Goal: Task Accomplishment & Management: Complete application form

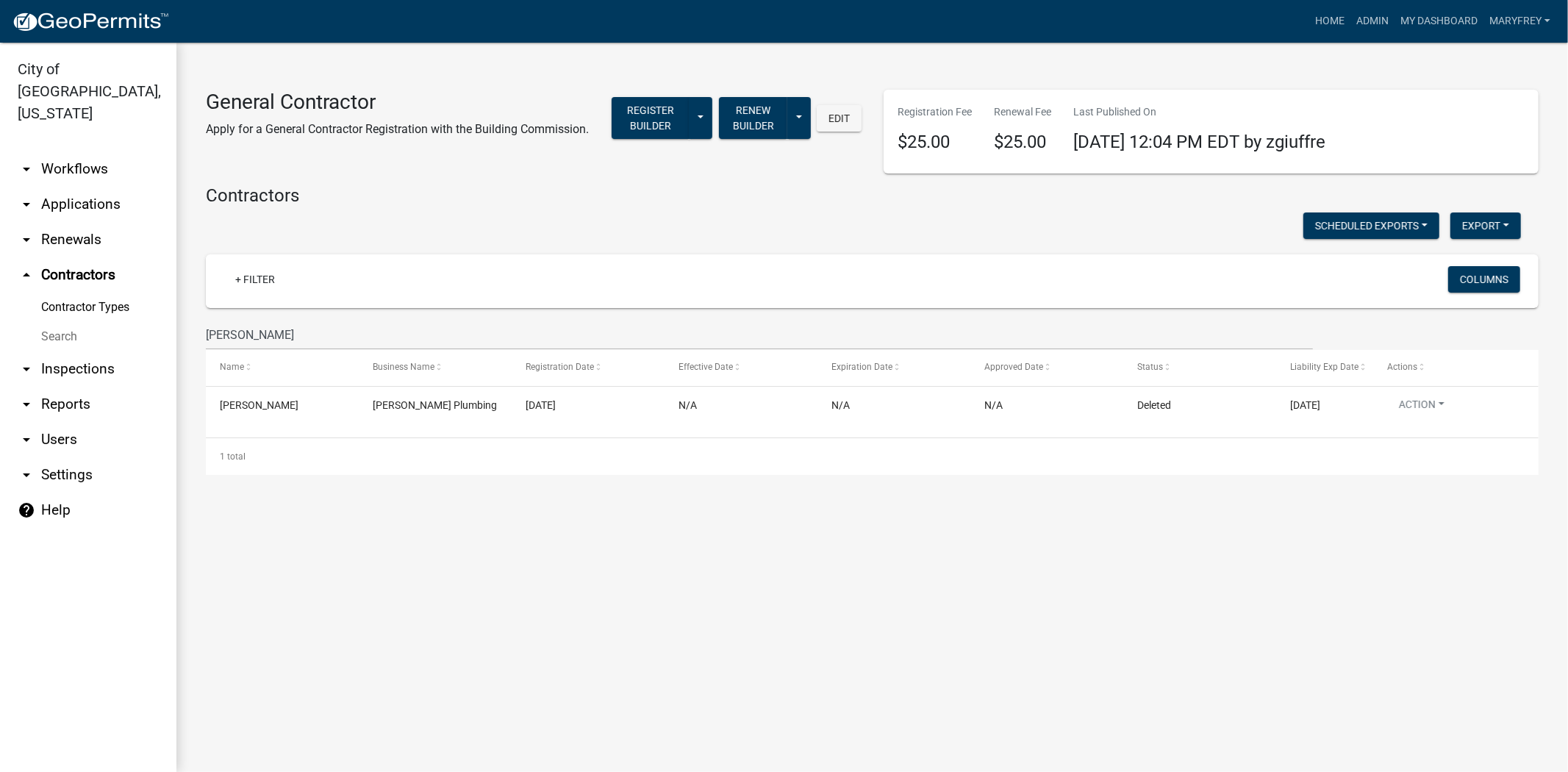
click at [76, 257] on link "arrow_drop_up Contractors" at bounding box center [88, 275] width 176 height 36
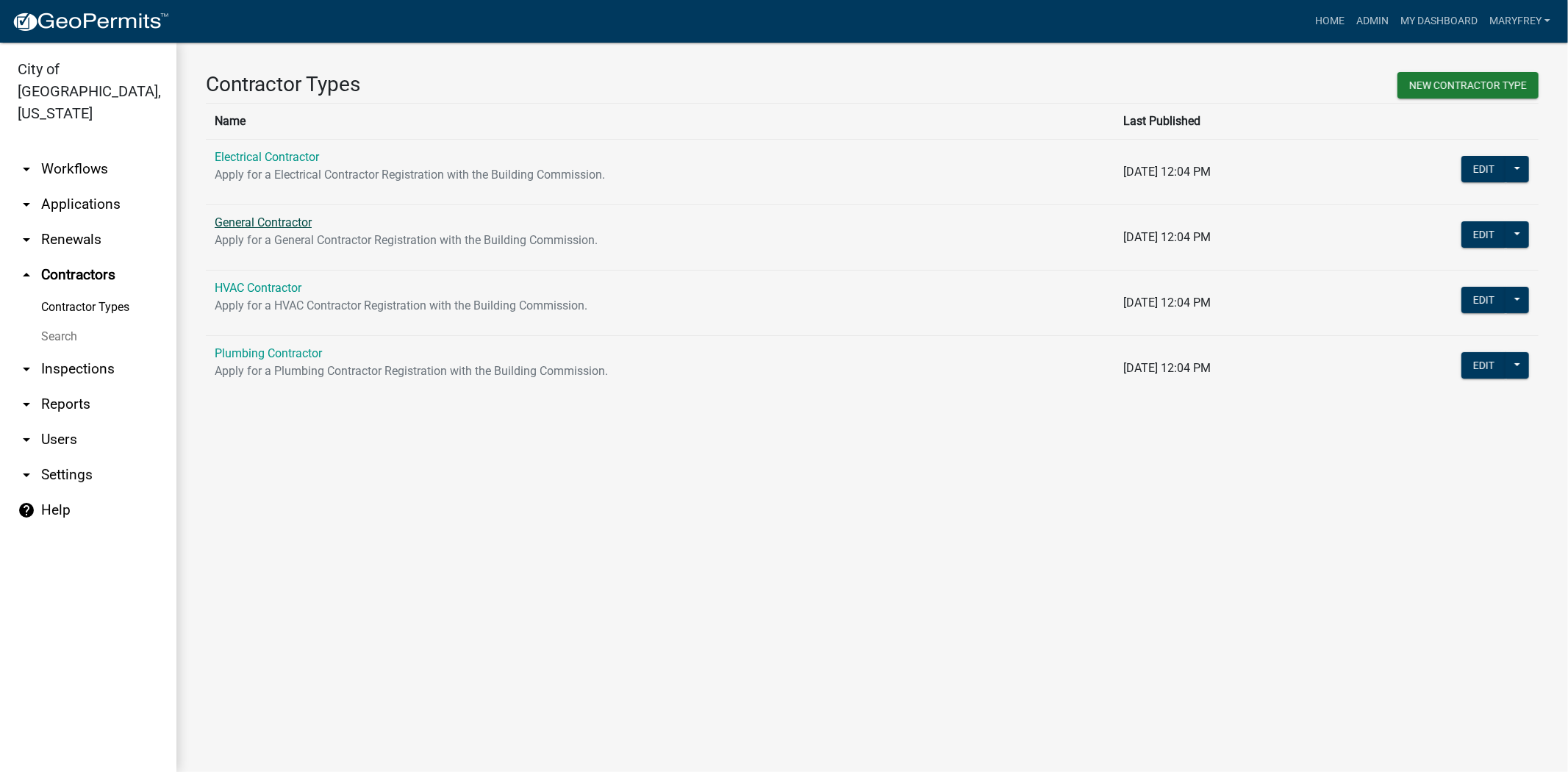
click at [270, 223] on link "General Contractor" at bounding box center [263, 222] width 97 height 14
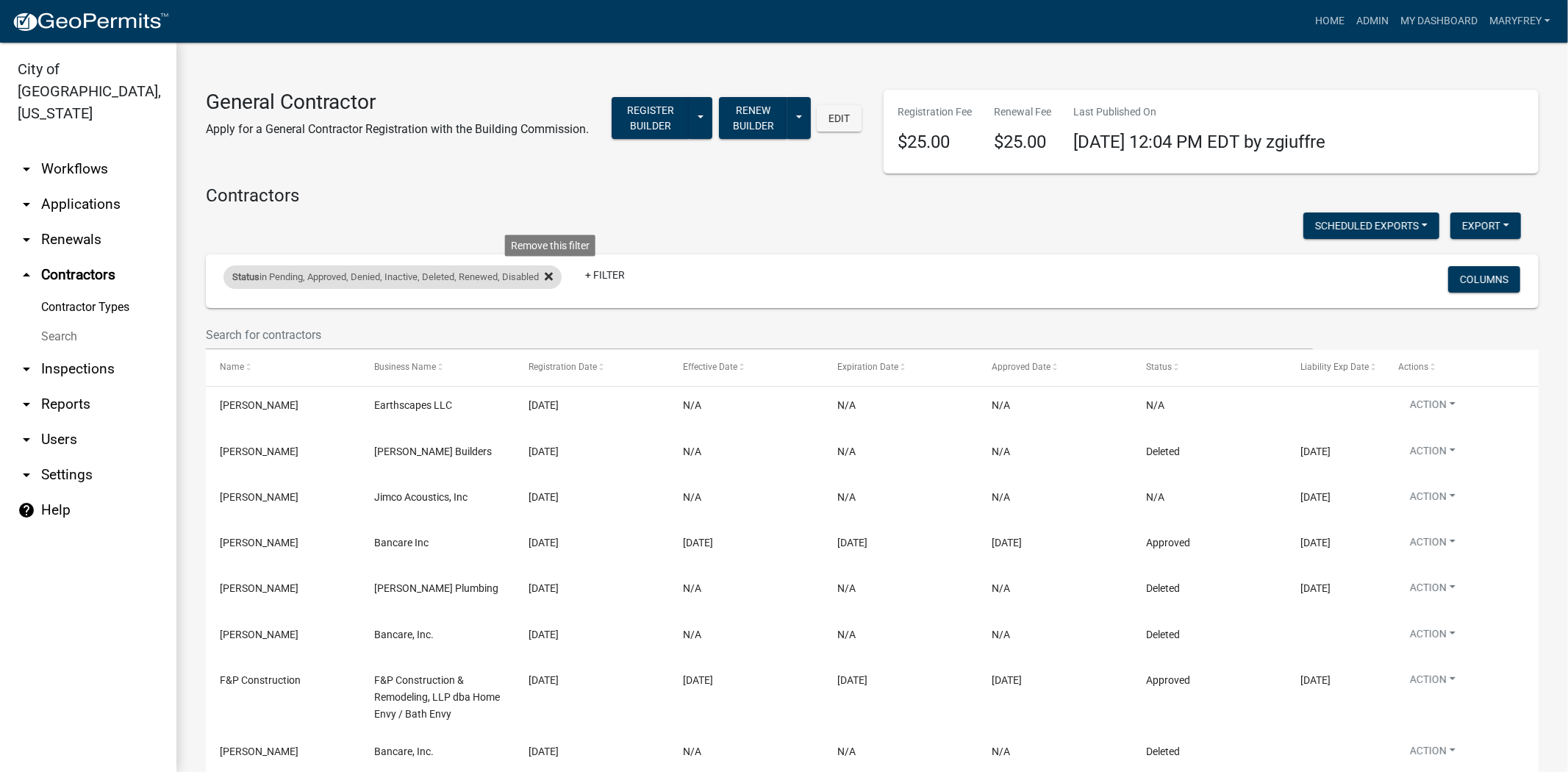
click at [552, 277] on icon at bounding box center [549, 276] width 8 height 8
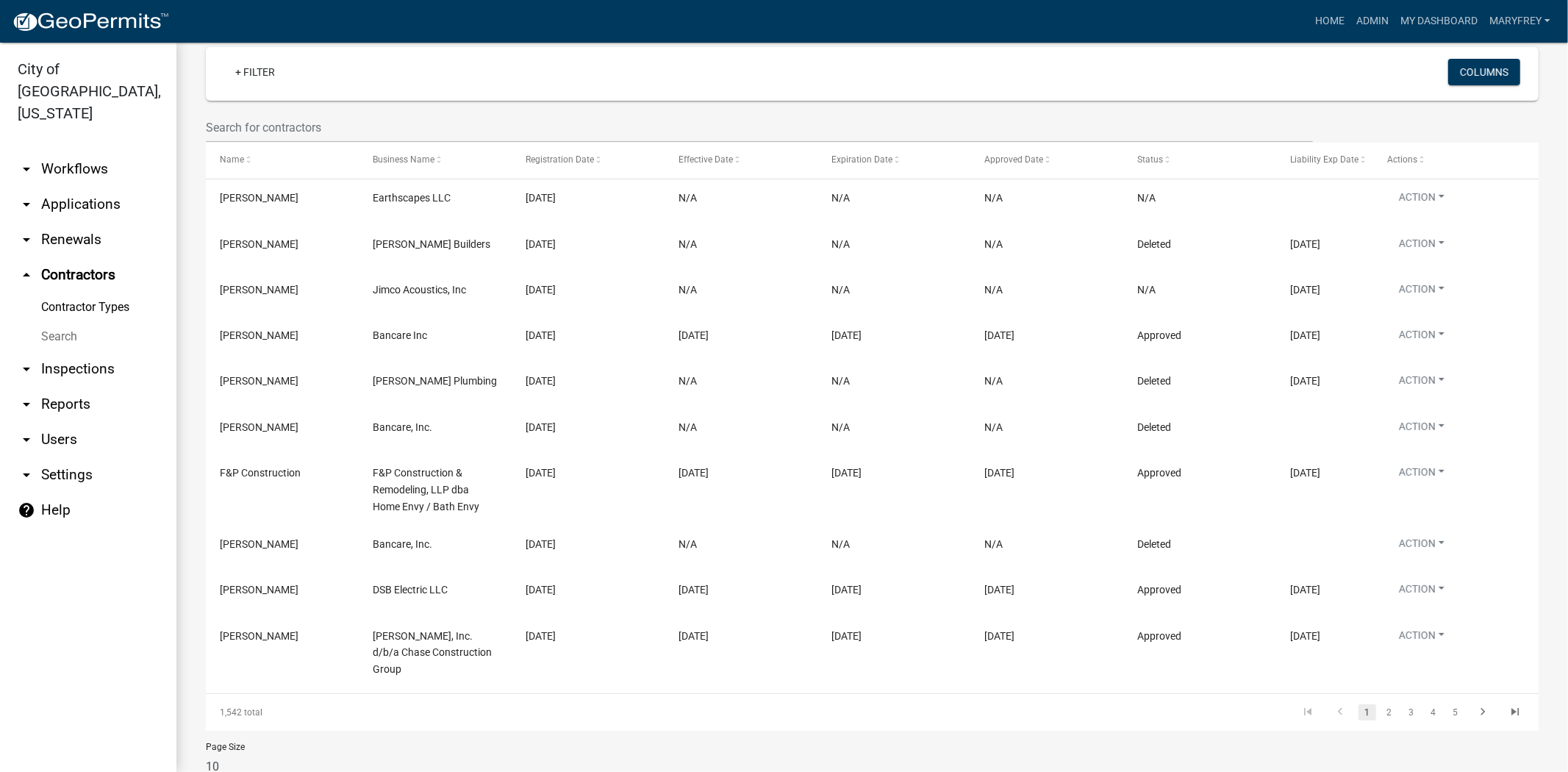
scroll to position [241, 0]
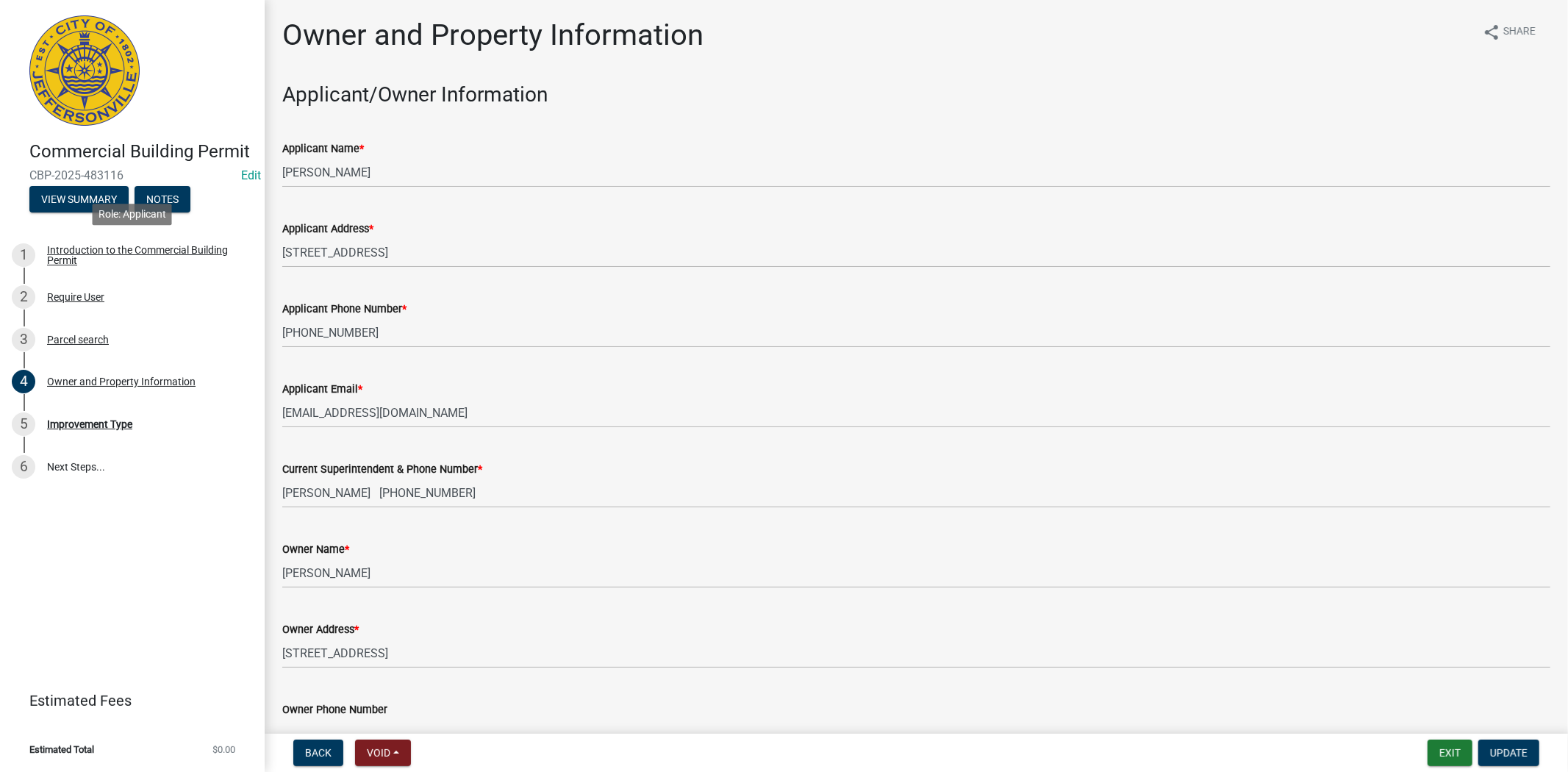
scroll to position [266, 0]
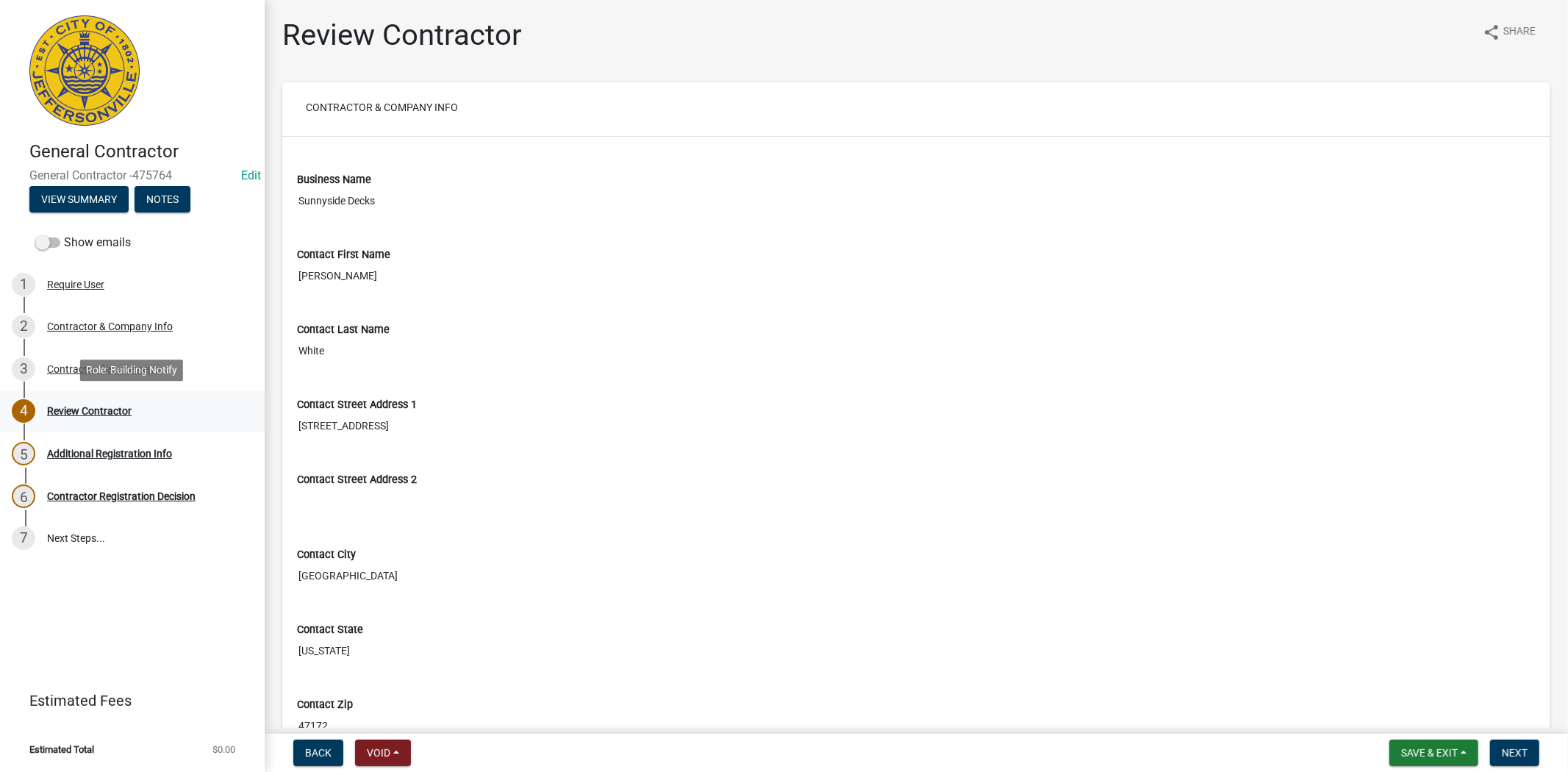
click at [104, 412] on div "Review Contractor" at bounding box center [89, 411] width 85 height 10
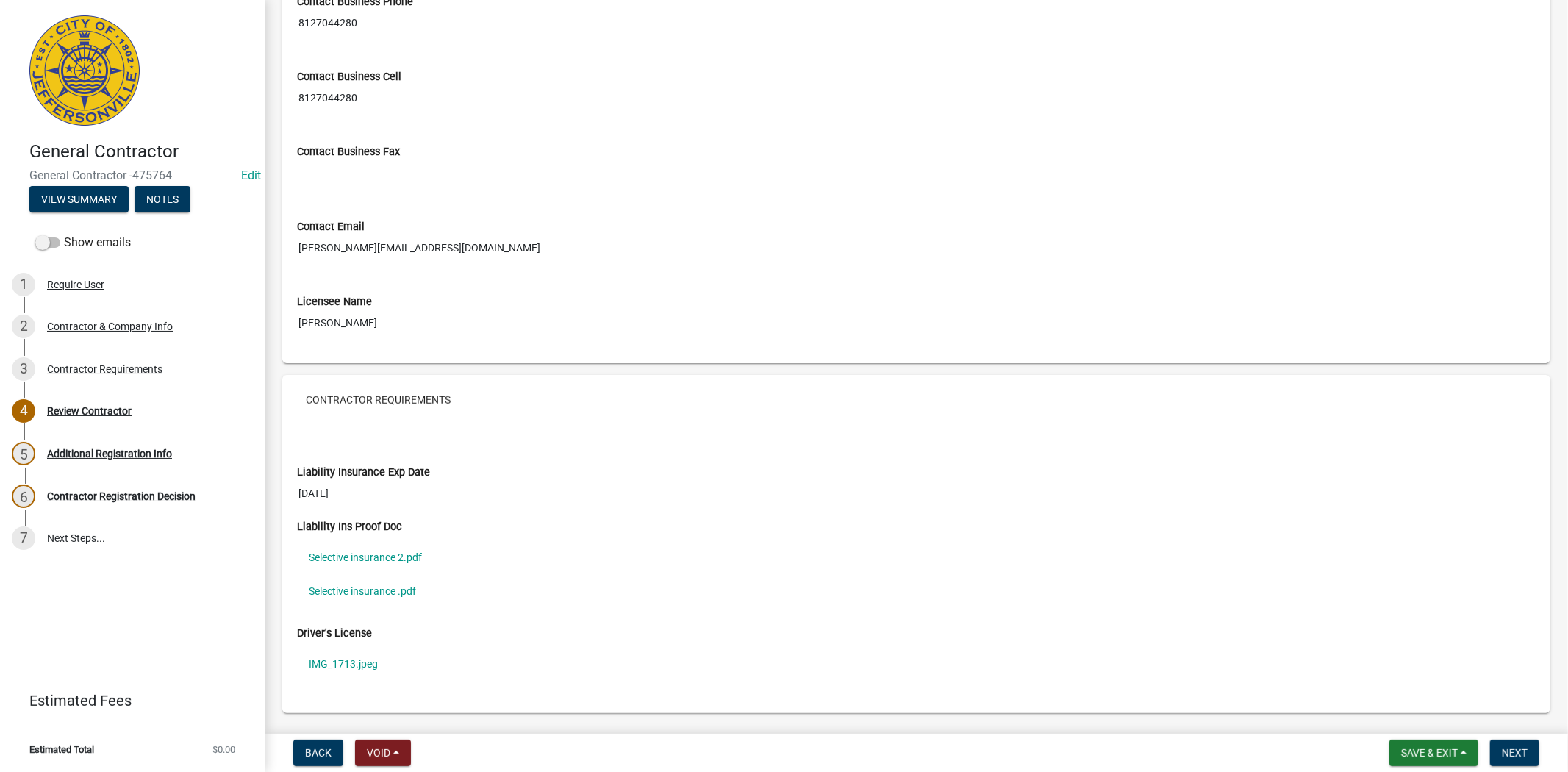
scroll to position [821, 0]
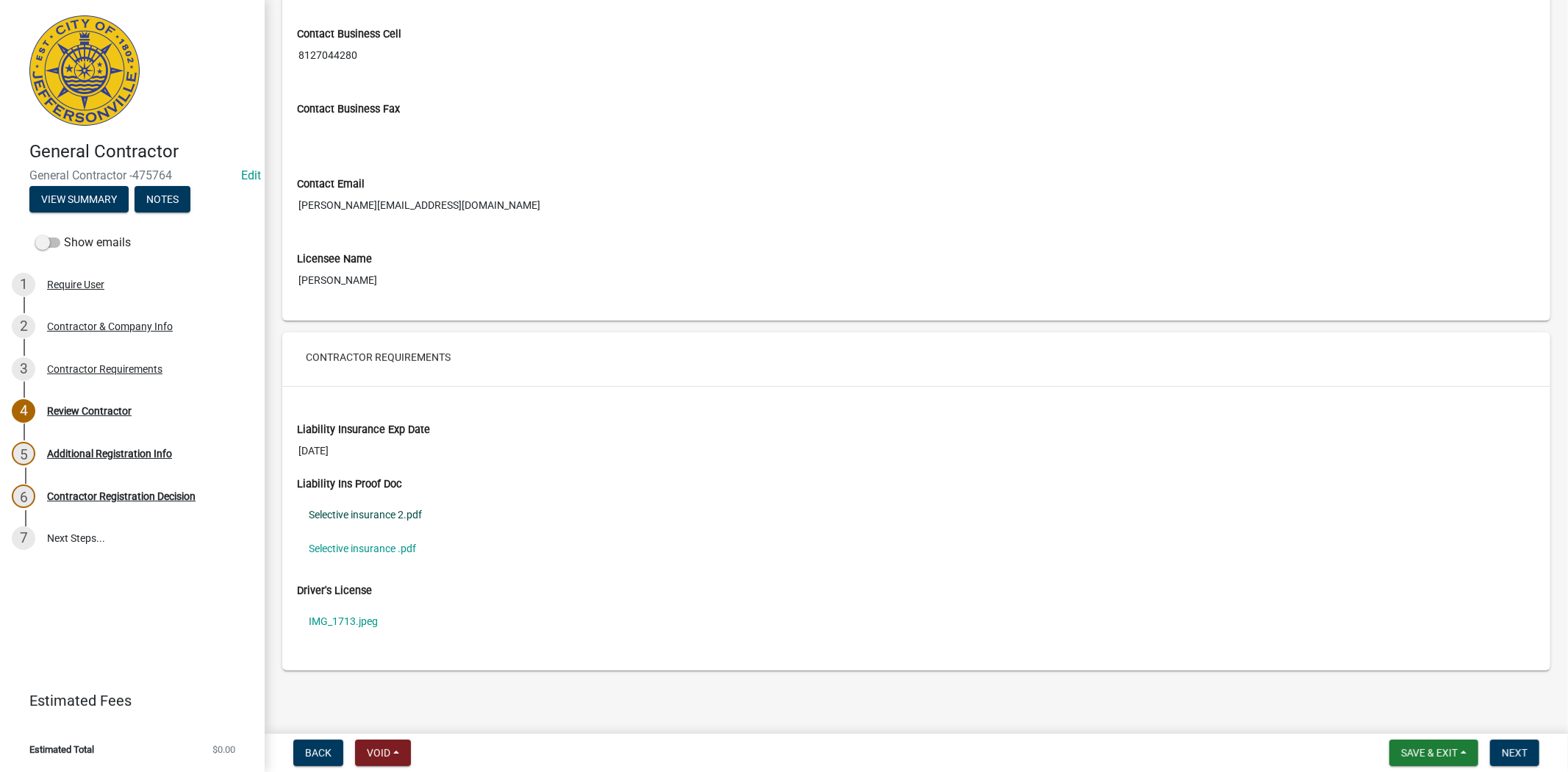
click at [341, 517] on link "Selective insurance 2.pdf" at bounding box center [916, 514] width 1239 height 34
click at [371, 546] on link "Selective insurance .pdf" at bounding box center [916, 548] width 1239 height 34
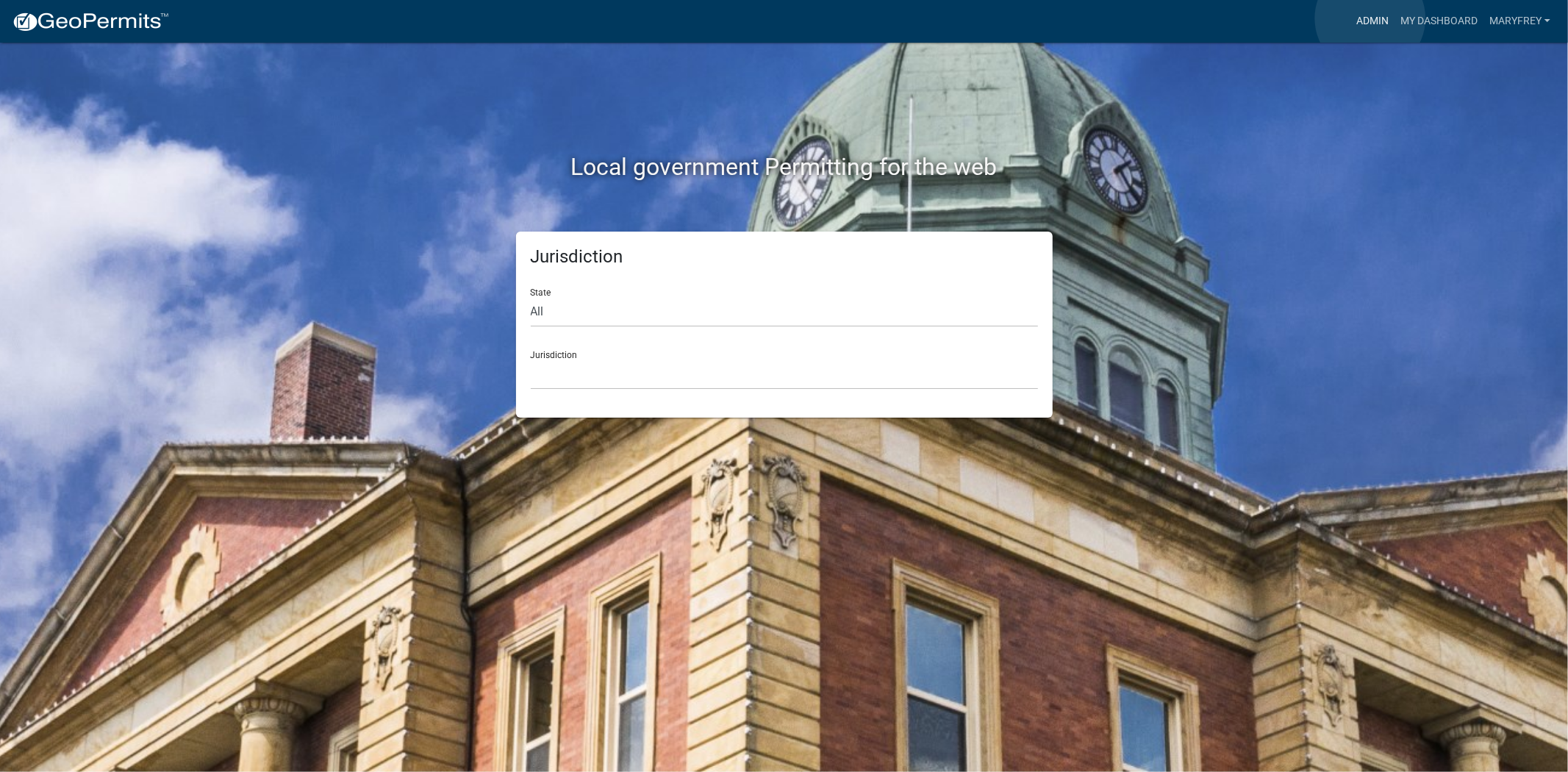
click at [1370, 19] on link "Admin" at bounding box center [1372, 21] width 44 height 28
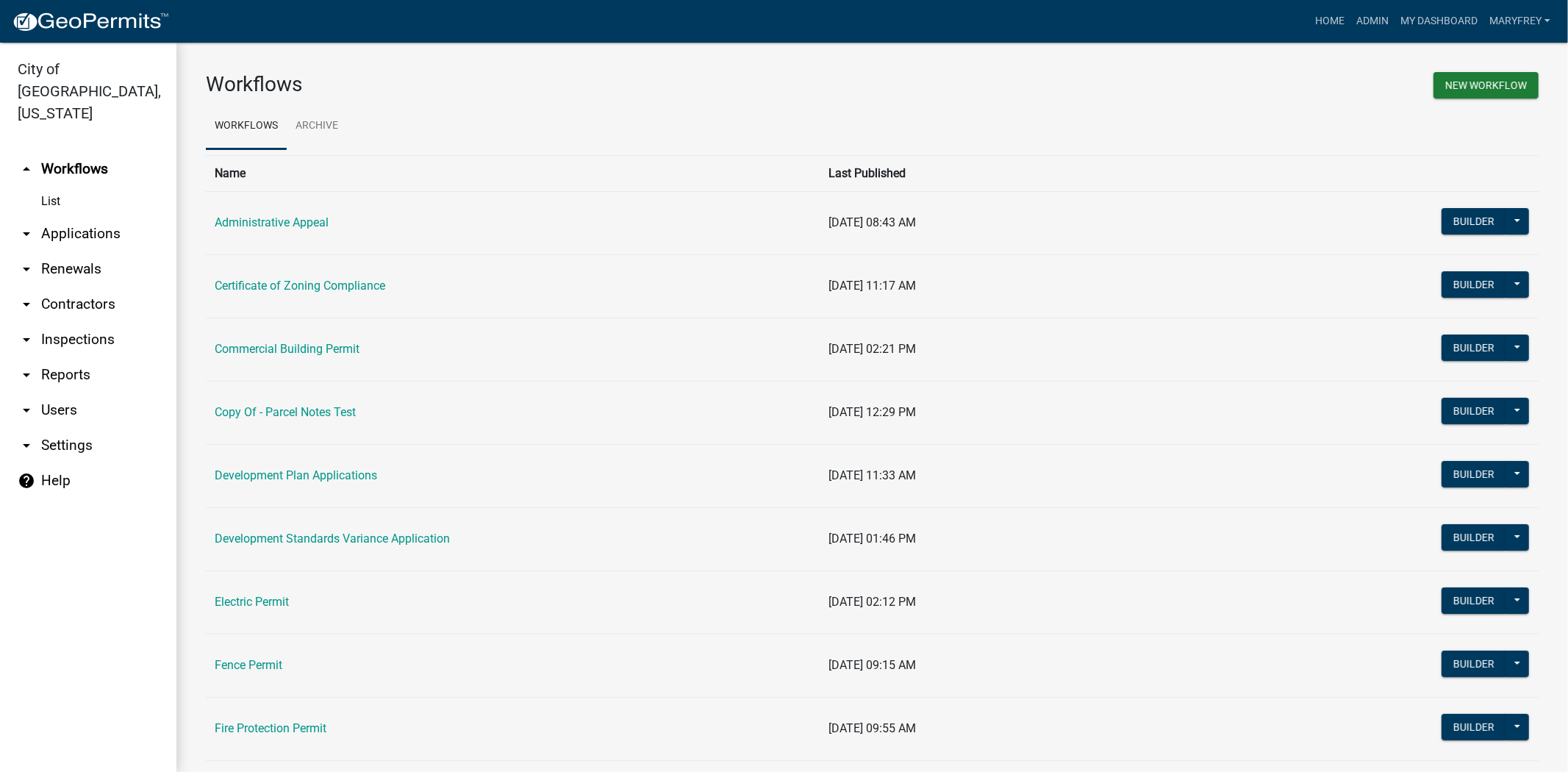
click at [81, 287] on link "arrow_drop_down Contractors" at bounding box center [88, 305] width 176 height 36
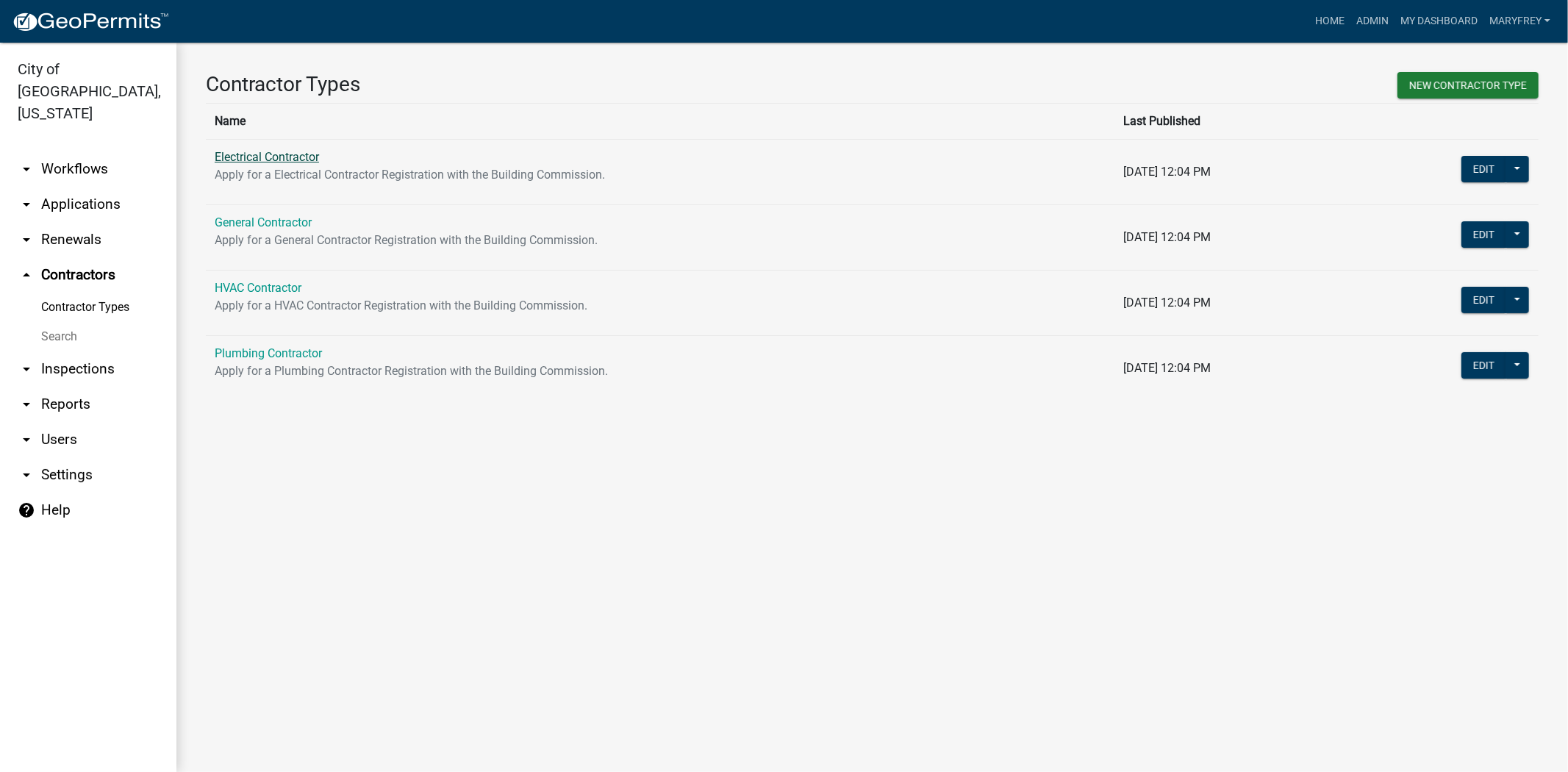
click at [265, 157] on link "Electrical Contractor" at bounding box center [266, 157] width 104 height 14
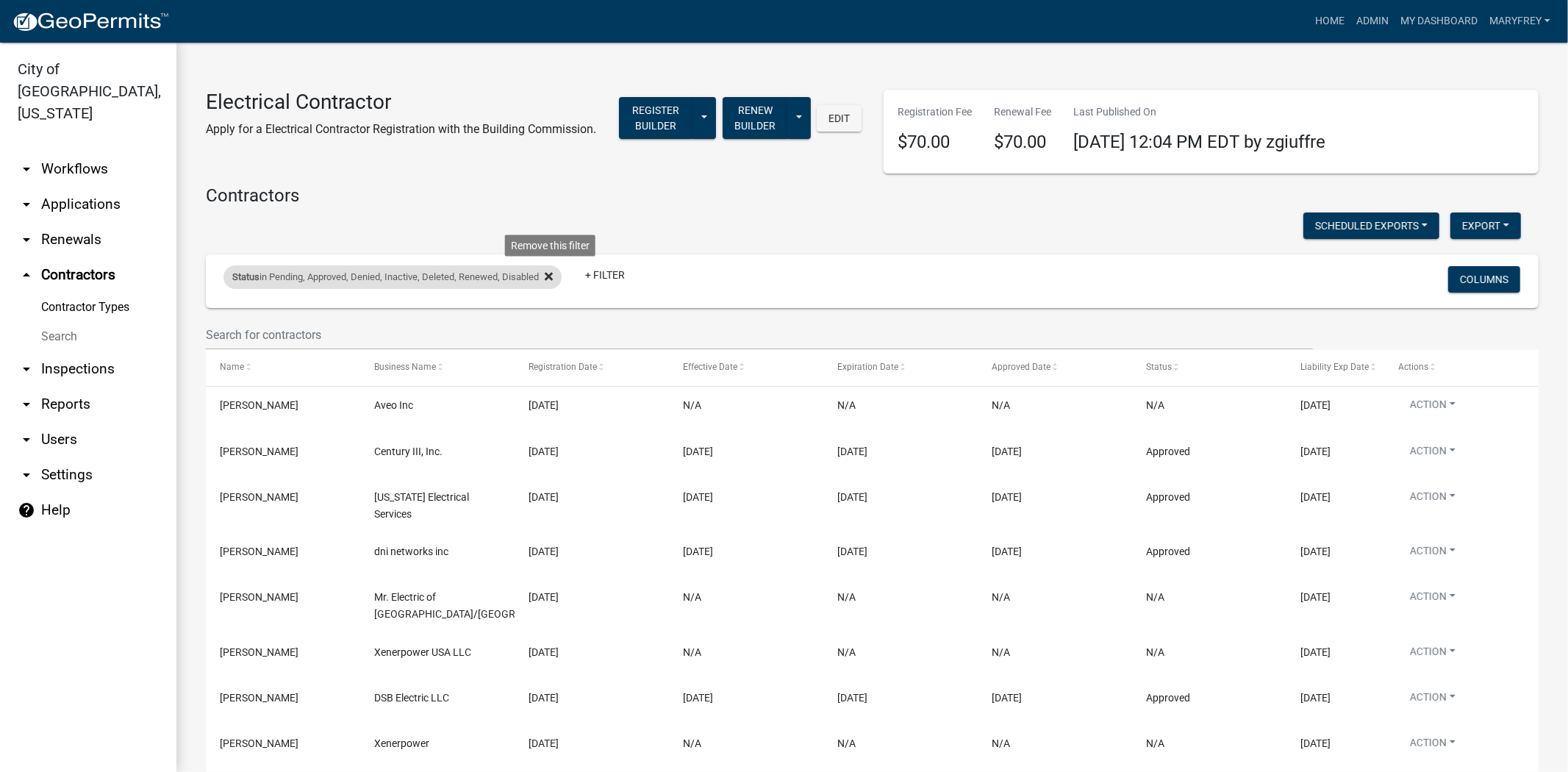
click at [552, 280] on icon at bounding box center [549, 276] width 8 height 8
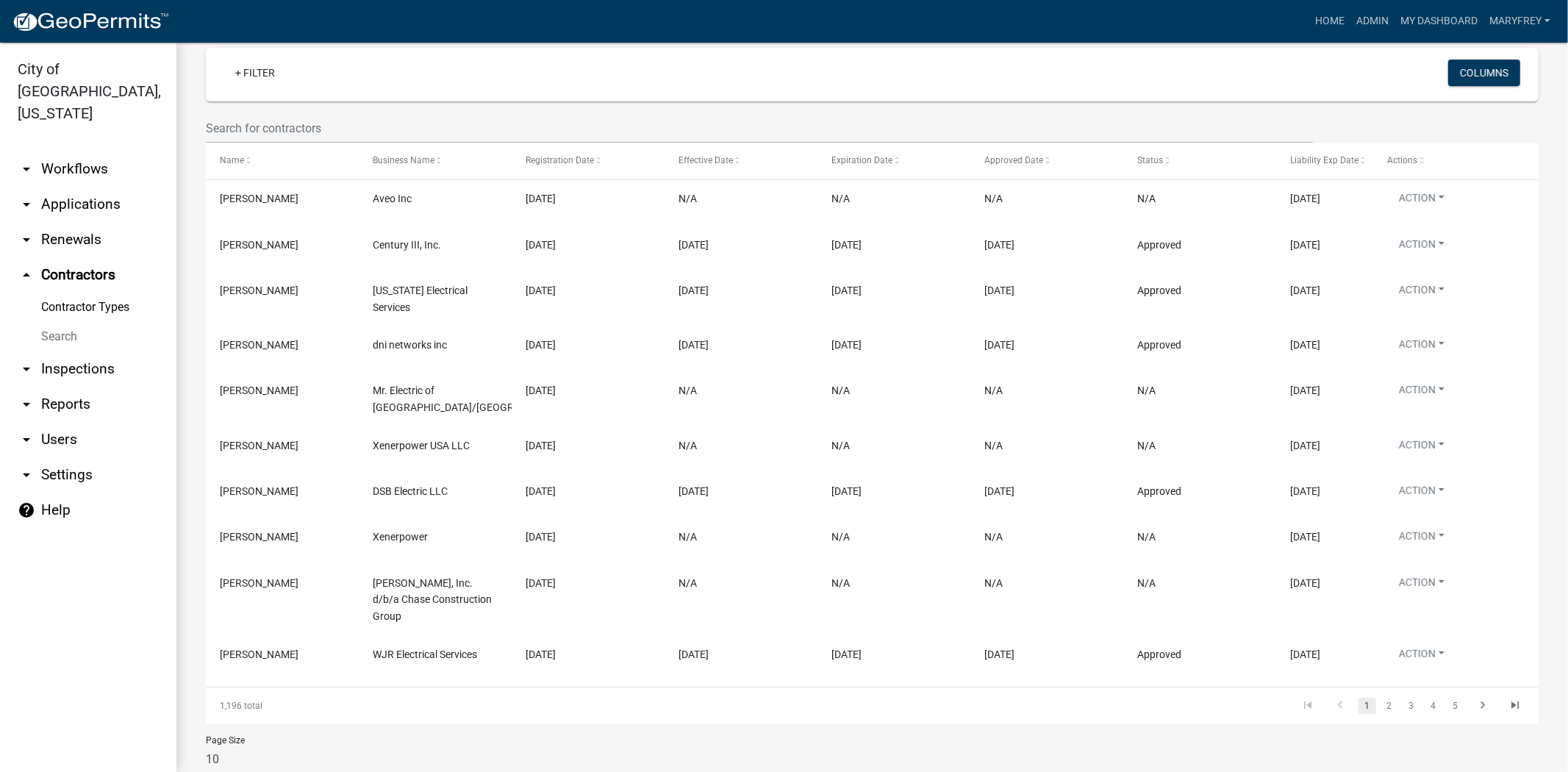
scroll to position [206, 0]
click at [222, 144] on input "text" at bounding box center [759, 129] width 1107 height 31
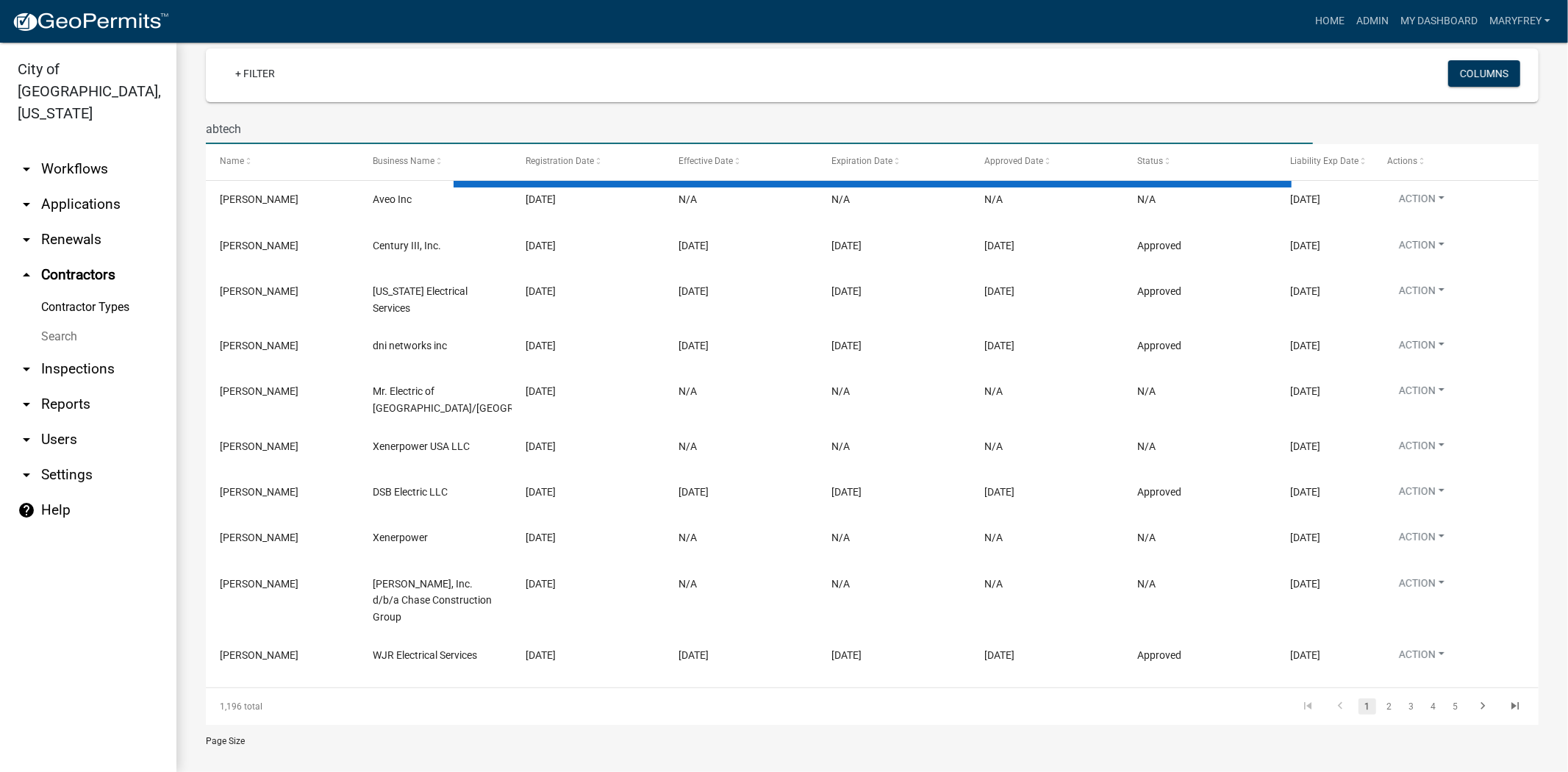
scroll to position [37, 0]
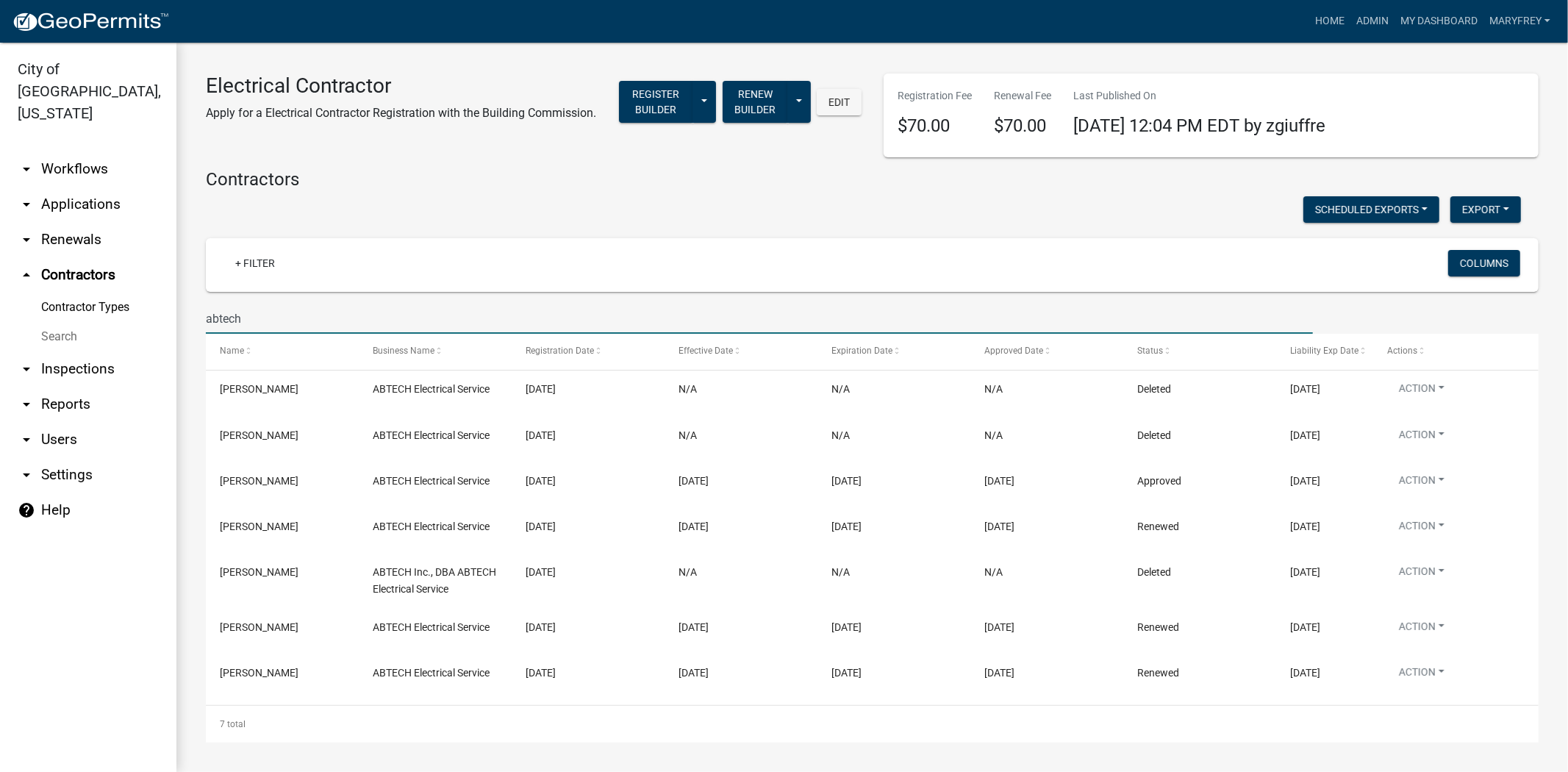
type input "abtech"
click at [74, 151] on link "arrow_drop_down Workflows" at bounding box center [88, 169] width 176 height 36
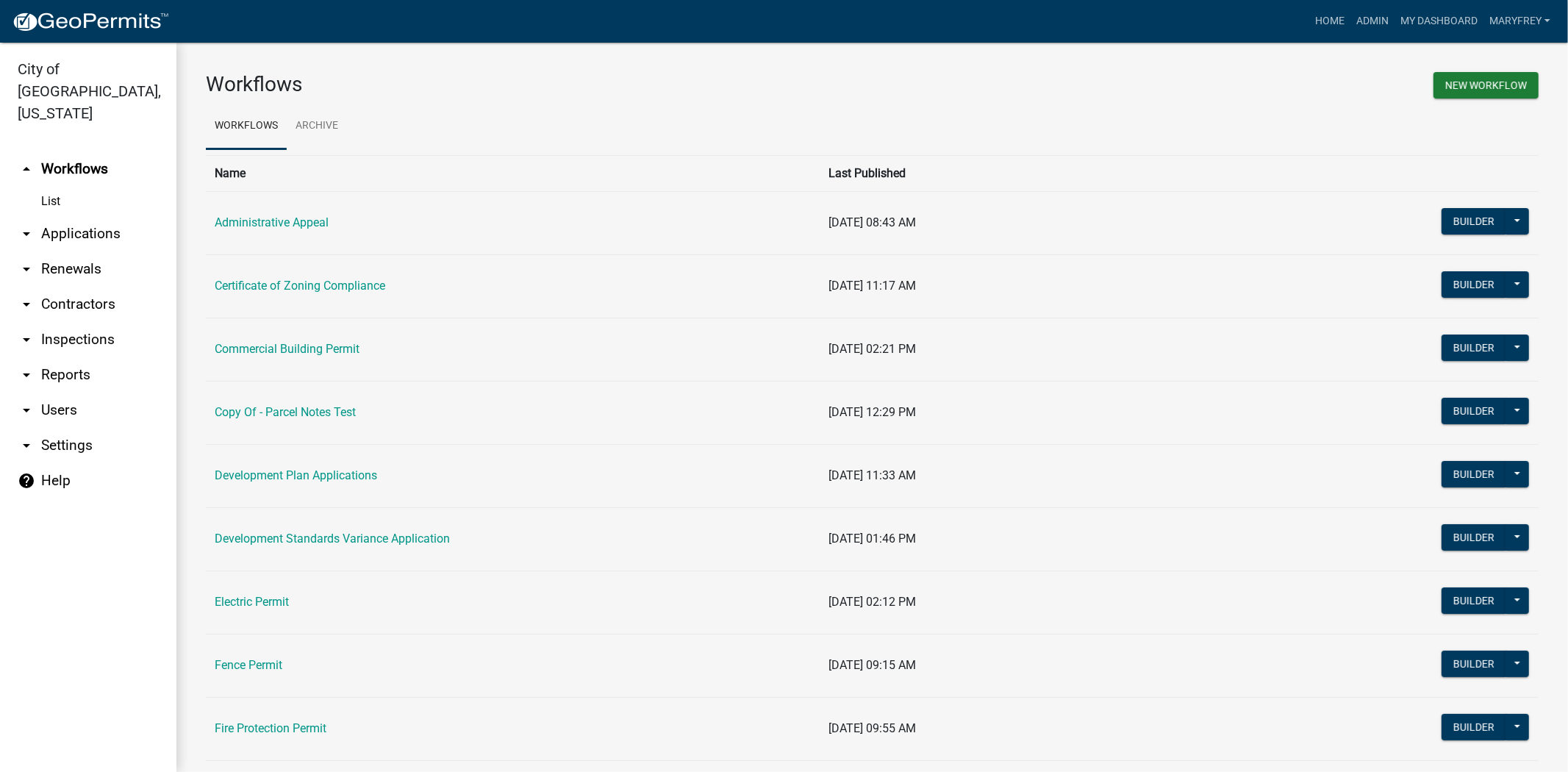
click at [243, 596] on link "Electric Permit" at bounding box center [251, 601] width 74 height 14
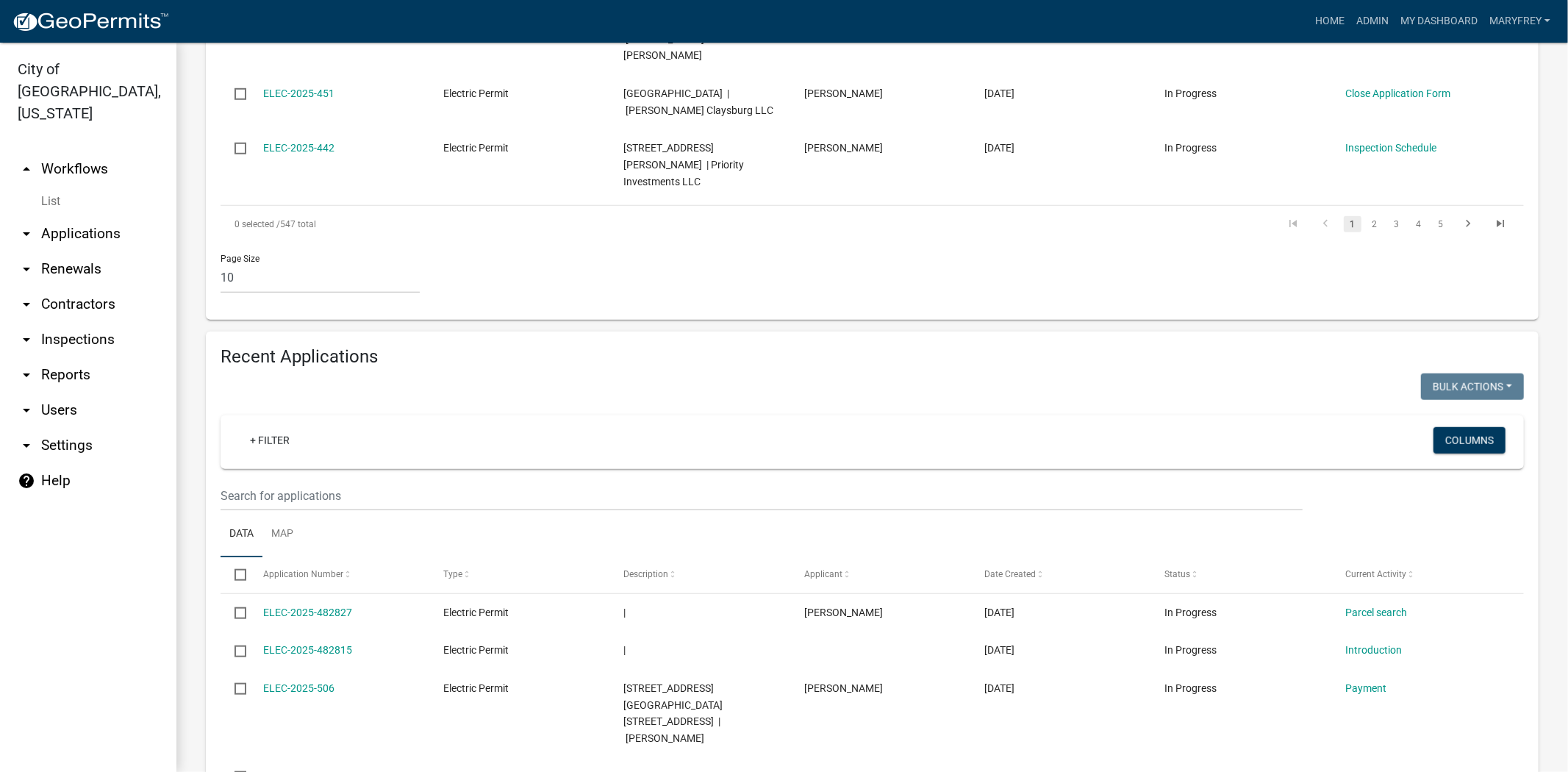
scroll to position [1001, 0]
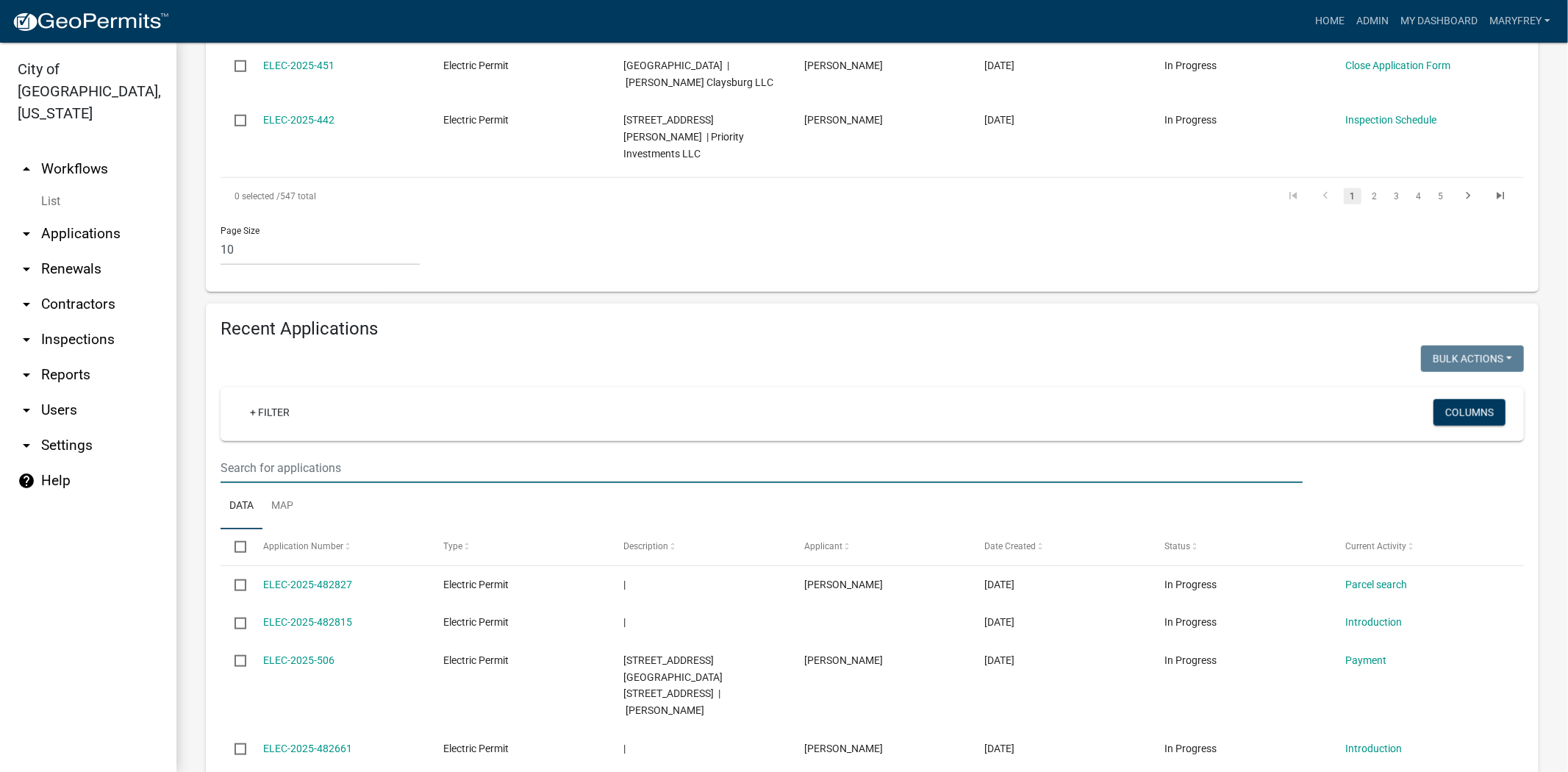
click at [230, 453] on input "text" at bounding box center [761, 468] width 1082 height 31
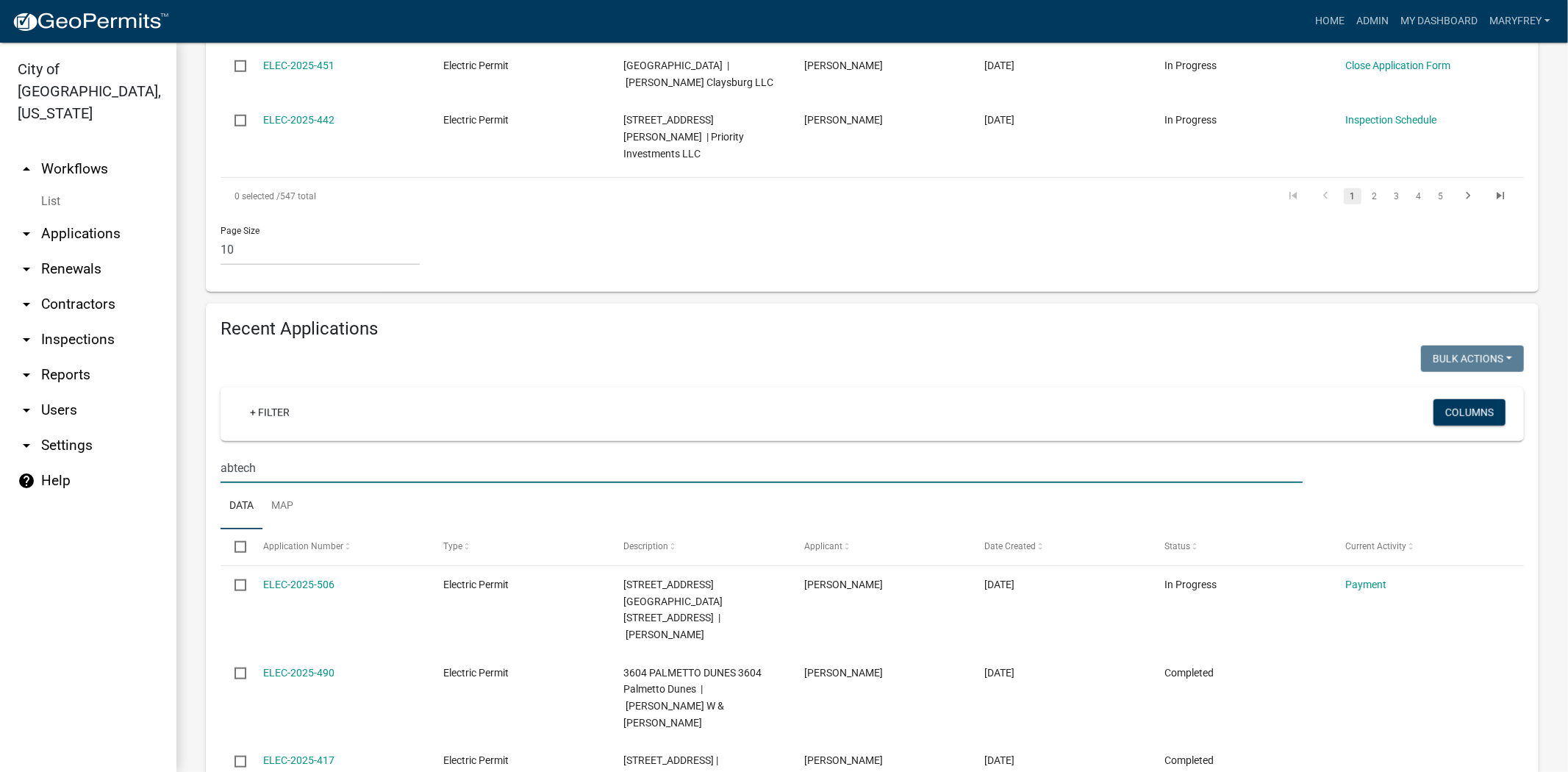
drag, startPoint x: 271, startPoint y: 336, endPoint x: 294, endPoint y: 346, distance: 25.1
click at [271, 453] on input "abtech" at bounding box center [761, 468] width 1082 height 31
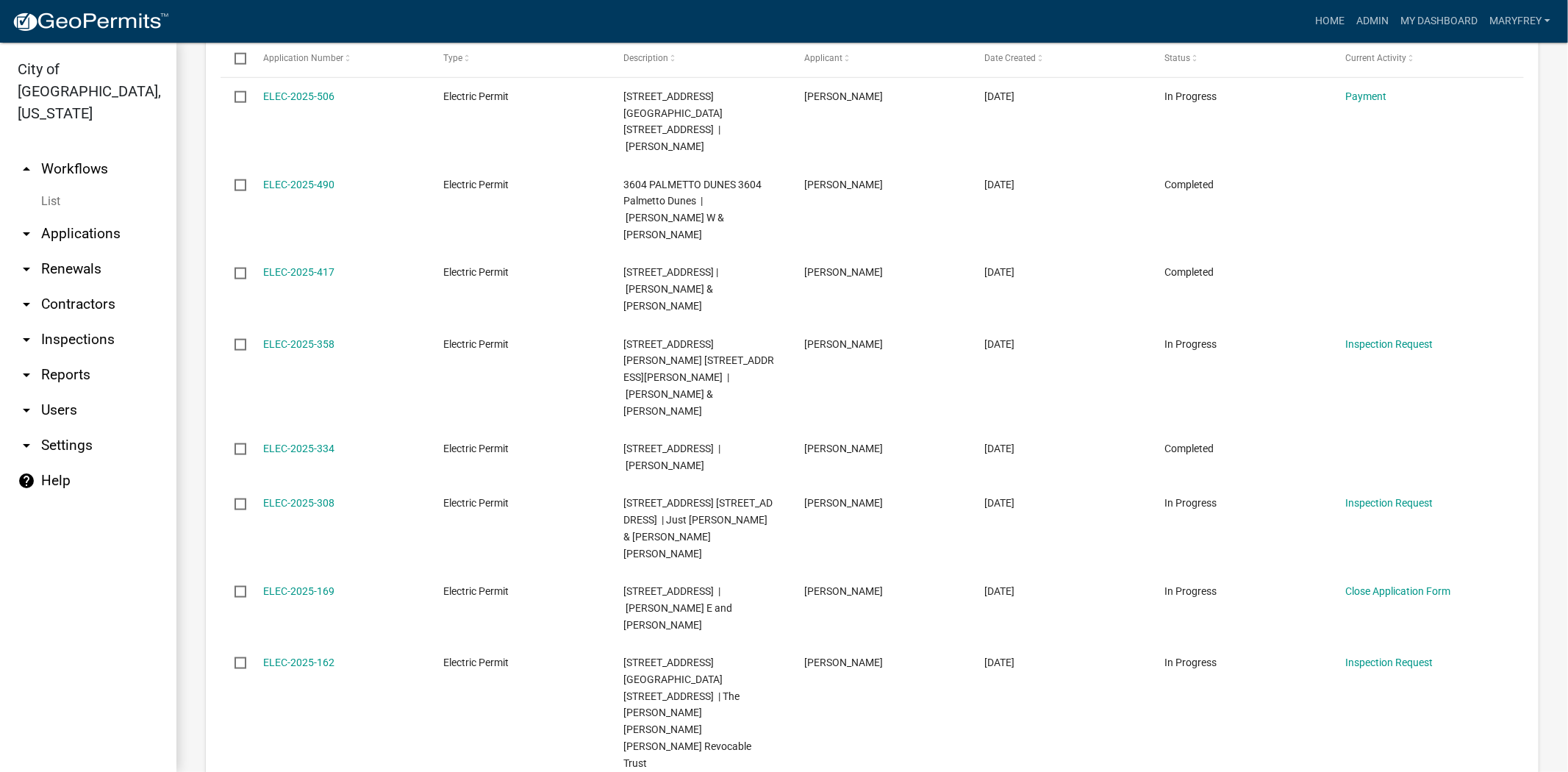
scroll to position [0, 0]
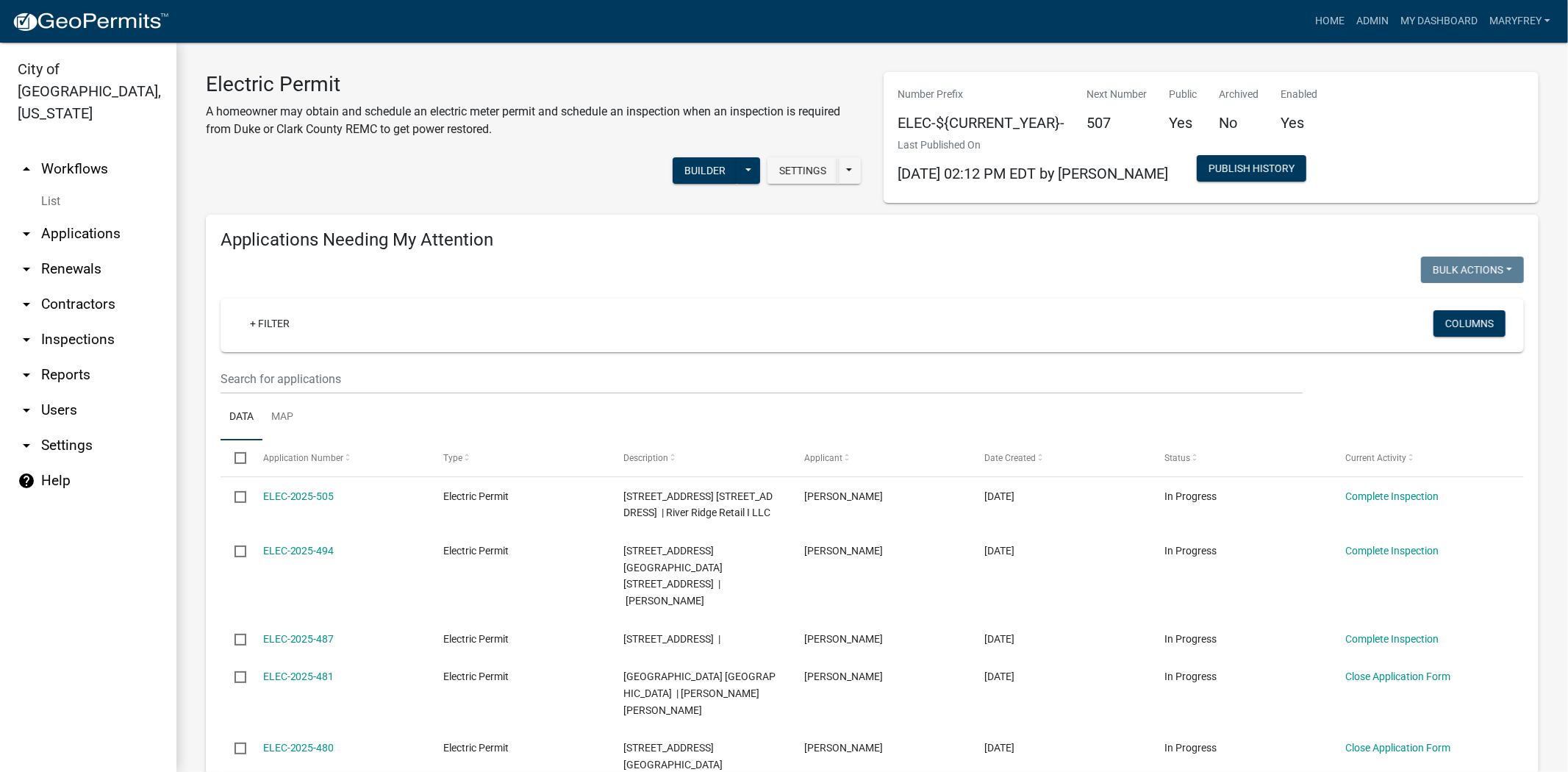
type input "abtech"
click at [77, 287] on link "arrow_drop_down Contractors" at bounding box center [88, 305] width 176 height 36
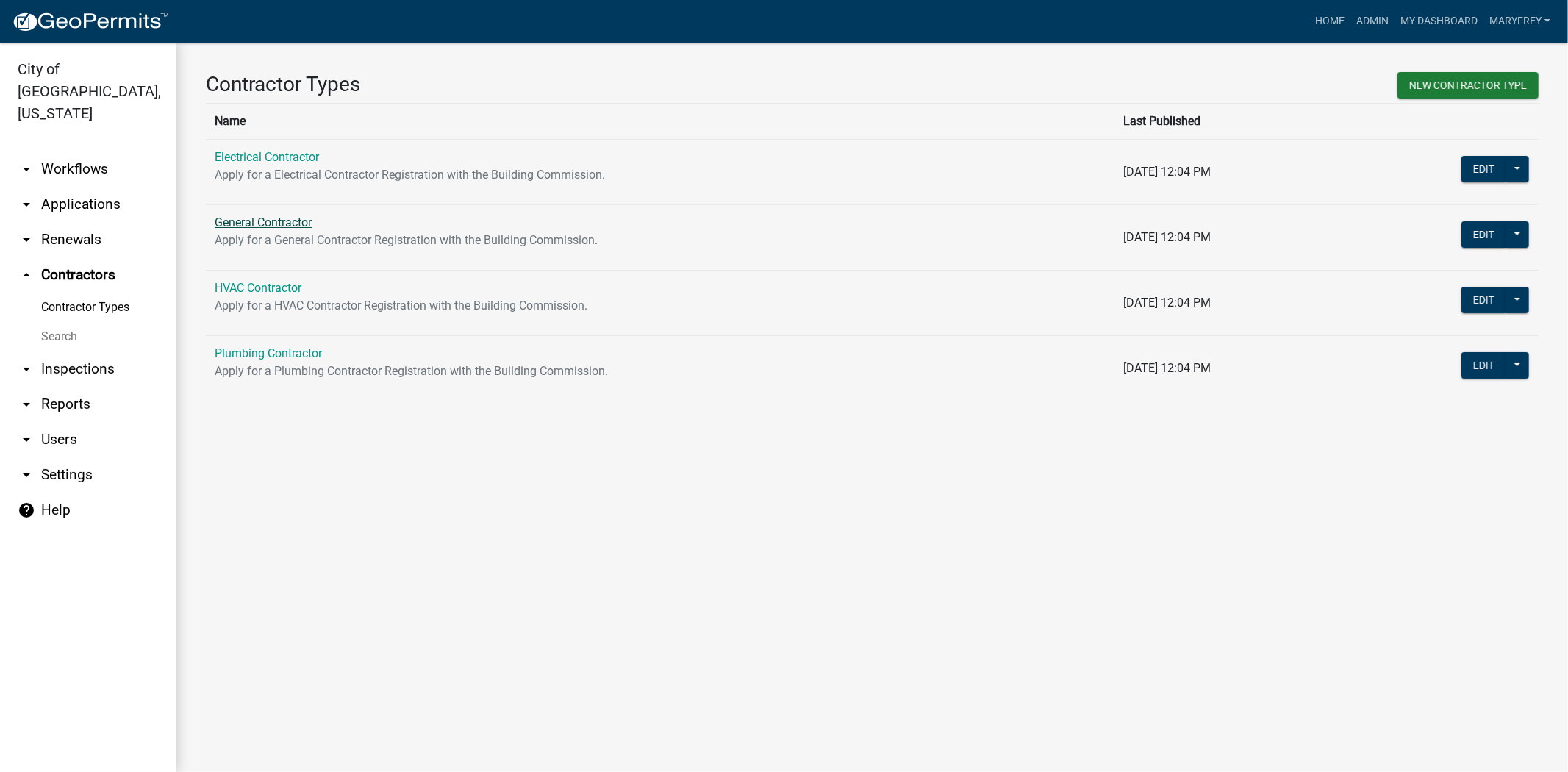
click at [277, 221] on link "General Contractor" at bounding box center [263, 222] width 97 height 14
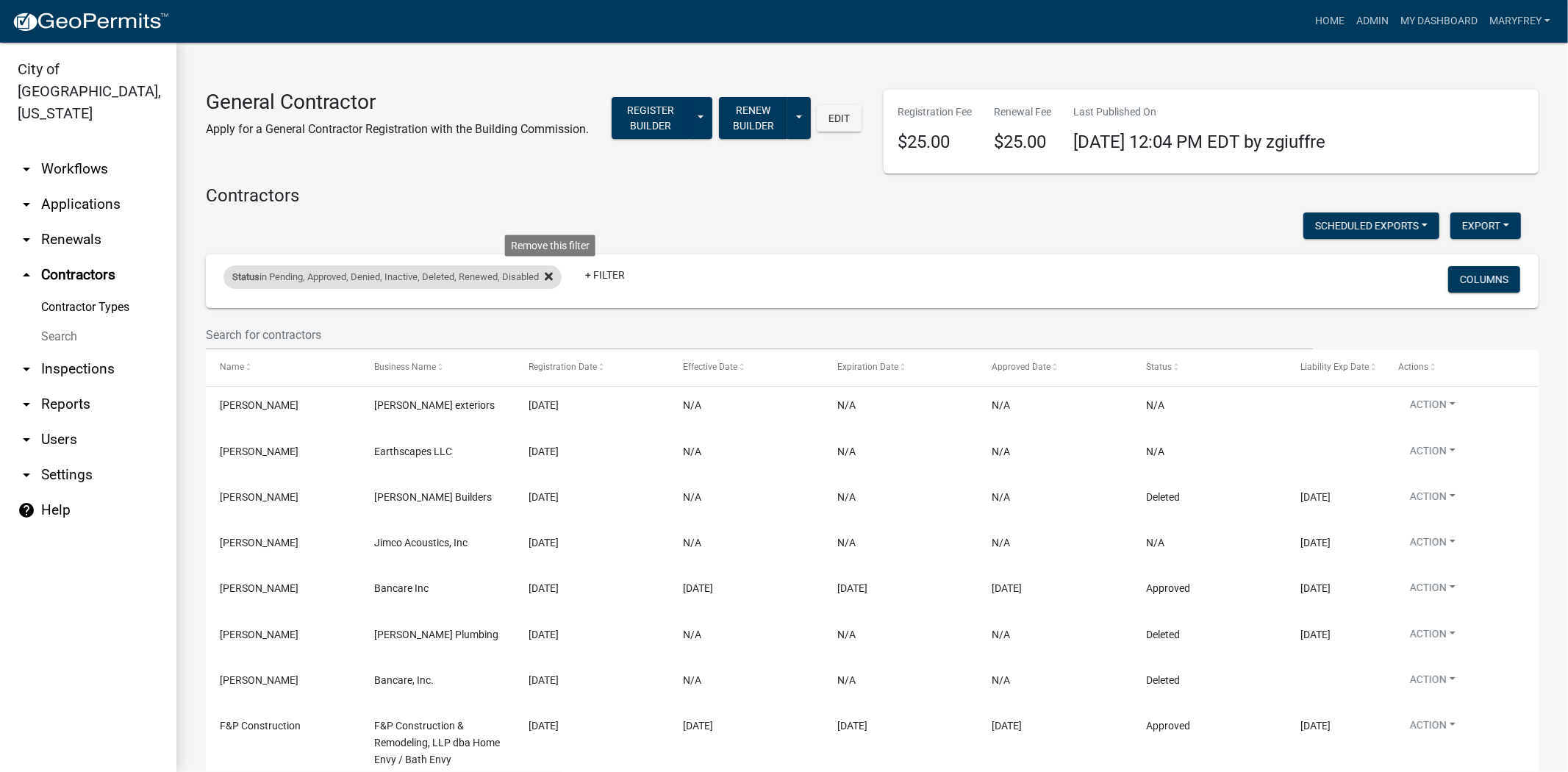
click at [552, 275] on icon at bounding box center [549, 276] width 8 height 8
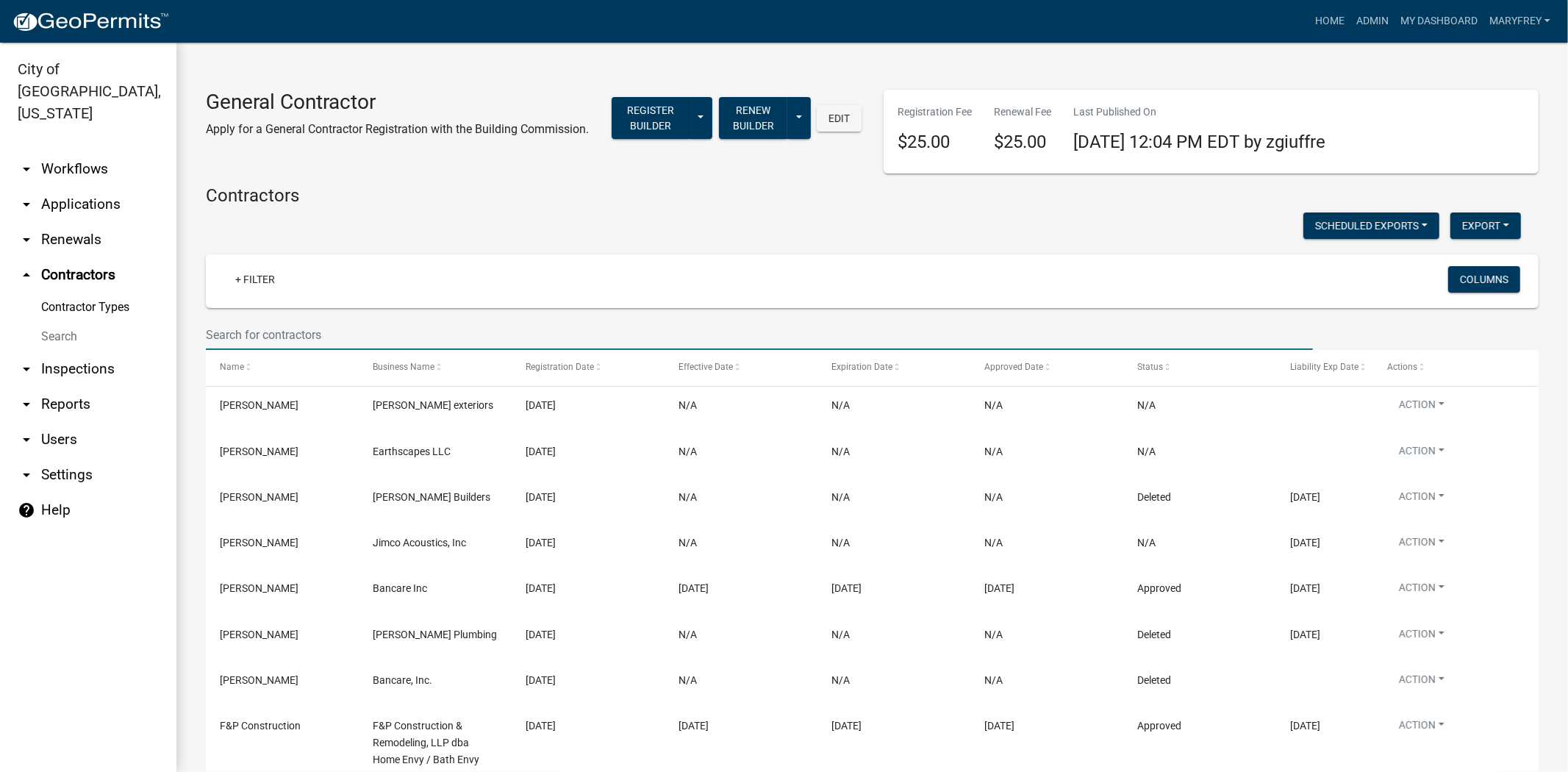
click at [244, 343] on input "text" at bounding box center [759, 335] width 1107 height 31
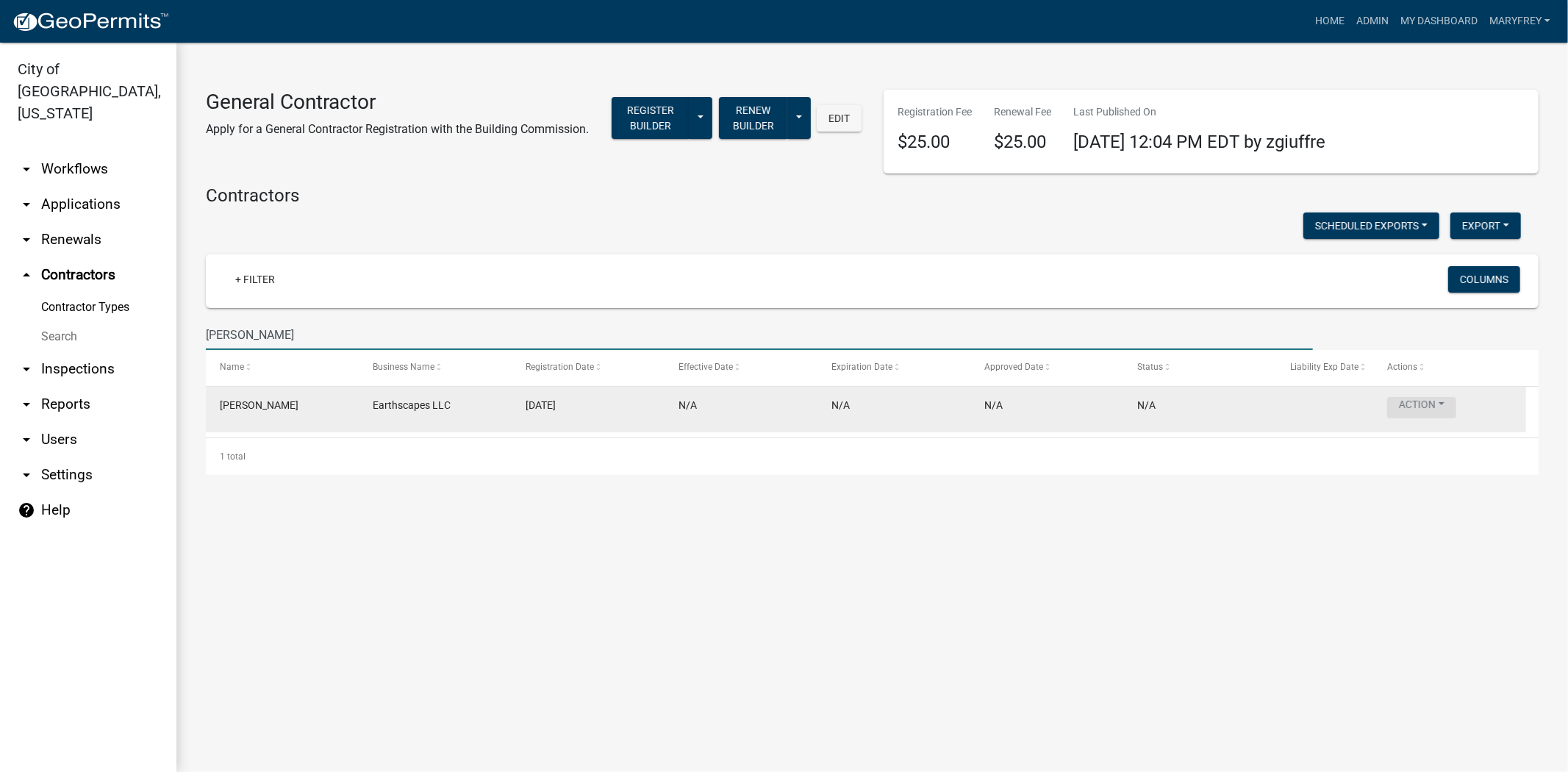
type input "hammond"
click at [1448, 403] on button "Action" at bounding box center [1421, 407] width 69 height 21
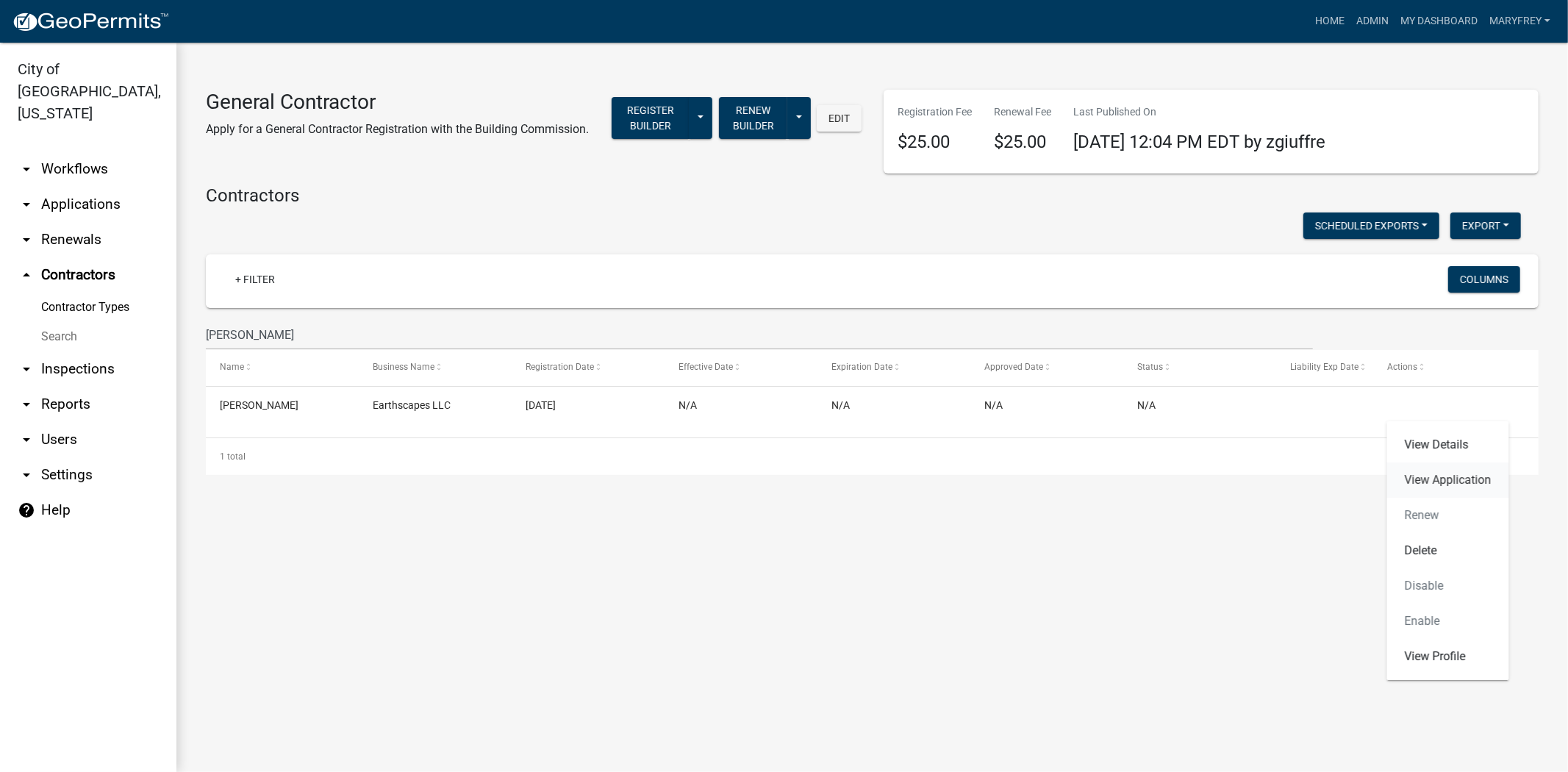
click at [1446, 481] on link "View Application" at bounding box center [1448, 480] width 122 height 36
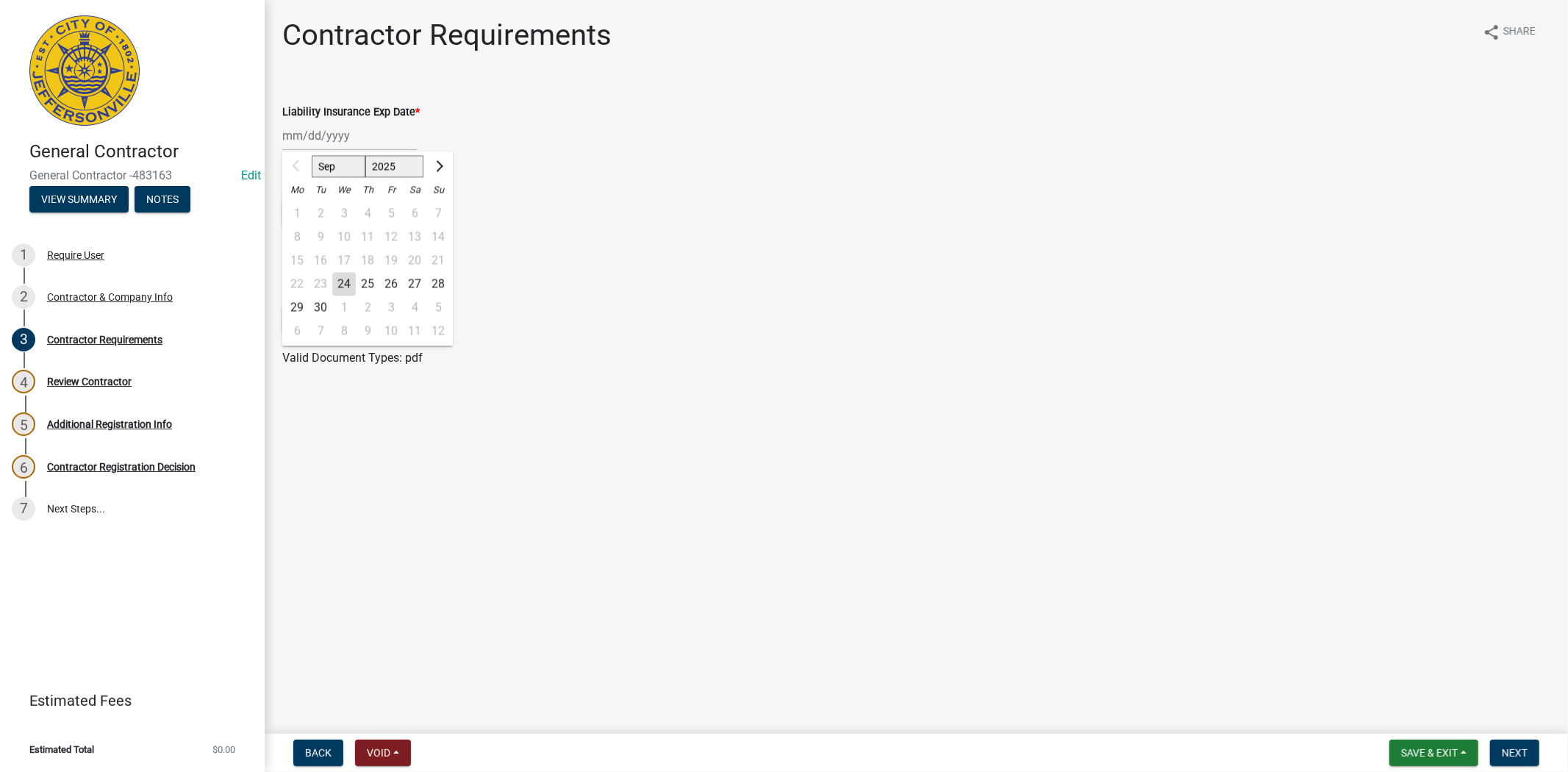
click at [369, 142] on div "Sep Oct Nov Dec 2025 2026 2027 2028 2029 2030 2031 2032 2033 2034 2035 2036 203…" at bounding box center [350, 136] width 135 height 31
click at [369, 142] on input "Liability Insurance Exp Date *" at bounding box center [350, 136] width 135 height 31
type input "09/29/2025"
click at [511, 275] on form "Driver's License * Select files Valid Document Types: pdf" at bounding box center [916, 319] width 1268 height 95
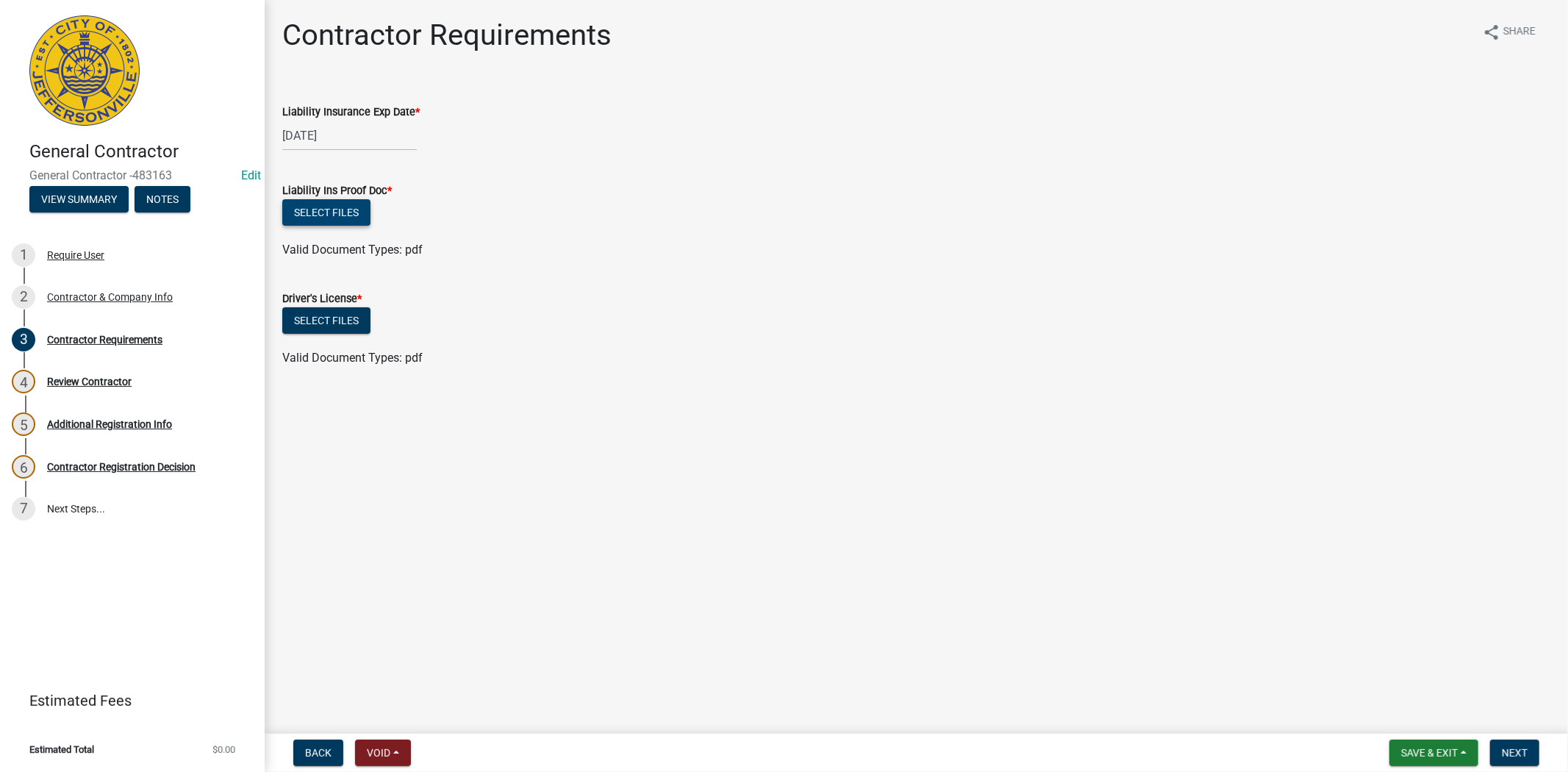
click at [325, 206] on button "Select files" at bounding box center [327, 212] width 88 height 26
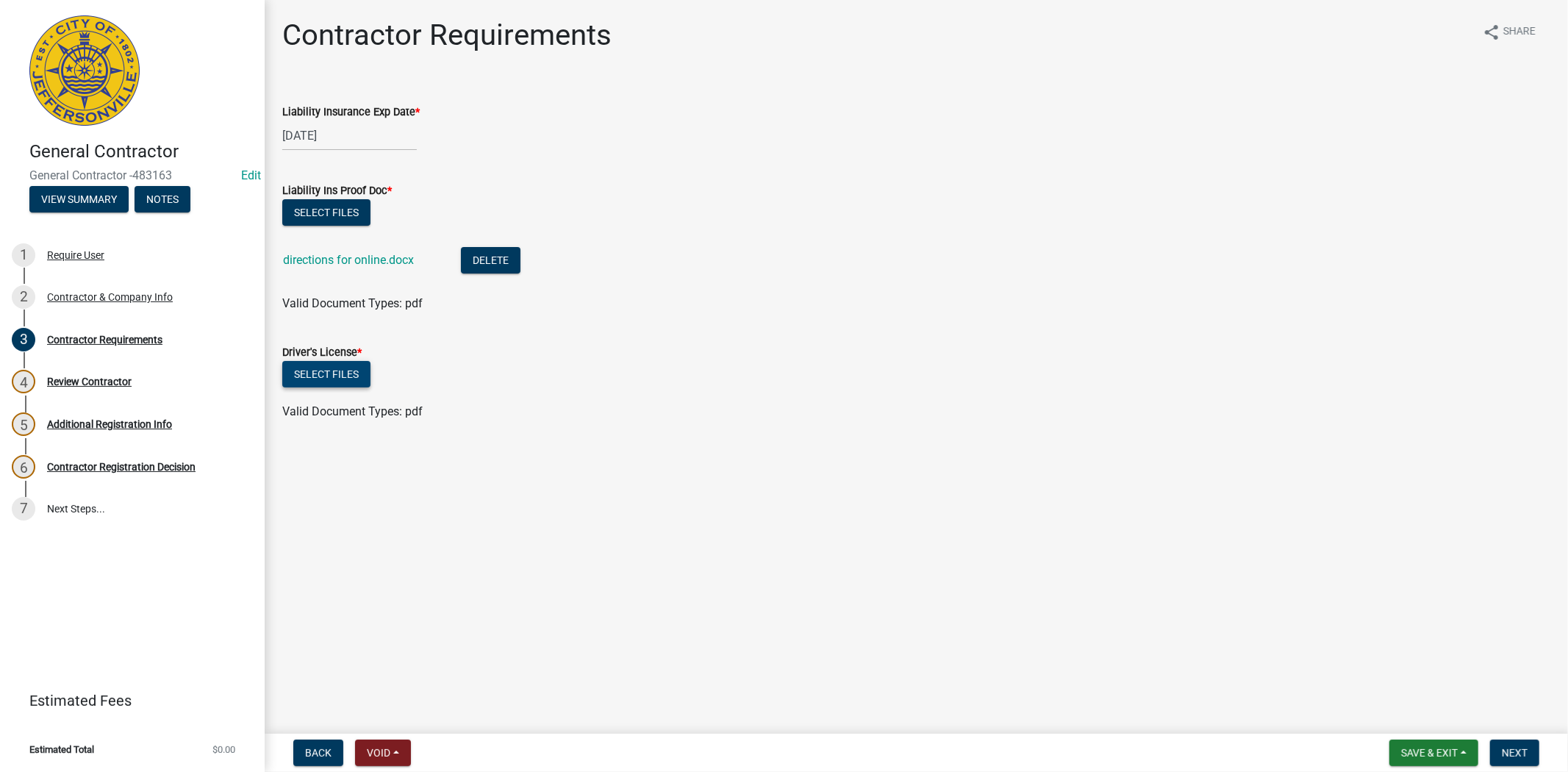
click at [339, 375] on button "Select files" at bounding box center [327, 373] width 88 height 26
click at [1504, 753] on span "Next" at bounding box center [1515, 752] width 25 height 12
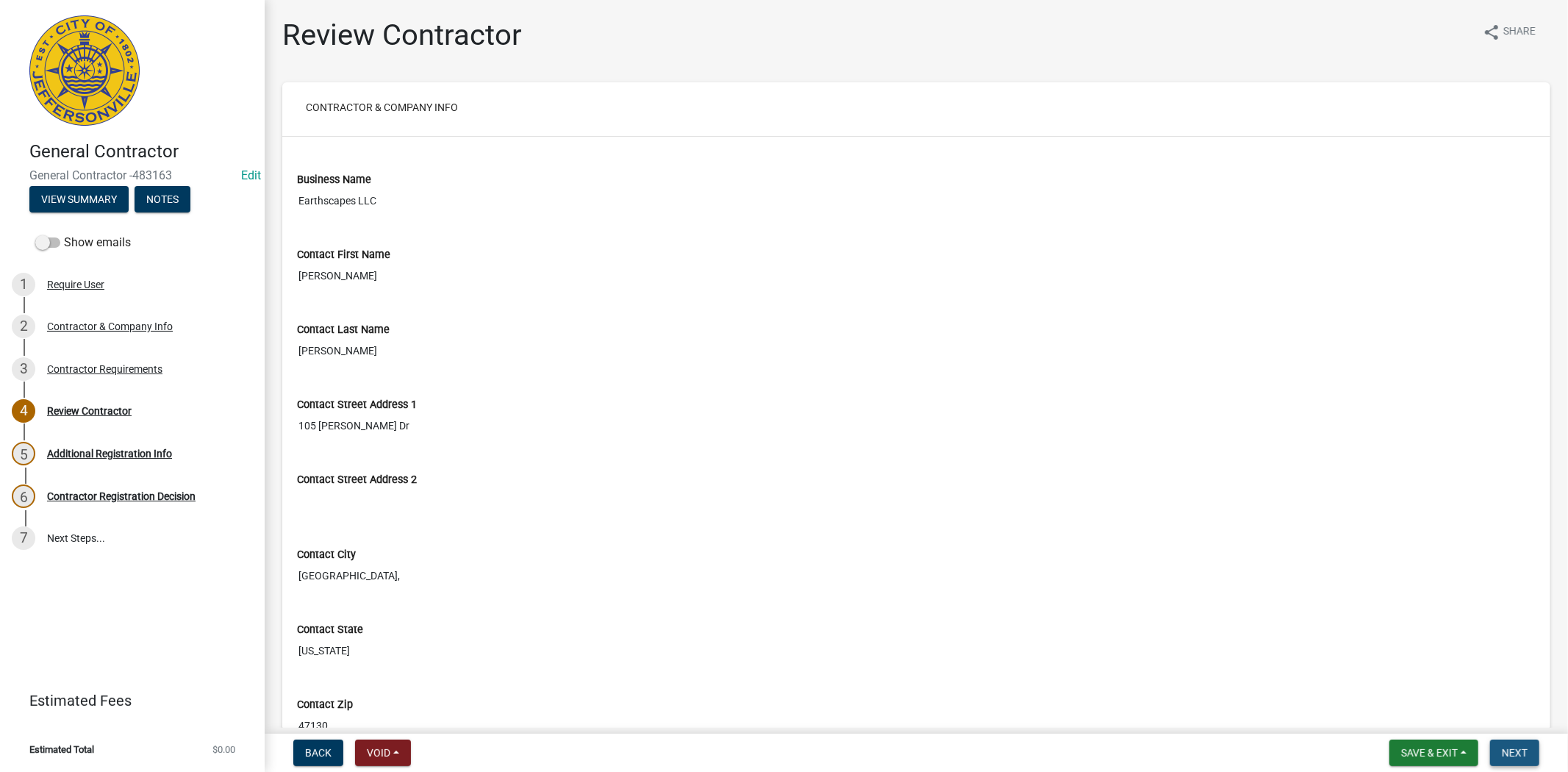
click at [1518, 757] on span "Next" at bounding box center [1515, 752] width 25 height 12
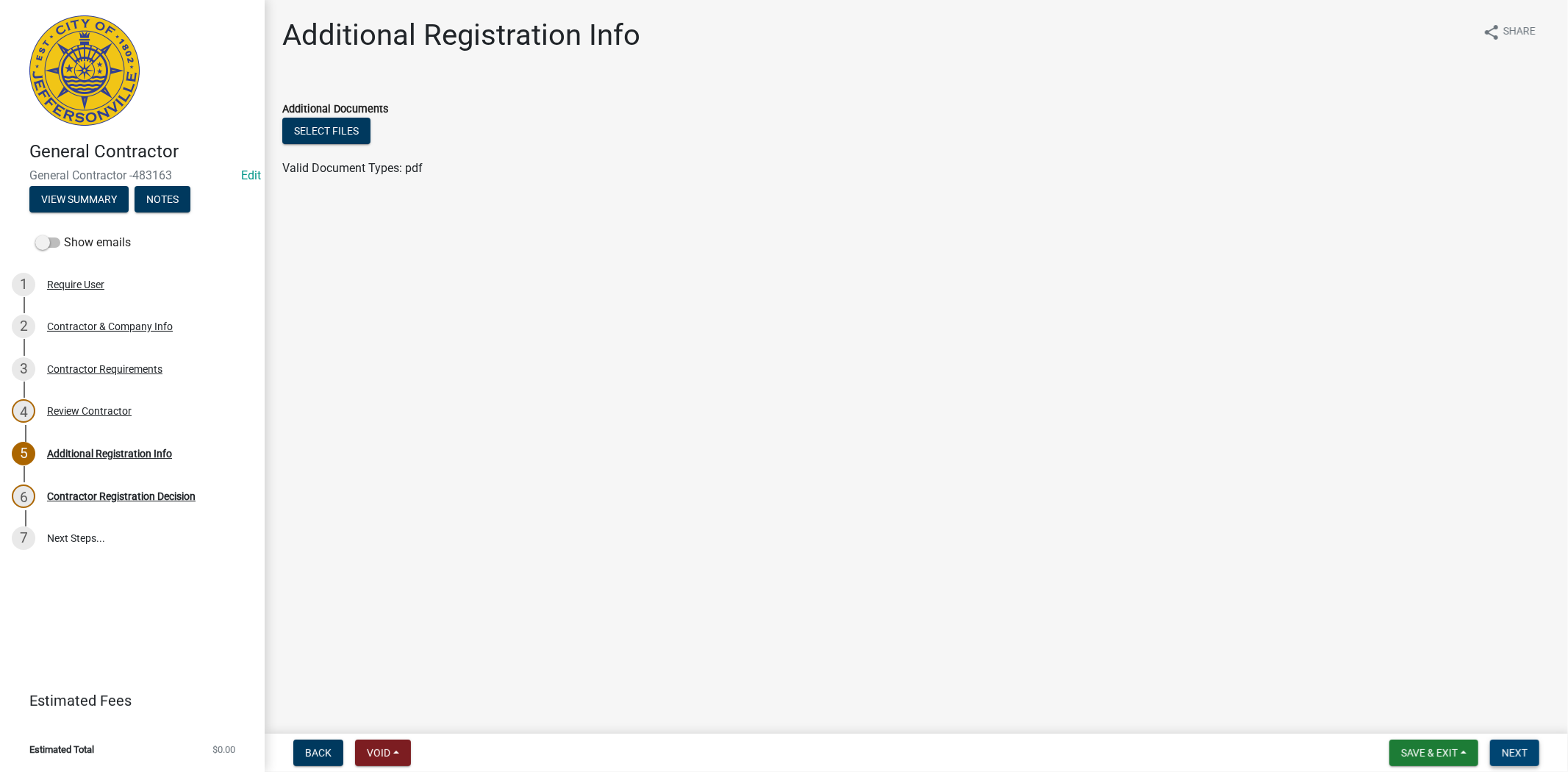
click at [1509, 751] on span "Next" at bounding box center [1515, 752] width 25 height 12
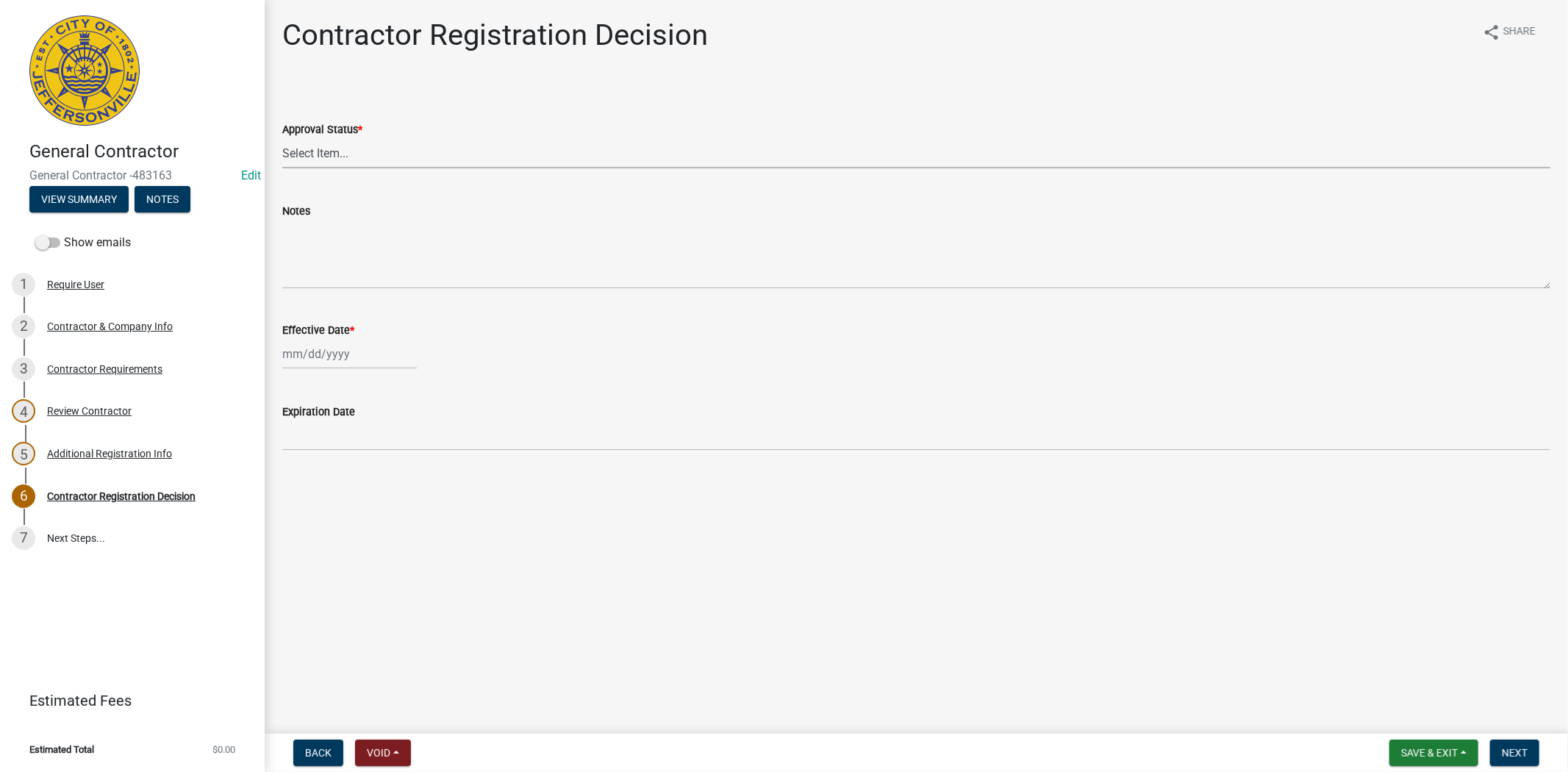
click at [369, 152] on select "Select Item... Approved Denied" at bounding box center [916, 154] width 1268 height 31
click at [283, 138] on select "Select Item... Approved Denied" at bounding box center [916, 154] width 1268 height 31
select select "4b86b809-39dd-4c68-9f3d-fdb3e7050482"
select select "9"
select select "2025"
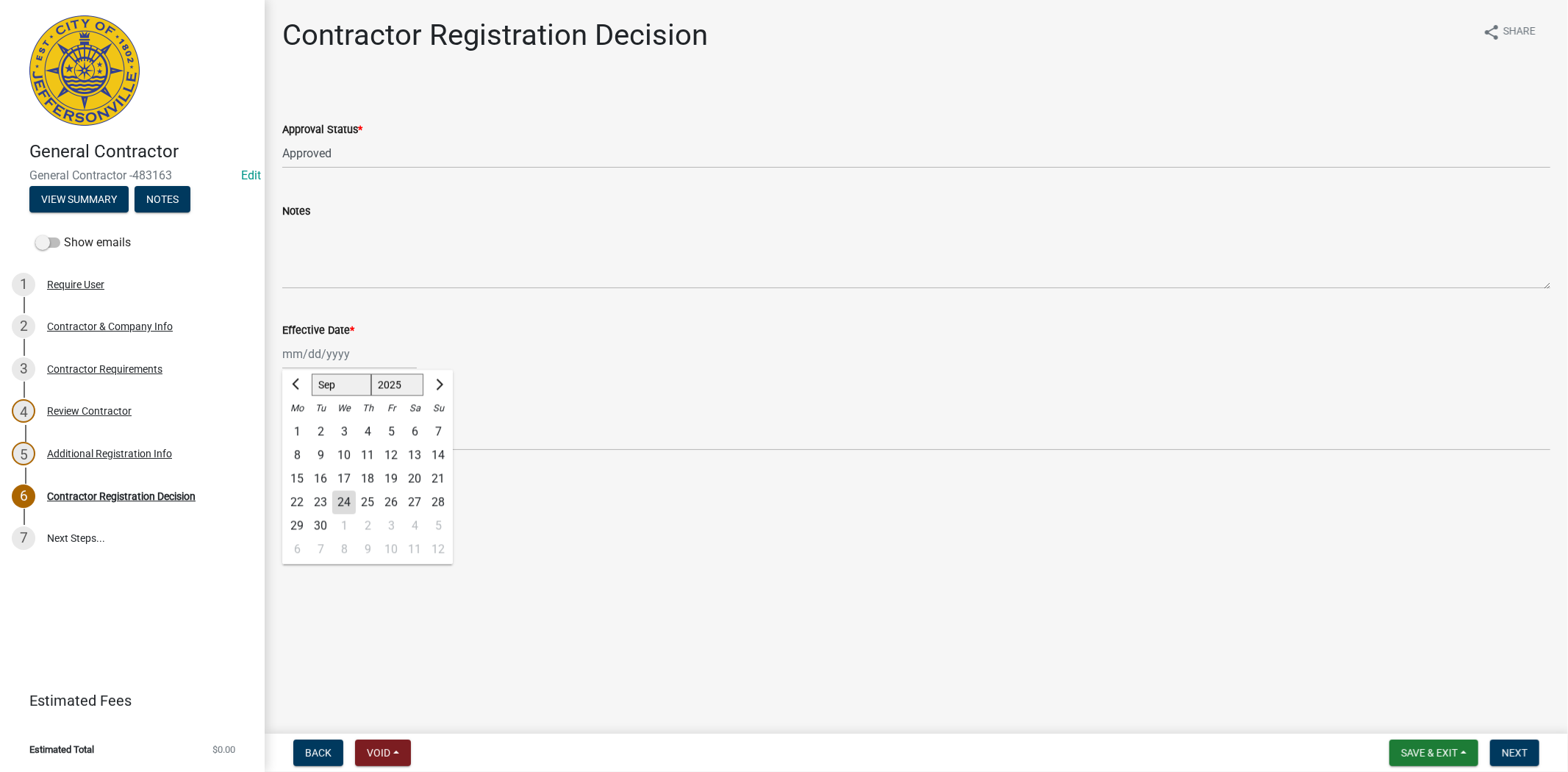
click at [382, 358] on div "Jan Feb Mar Apr May Jun Jul Aug Sep Oct Nov Dec 1525 1526 1527 1528 1529 1530 1…" at bounding box center [350, 354] width 135 height 31
click at [346, 496] on div "24" at bounding box center [344, 502] width 24 height 24
type input "[DATE]"
click at [485, 450] on wm-data-entity-input "Expiration Date 12/31/2025" at bounding box center [916, 422] width 1268 height 81
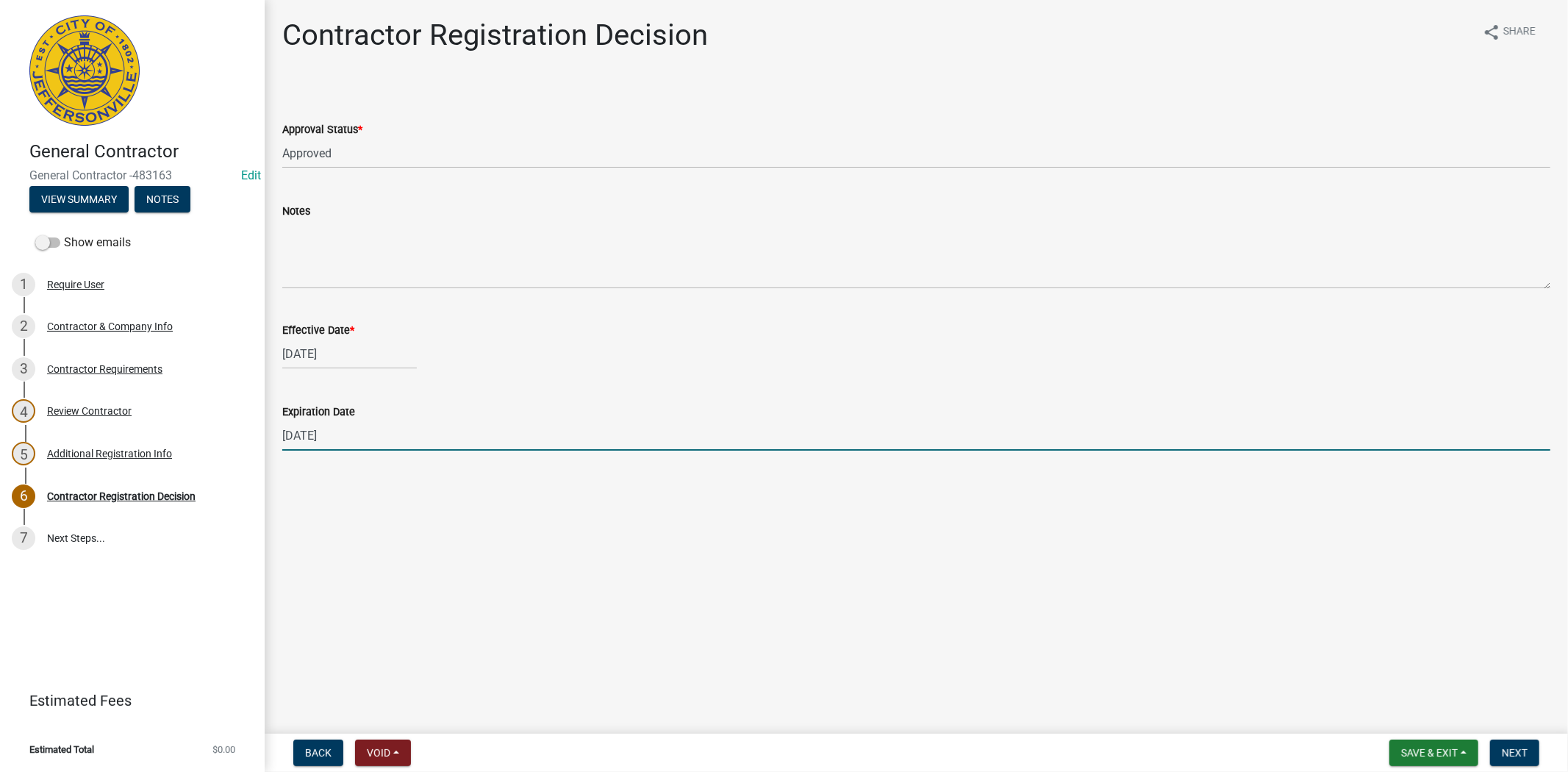
click at [525, 420] on input "12/31/2025" at bounding box center [916, 435] width 1268 height 31
click at [1509, 750] on span "Next" at bounding box center [1515, 752] width 25 height 12
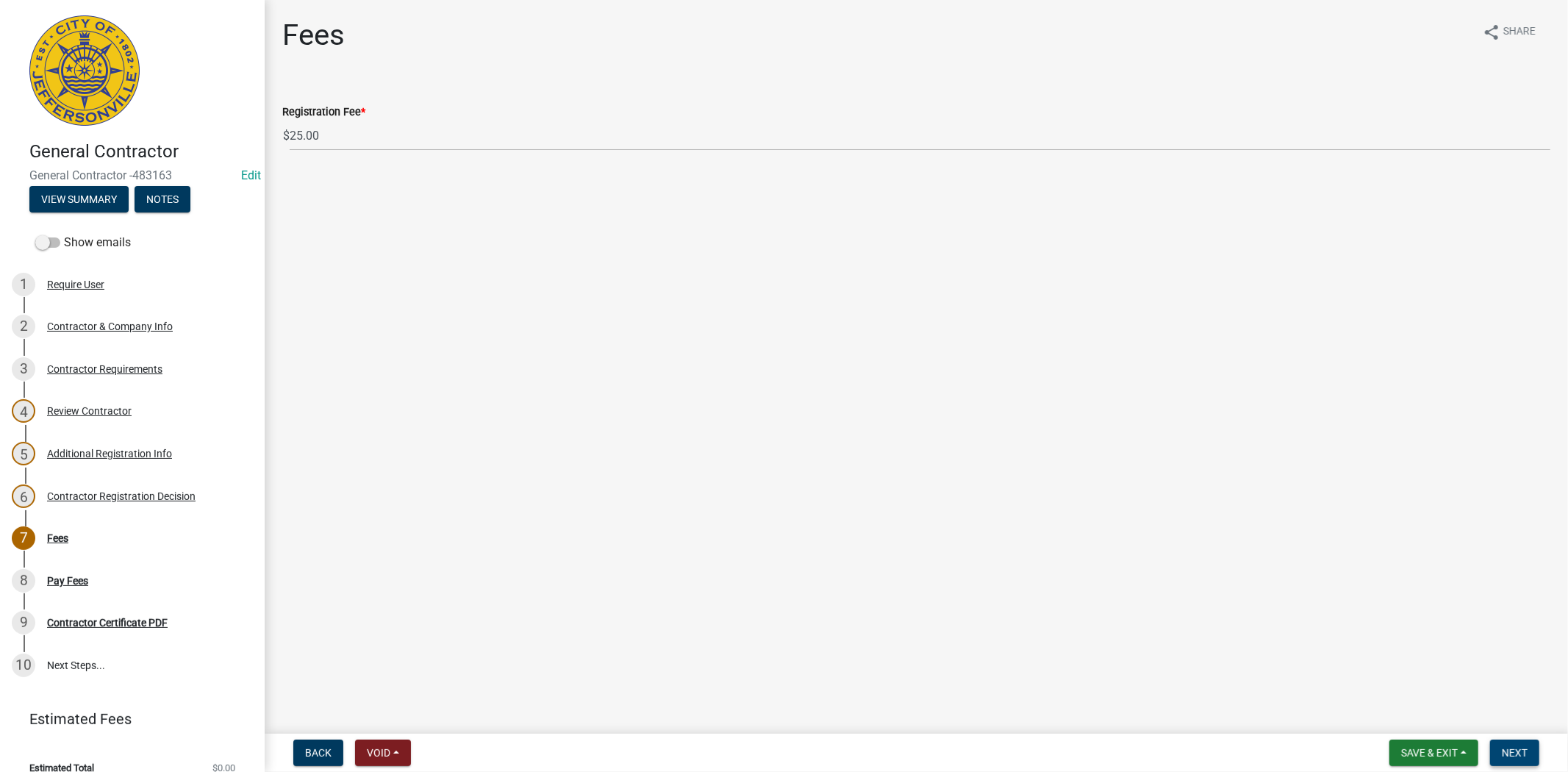
click at [1504, 755] on span "Next" at bounding box center [1515, 752] width 25 height 12
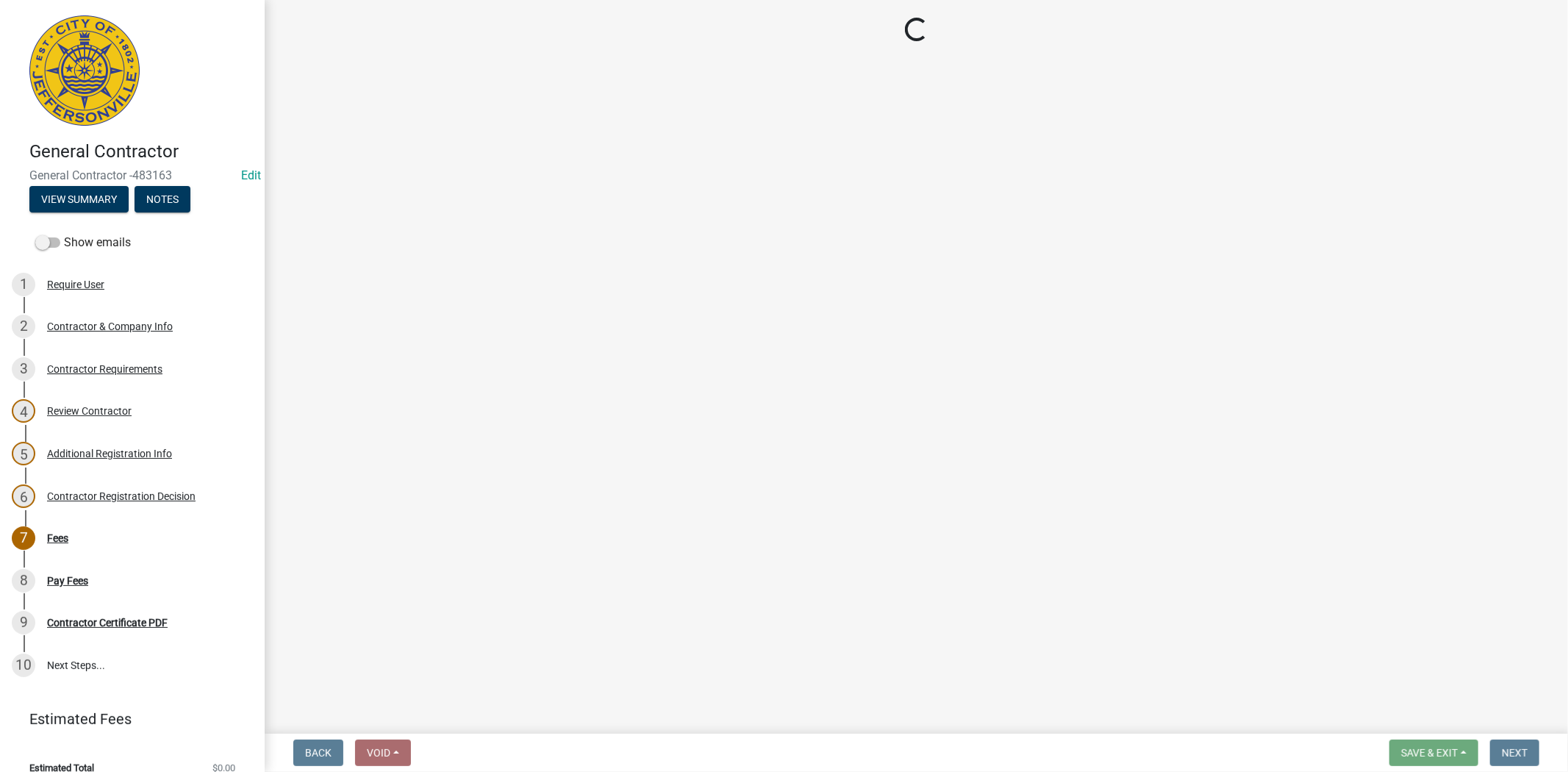
select select "3: 3"
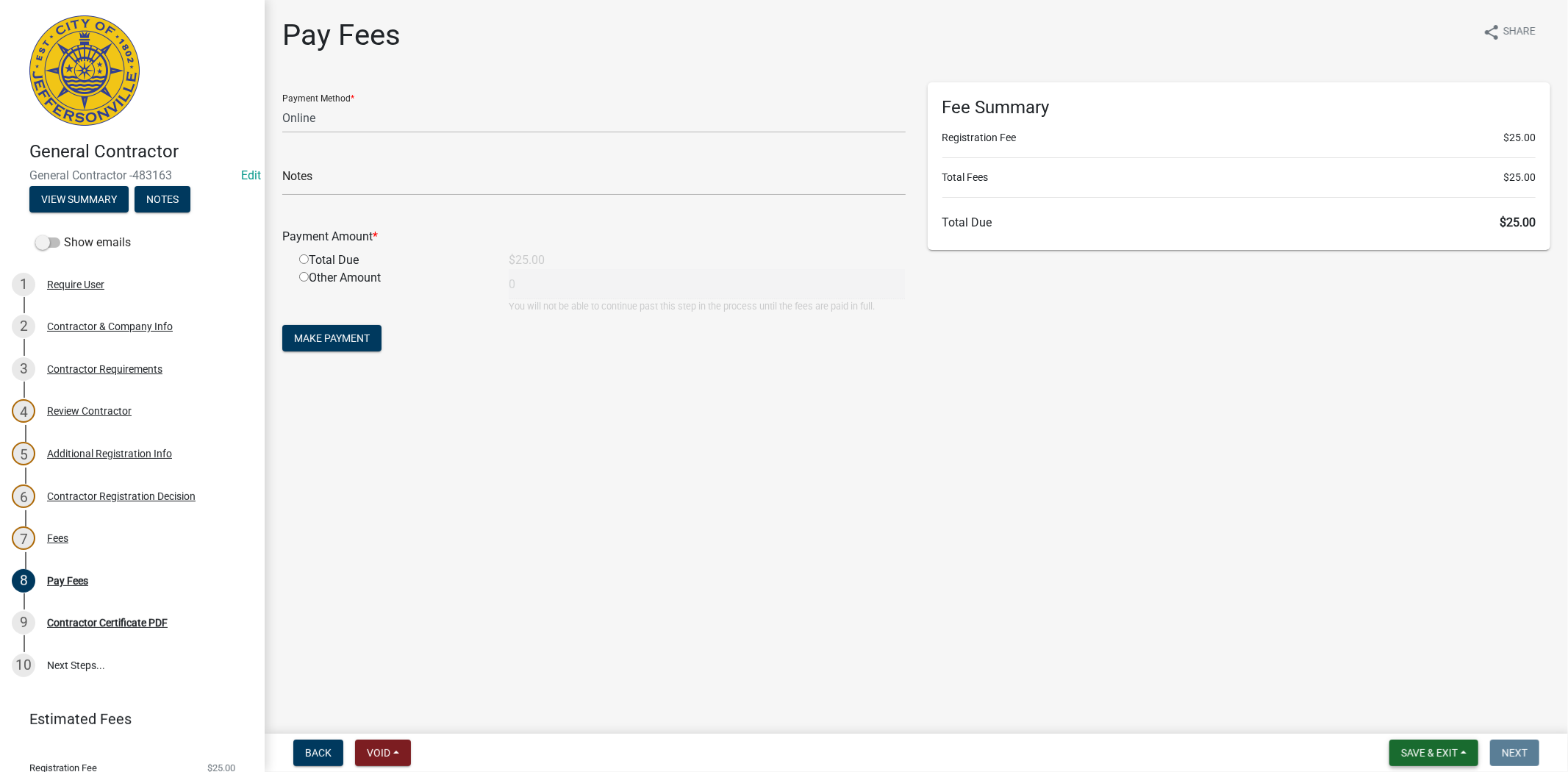
click at [1422, 753] on span "Save & Exit" at bounding box center [1429, 752] width 57 height 12
click at [1397, 724] on button "Save & Exit" at bounding box center [1419, 714] width 118 height 36
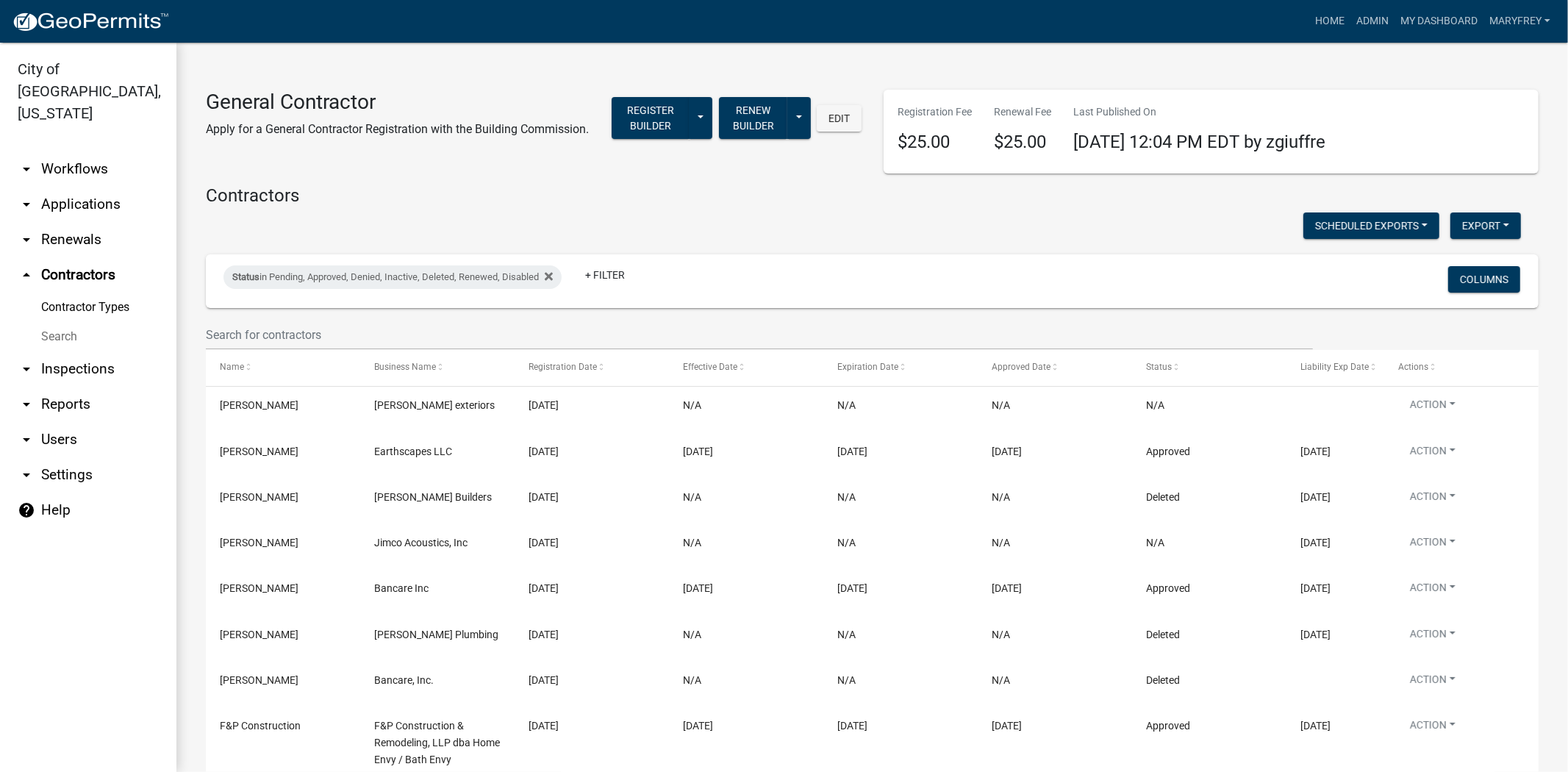
click at [74, 151] on link "arrow_drop_down Workflows" at bounding box center [88, 169] width 176 height 36
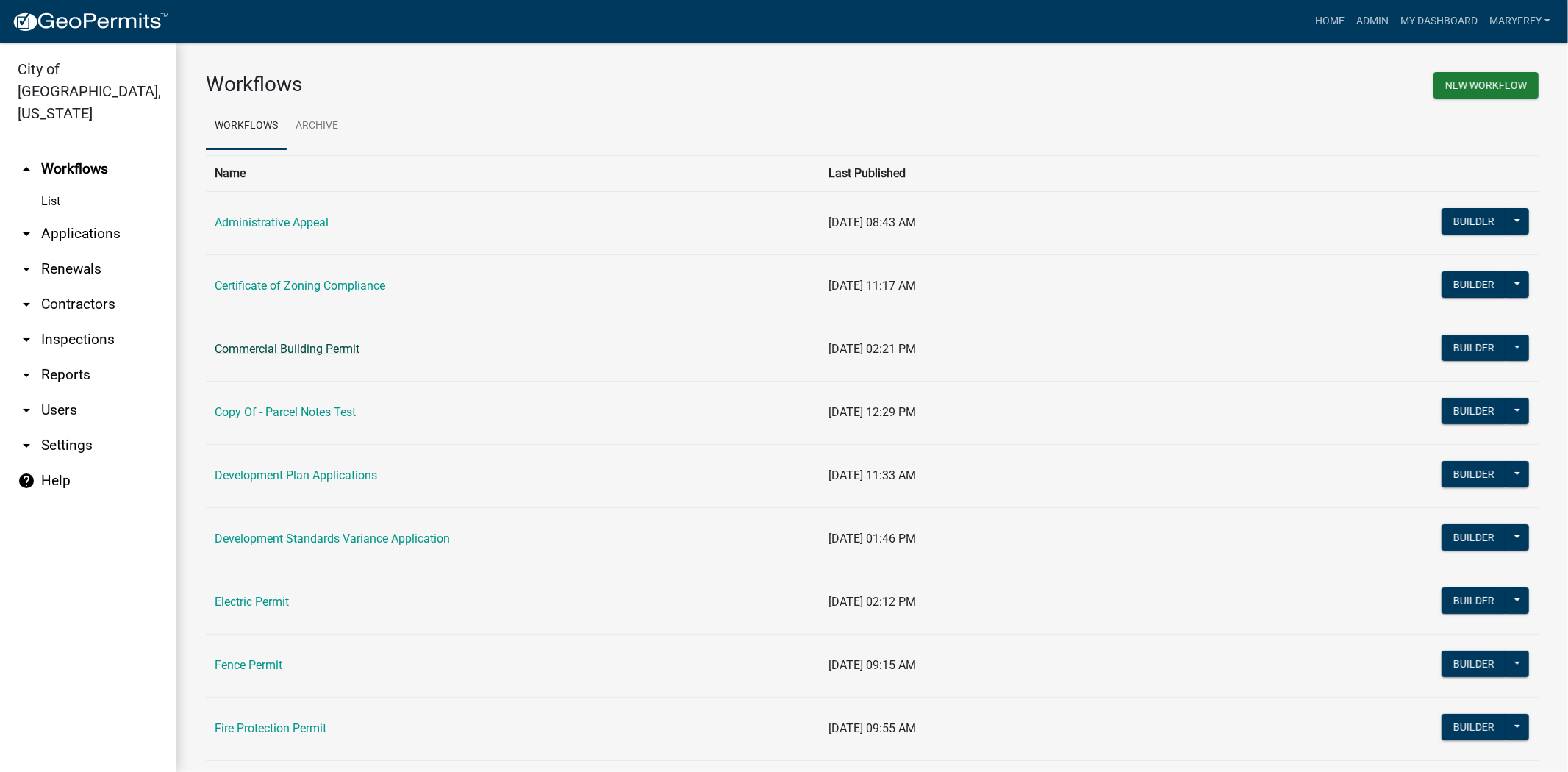
click at [277, 347] on link "Commercial Building Permit" at bounding box center [287, 349] width 145 height 14
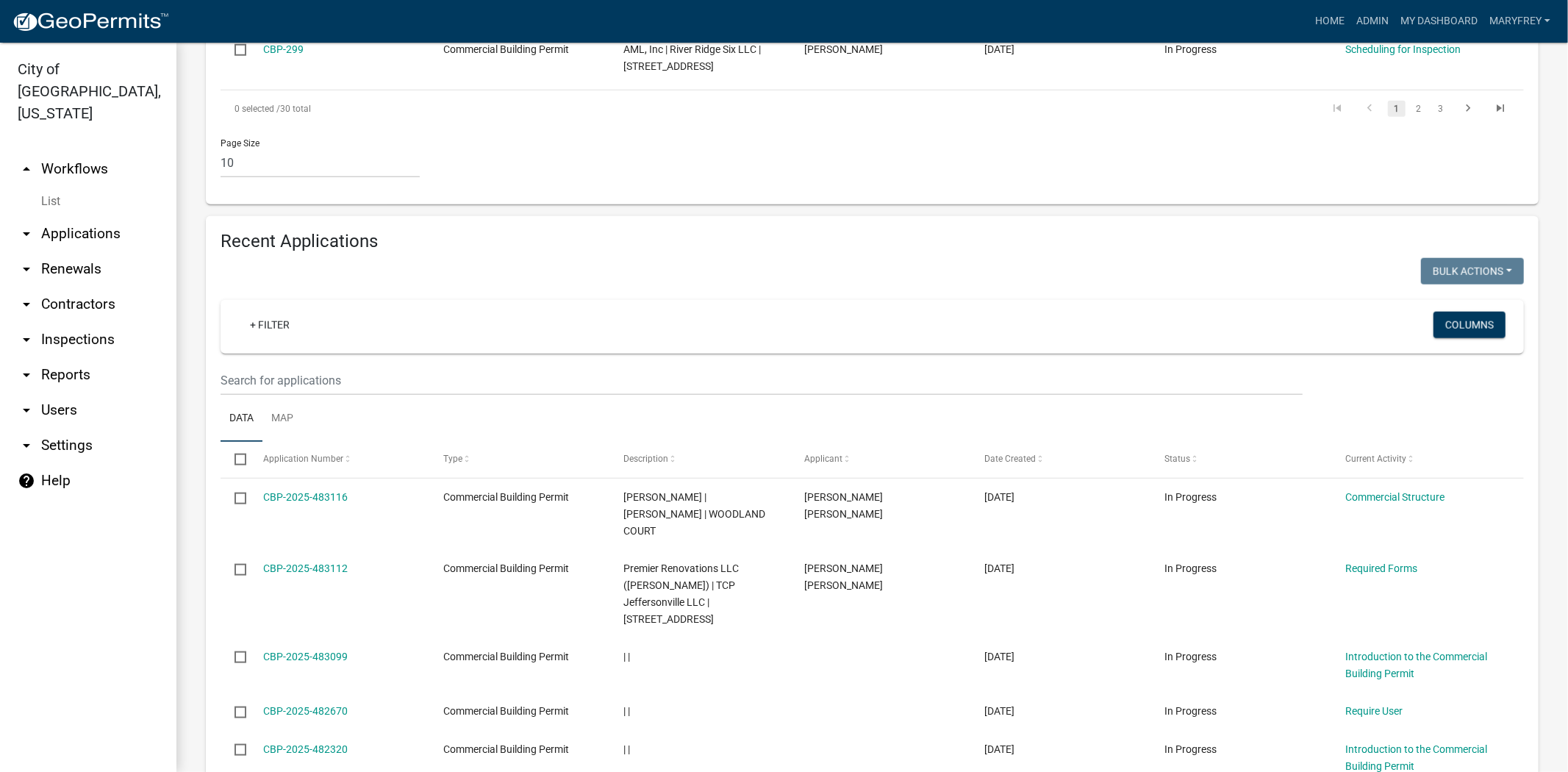
scroll to position [1228, 0]
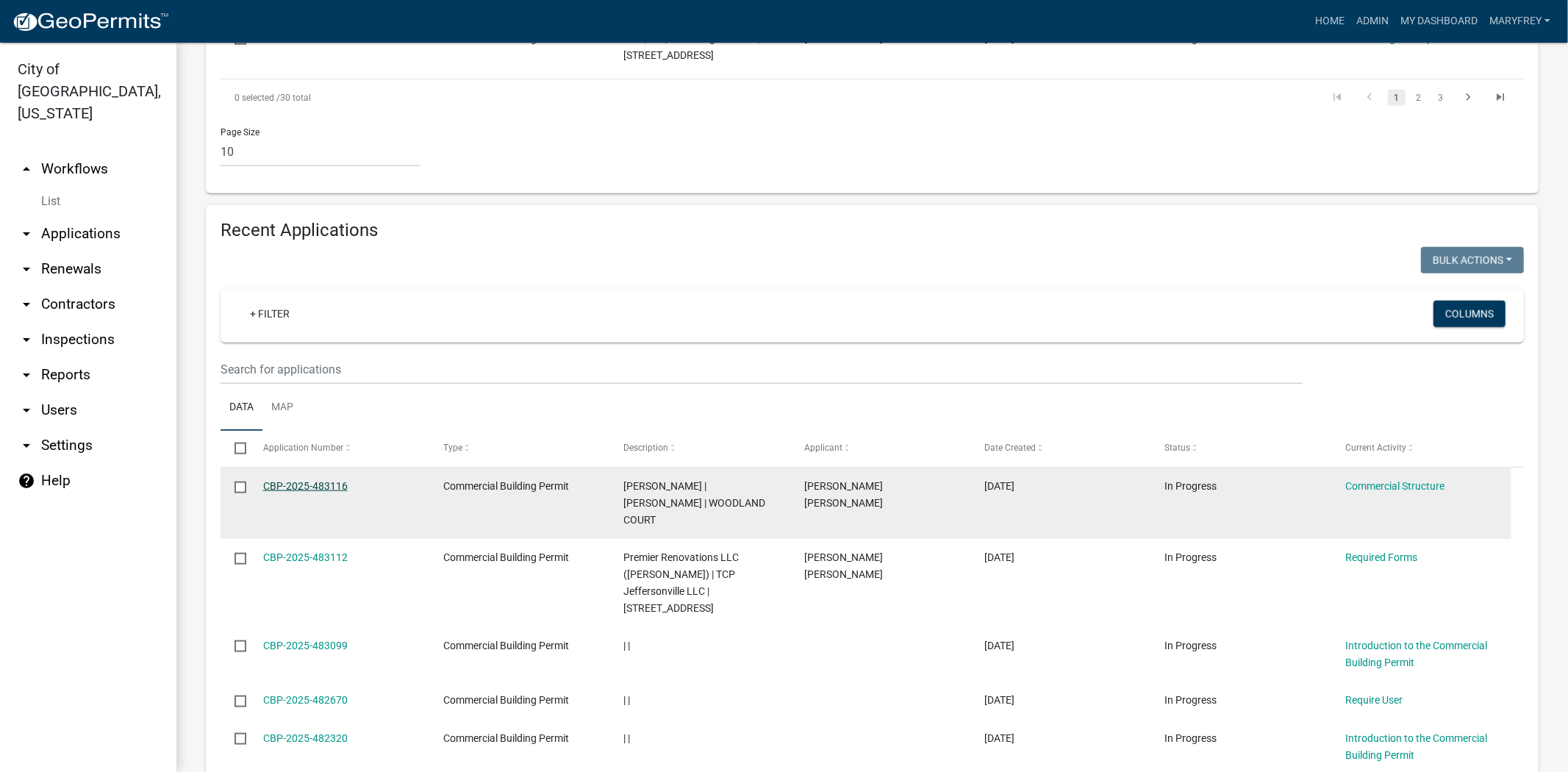
click at [316, 480] on link "CBP-2025-483116" at bounding box center [305, 486] width 85 height 12
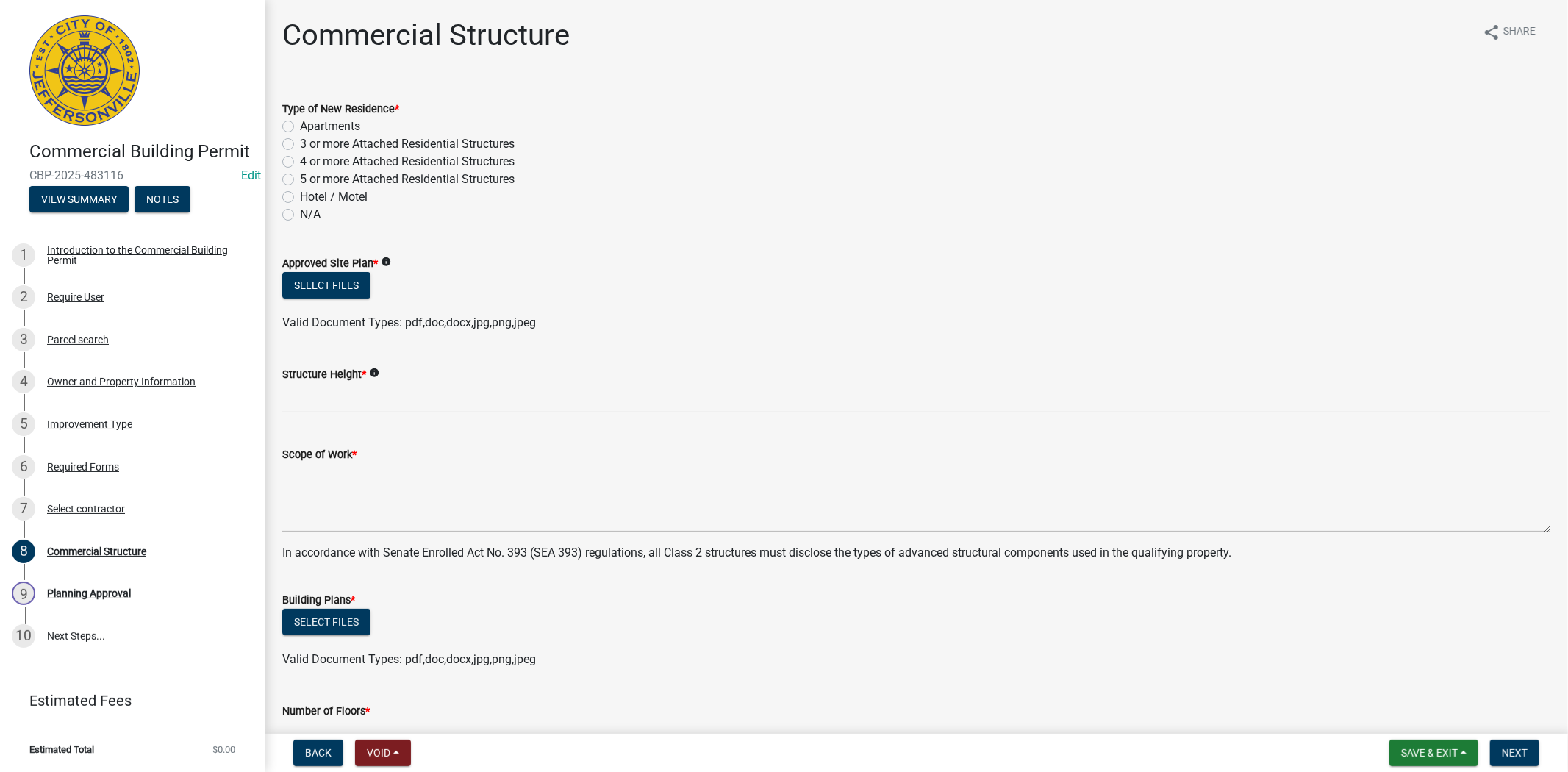
click at [300, 213] on label "N/A" at bounding box center [310, 215] width 20 height 18
click at [300, 213] on input "N/A" at bounding box center [304, 210] width 9 height 9
radio input "true"
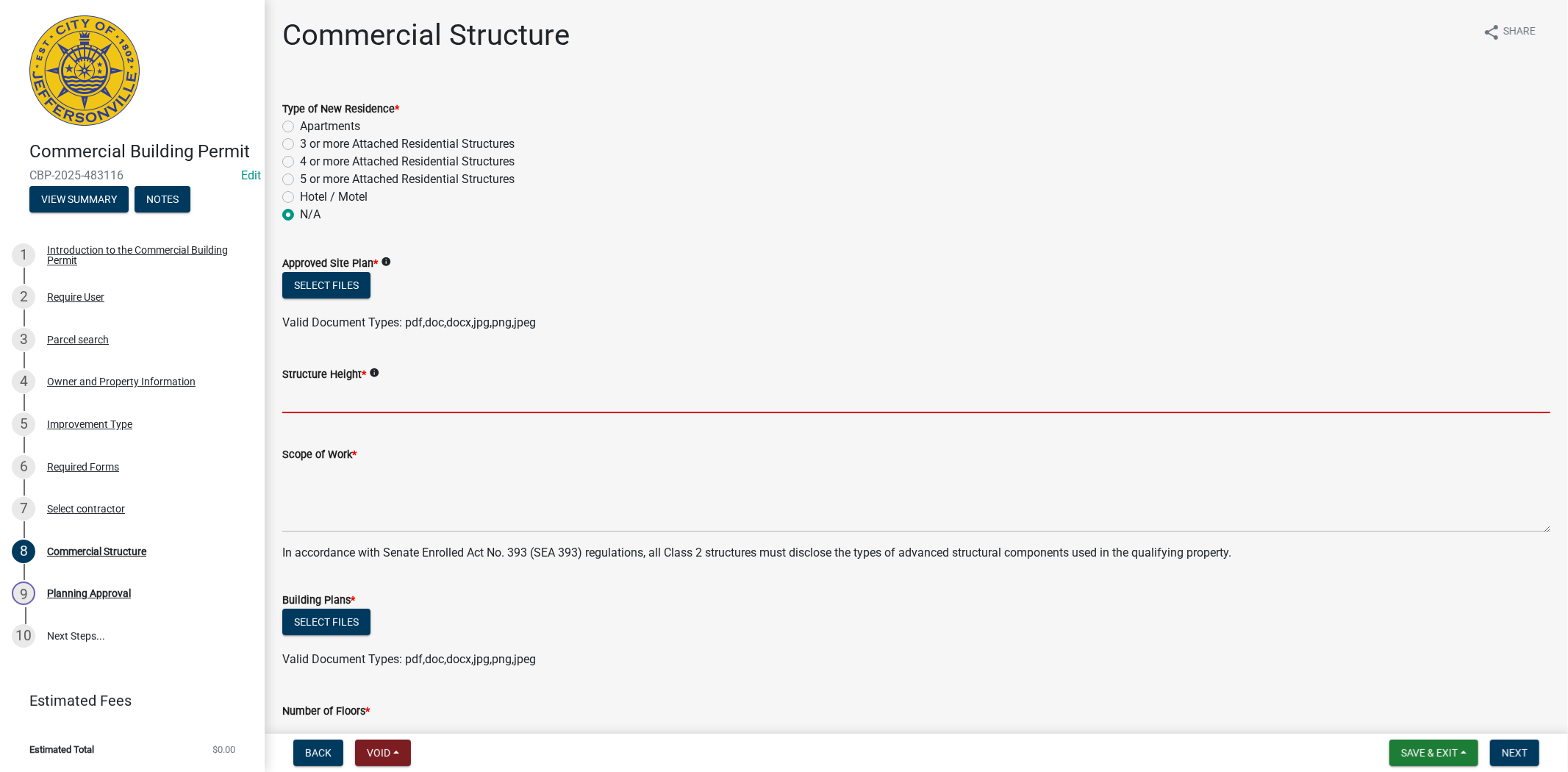
click at [325, 400] on input "Structure Height *" at bounding box center [916, 398] width 1268 height 31
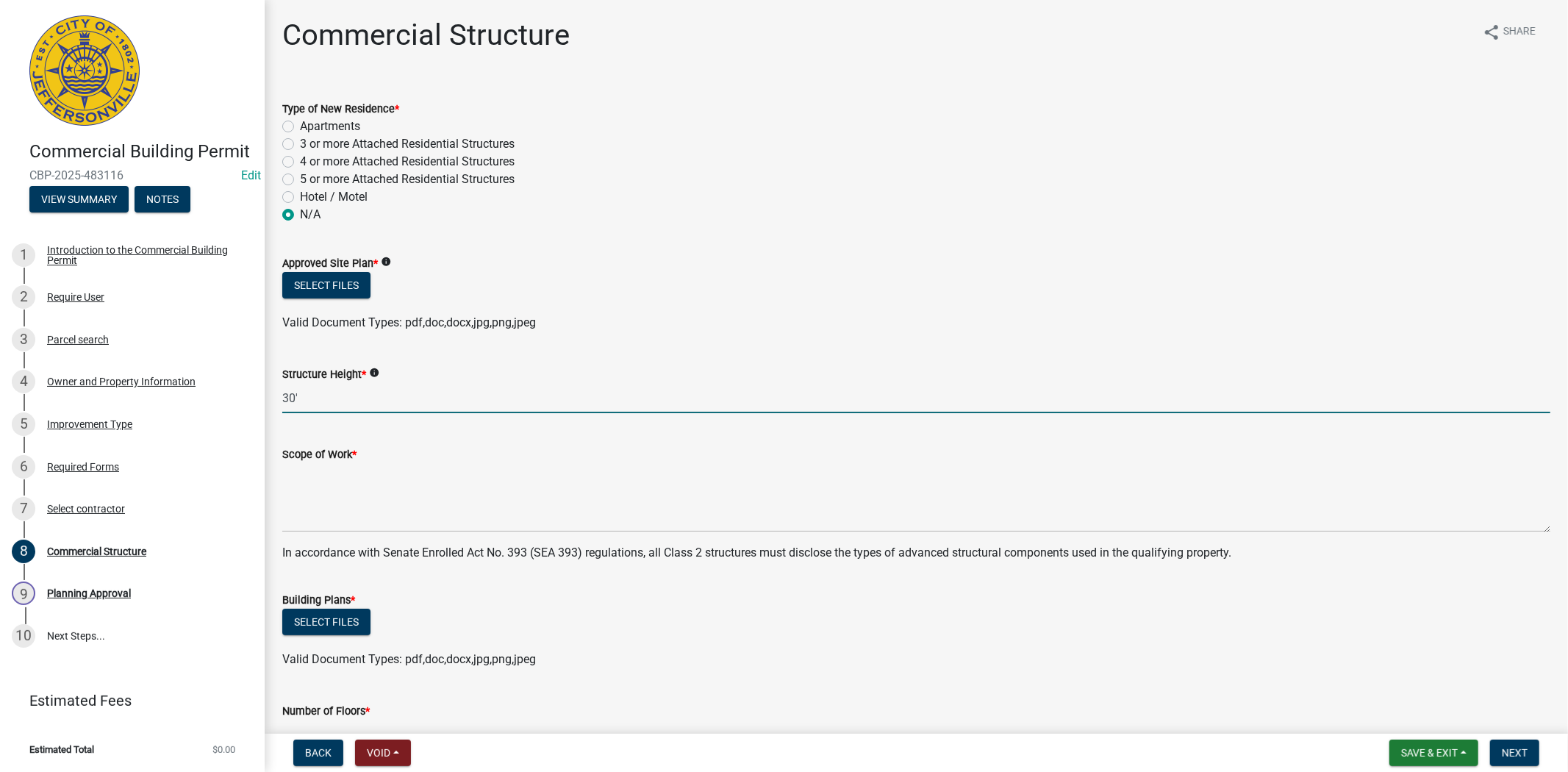
type input "30'"
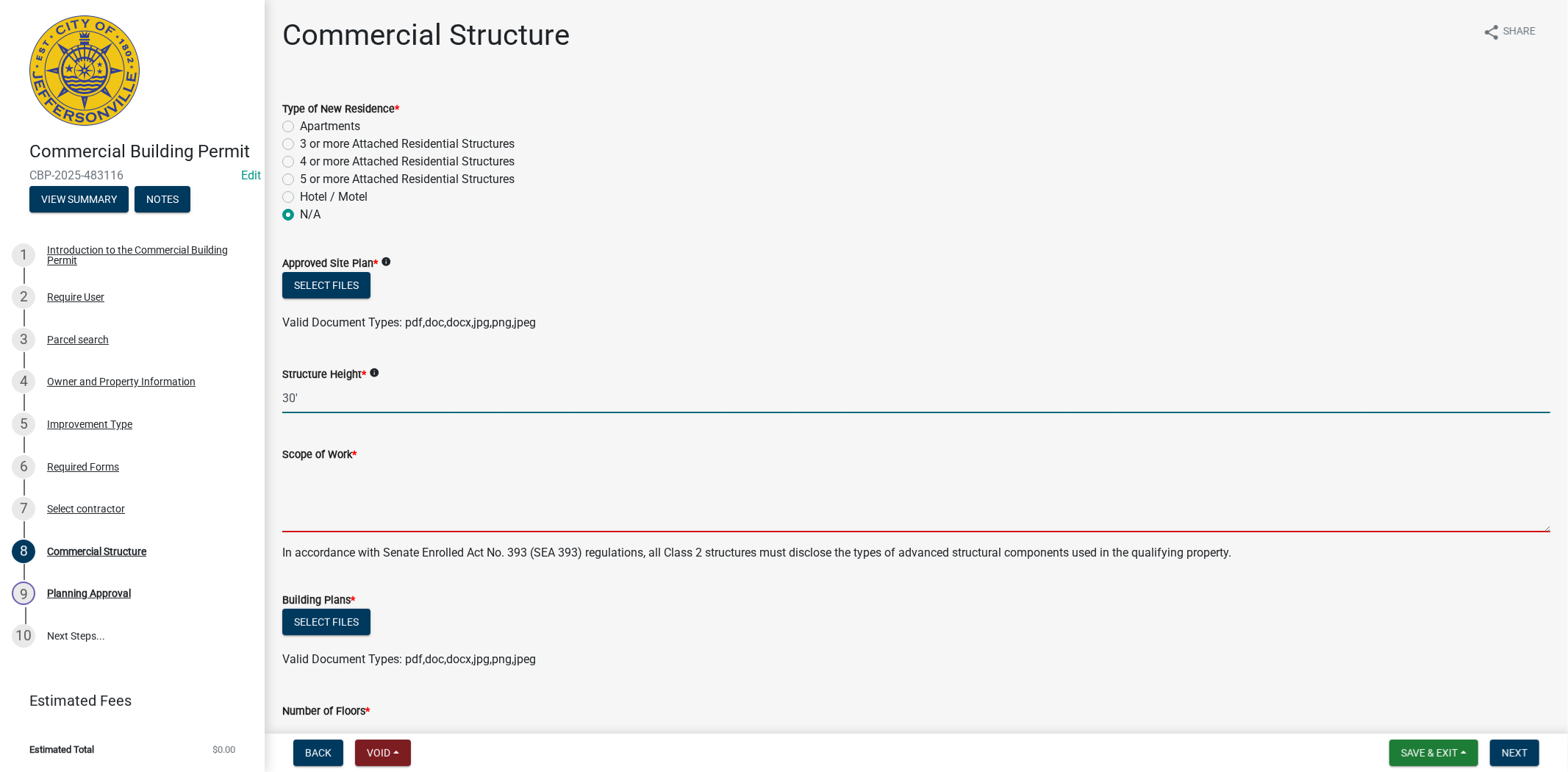
click at [335, 494] on textarea "Scope of Work *" at bounding box center [916, 497] width 1268 height 69
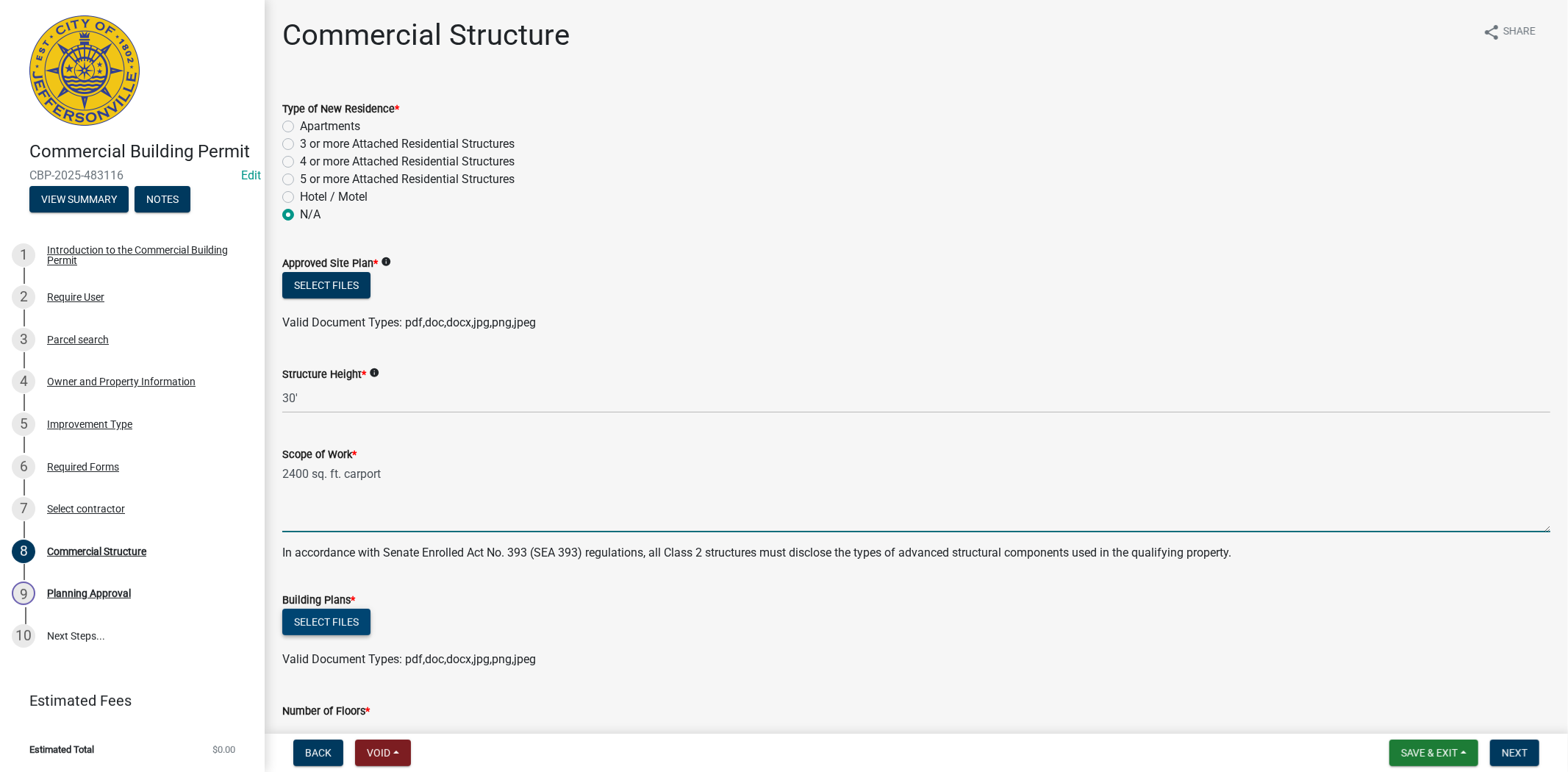
type textarea "2400 sq. ft. carport"
click at [320, 626] on button "Select files" at bounding box center [327, 621] width 88 height 26
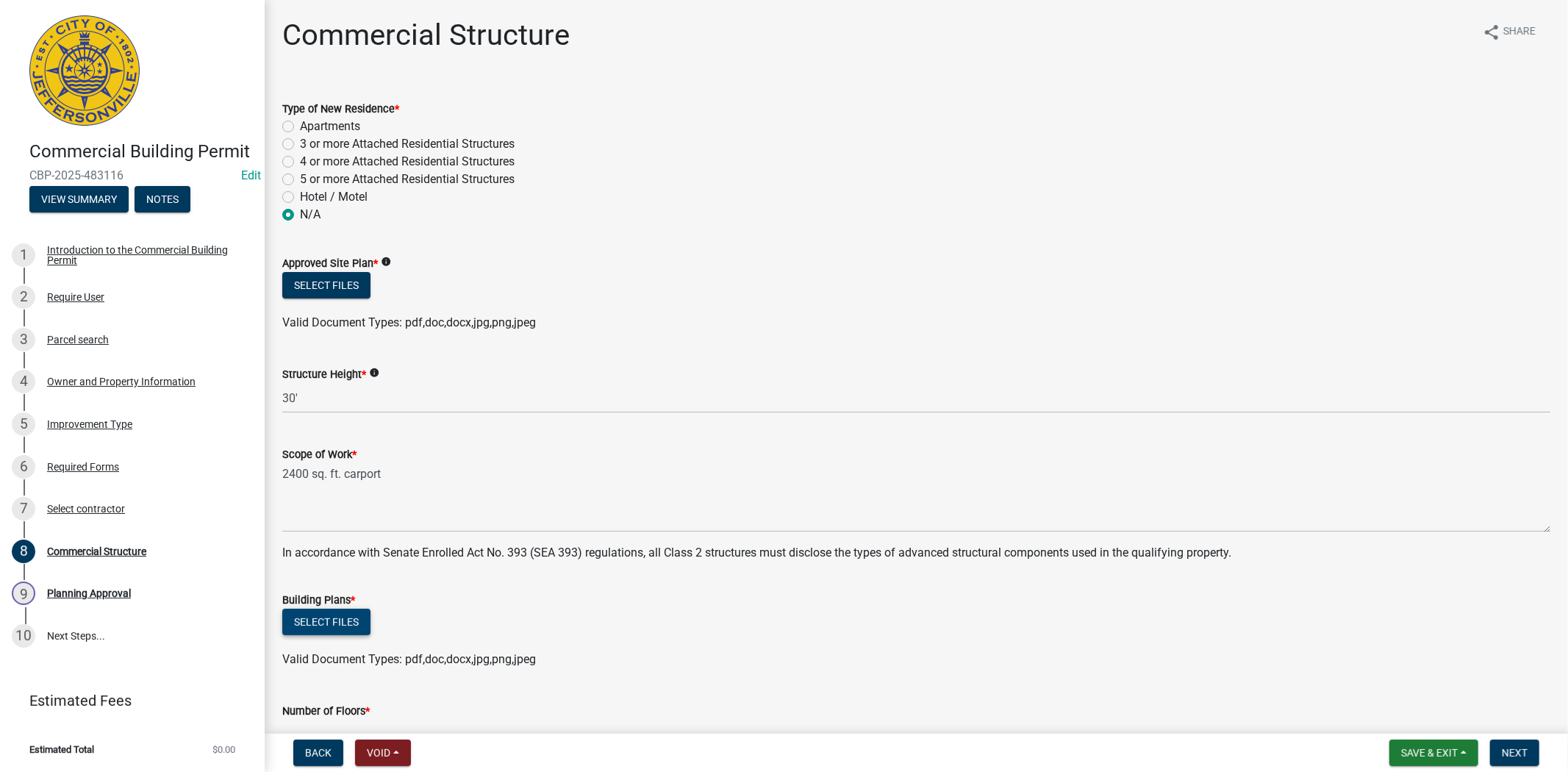
click at [311, 619] on button "Select files" at bounding box center [327, 621] width 88 height 26
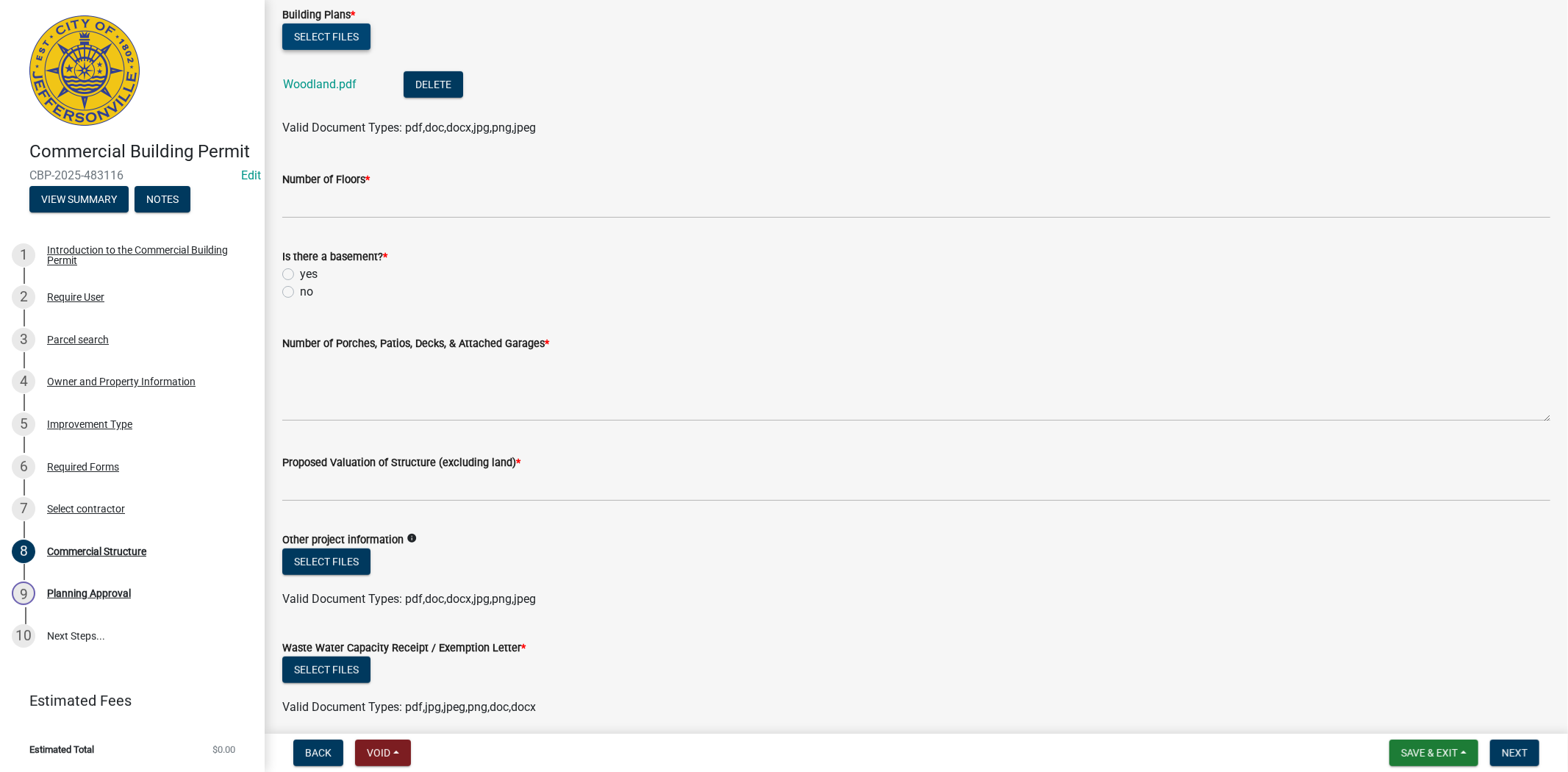
scroll to position [643, 0]
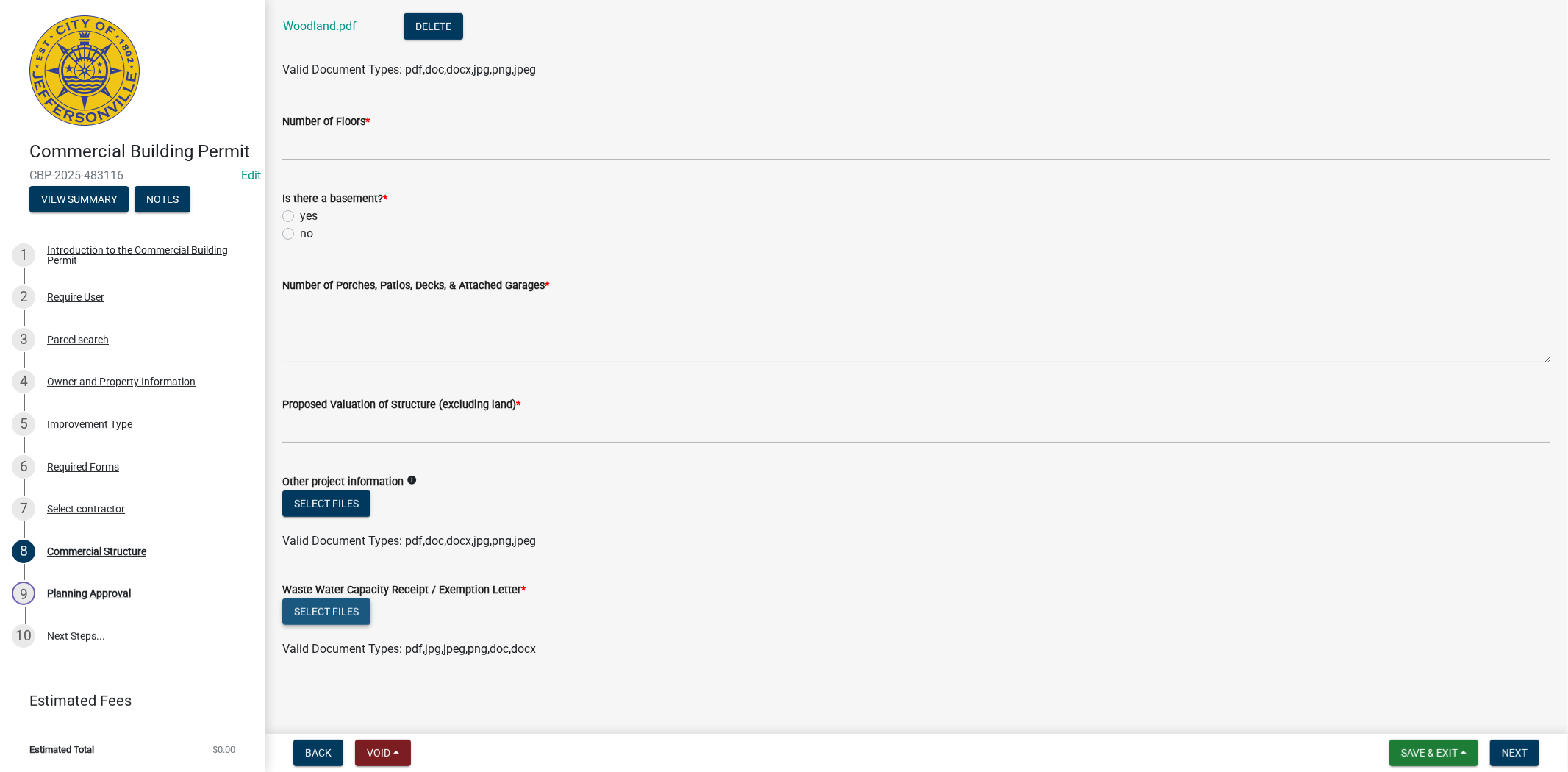
click at [340, 610] on button "Select files" at bounding box center [327, 611] width 88 height 26
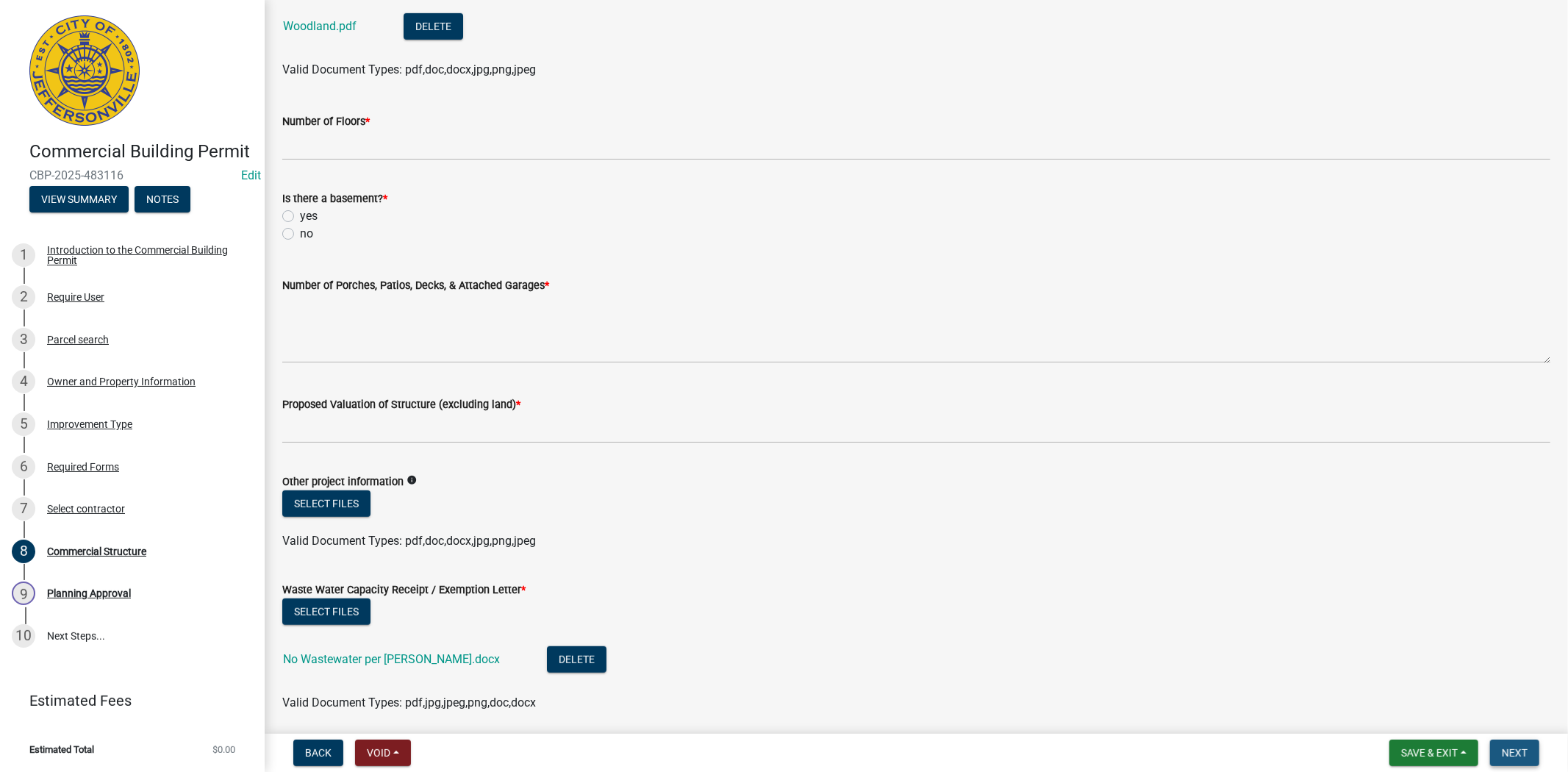
click at [1510, 755] on span "Next" at bounding box center [1515, 752] width 25 height 12
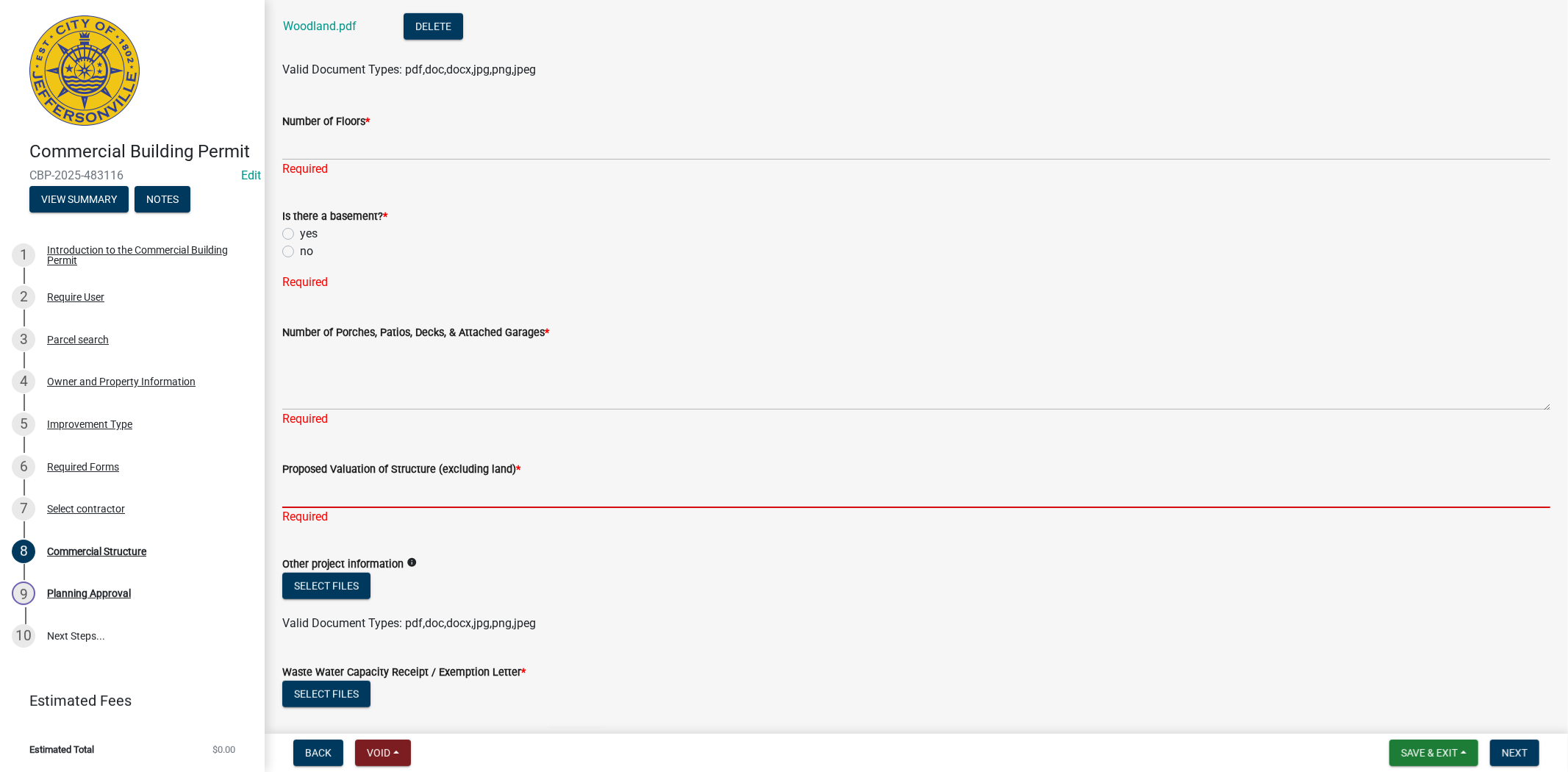
click at [336, 496] on input "Proposed Valuation of Structure (excluding land) *" at bounding box center [916, 493] width 1268 height 31
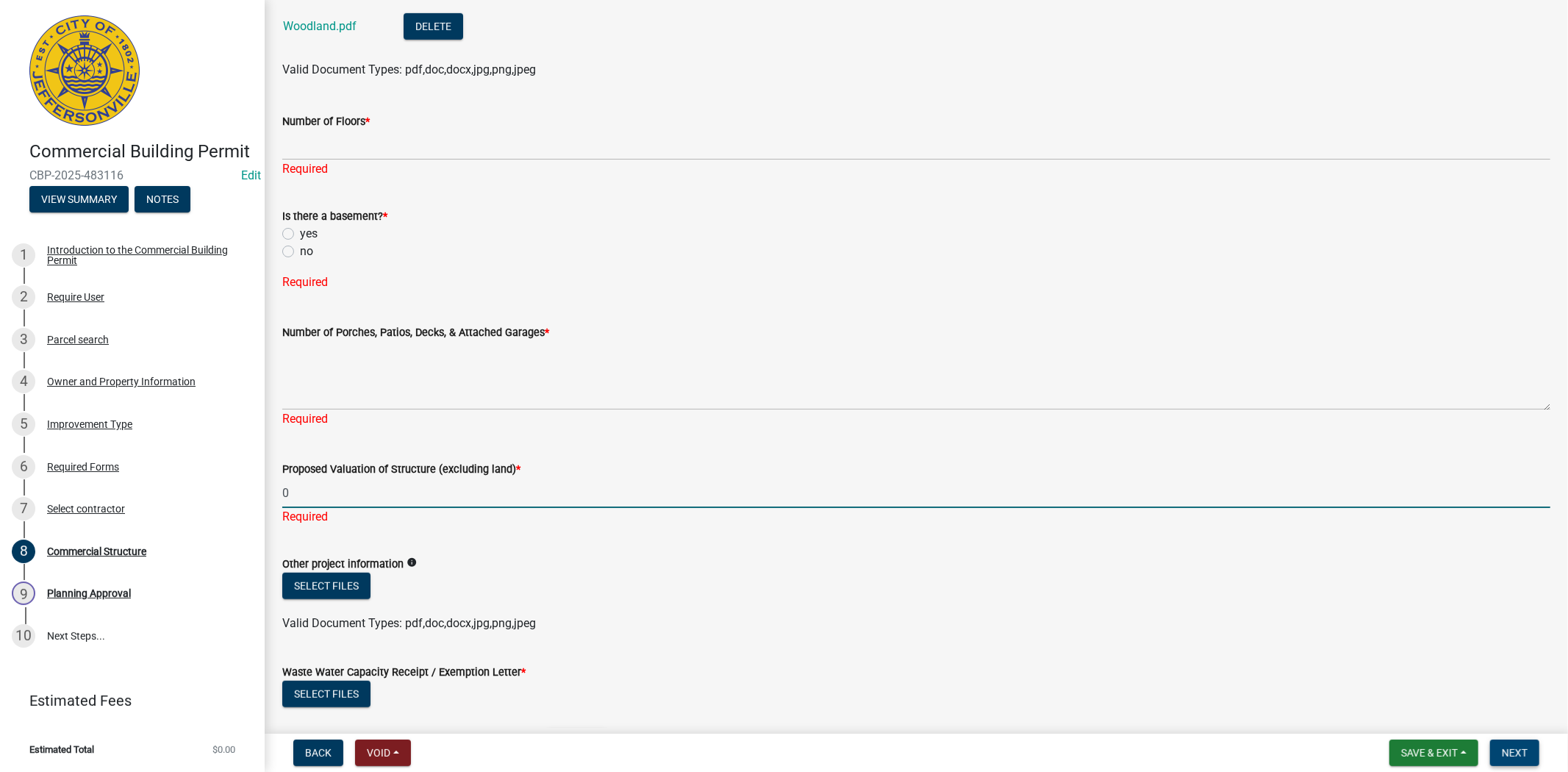
type input "0"
click at [1517, 753] on span "Next" at bounding box center [1515, 752] width 25 height 12
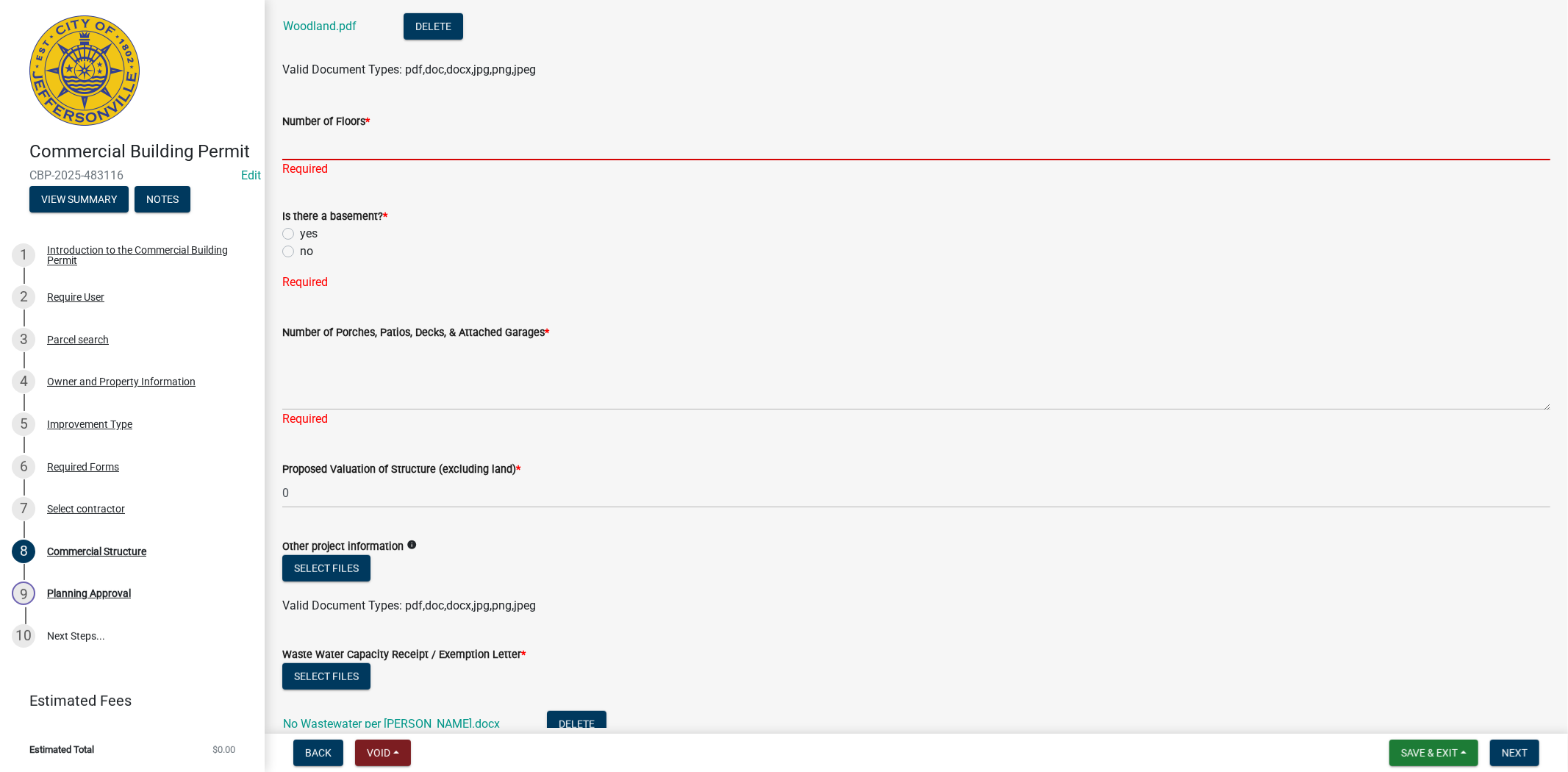
click at [332, 152] on input "Number of Floors *" at bounding box center [916, 145] width 1268 height 31
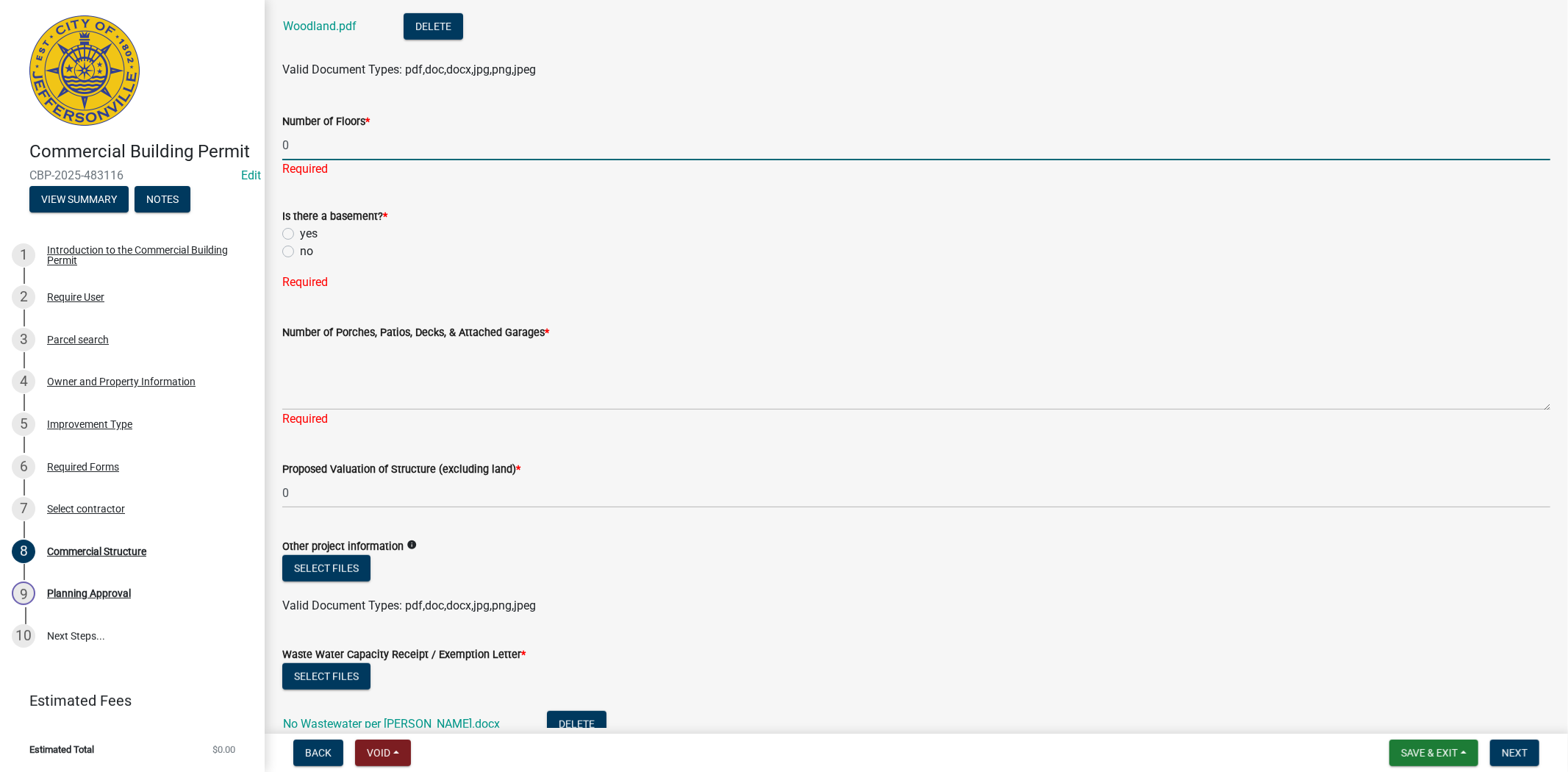
type input "0"
click at [287, 243] on div "Is there a basement? * yes no Required" at bounding box center [916, 240] width 1268 height 102
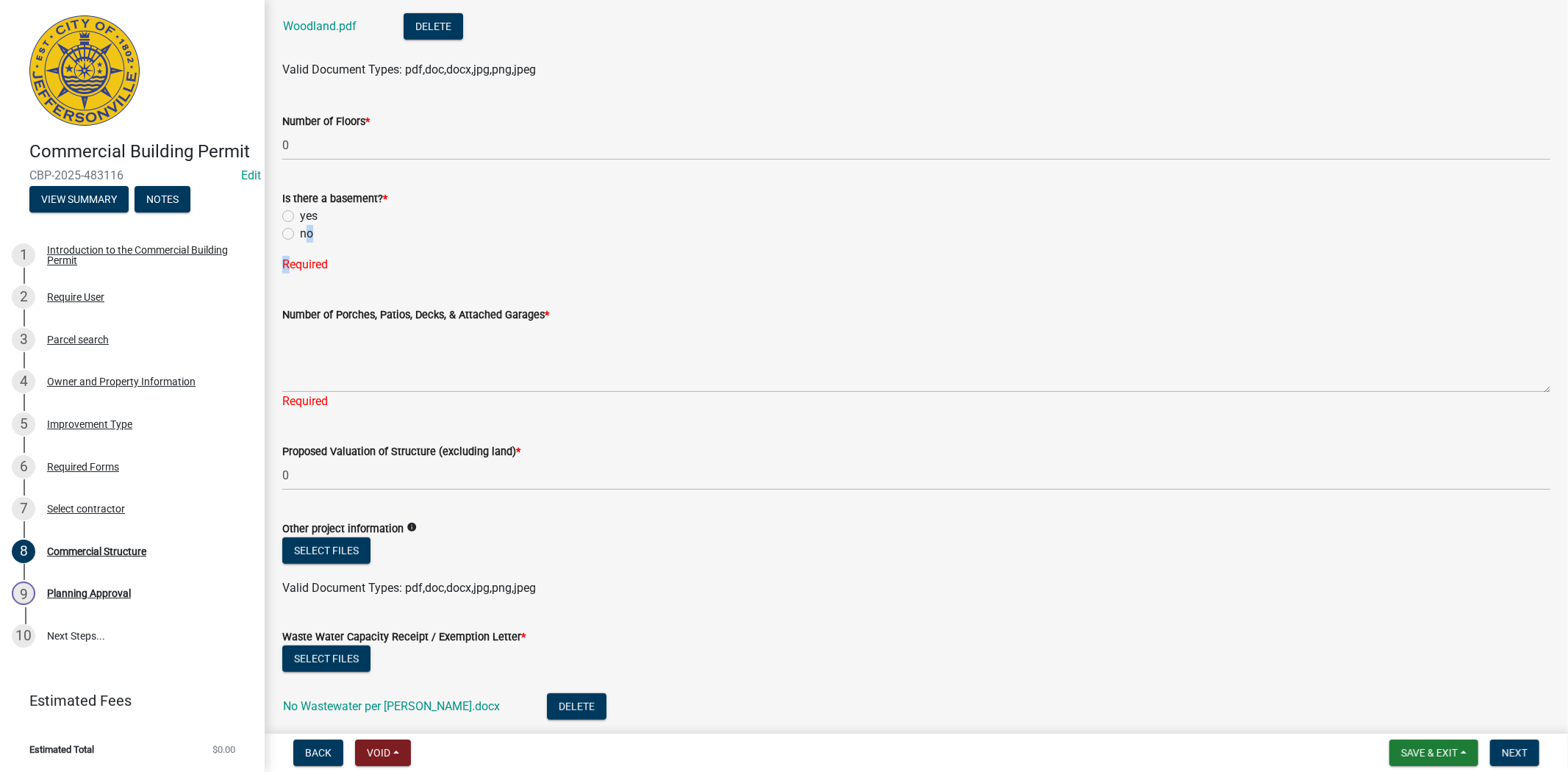
click at [300, 238] on label "no" at bounding box center [306, 233] width 14 height 18
click at [300, 234] on input "no" at bounding box center [304, 229] width 9 height 9
radio input "true"
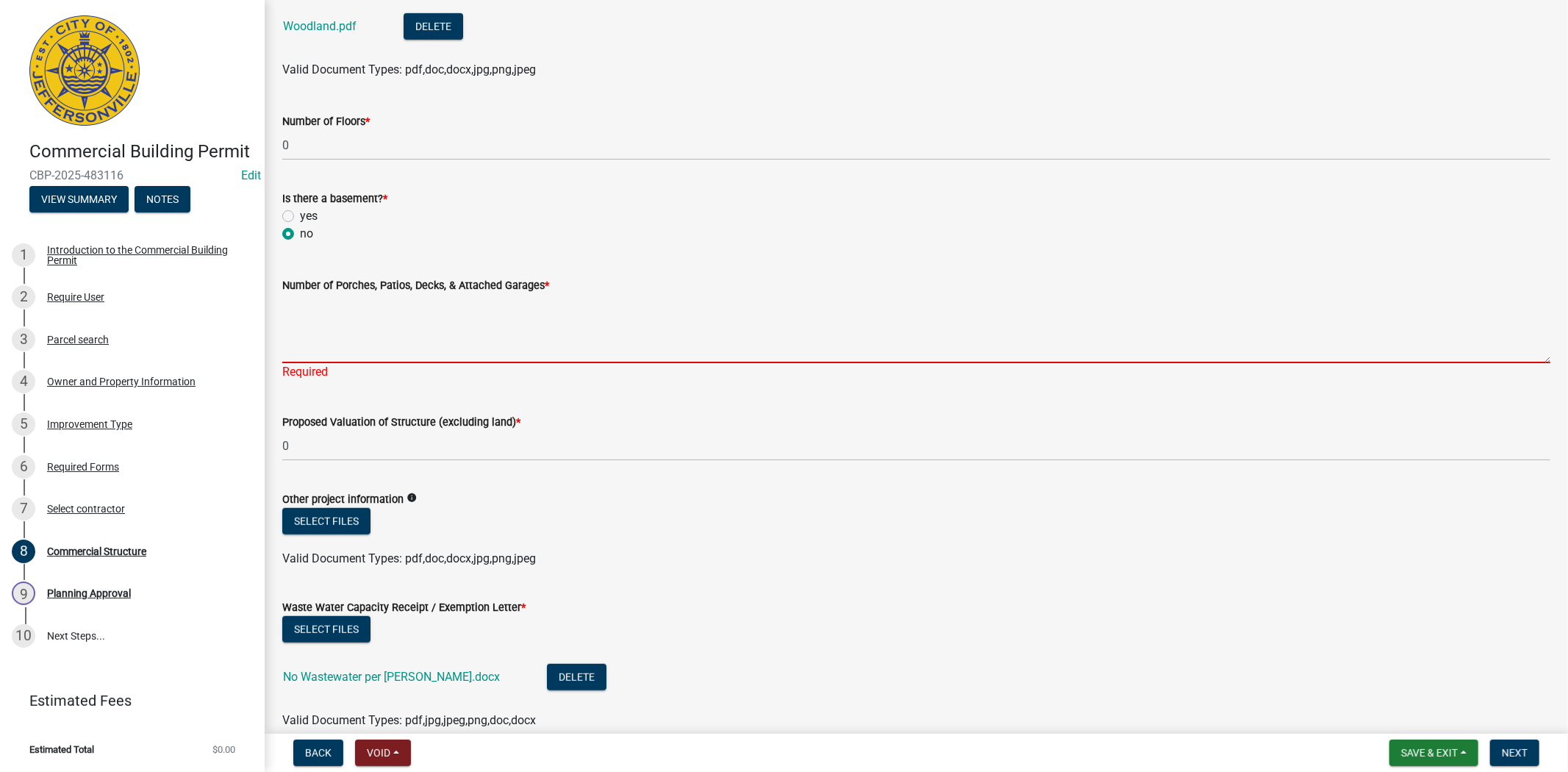
click at [313, 327] on textarea "Number of Porches, Patios, Decks, & Attached Garages *" at bounding box center [916, 327] width 1268 height 69
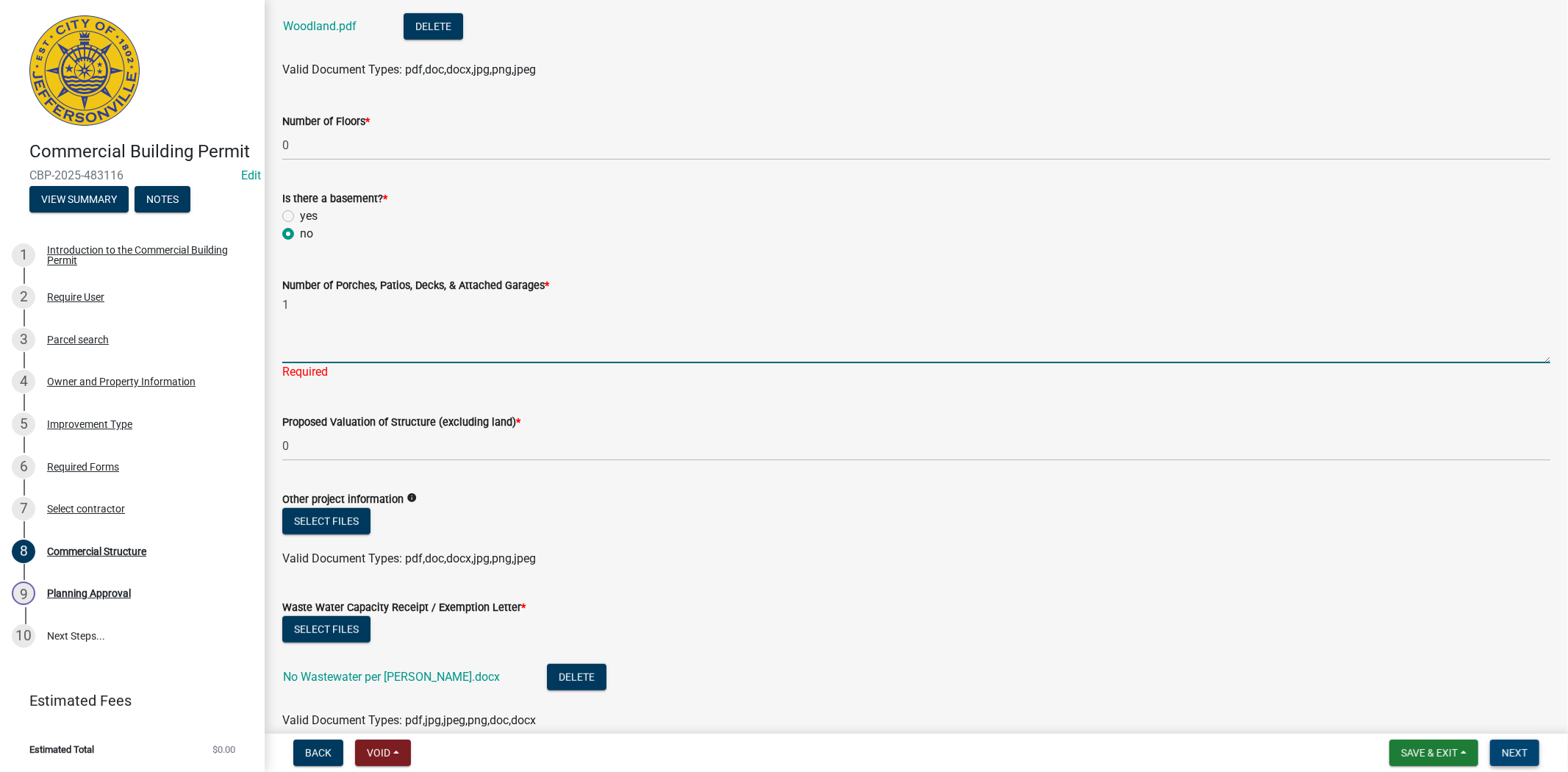
type textarea "1"
click at [1519, 750] on span "Next" at bounding box center [1515, 752] width 25 height 12
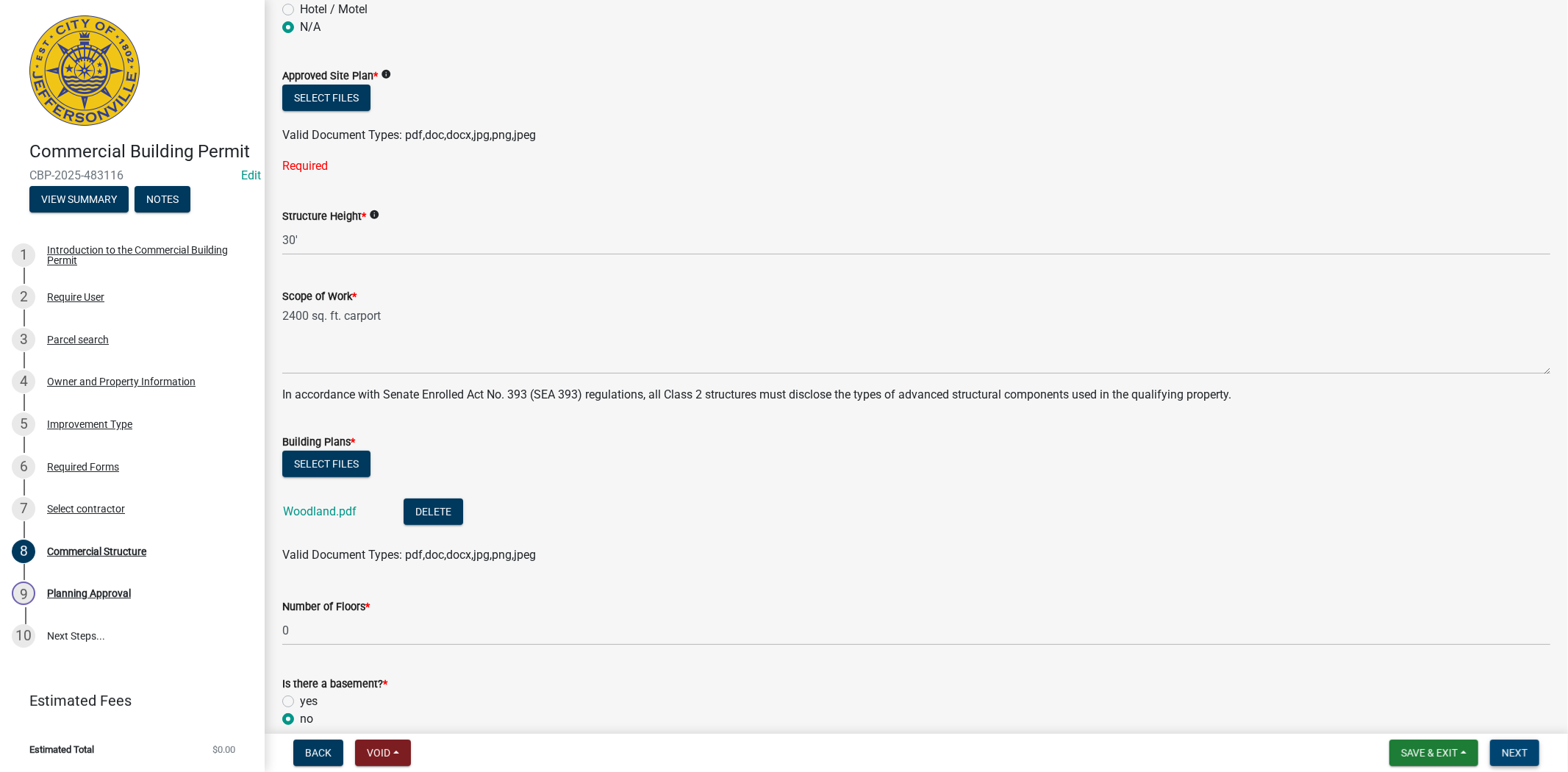
scroll to position [186, 0]
click at [317, 96] on button "Select files" at bounding box center [327, 98] width 88 height 26
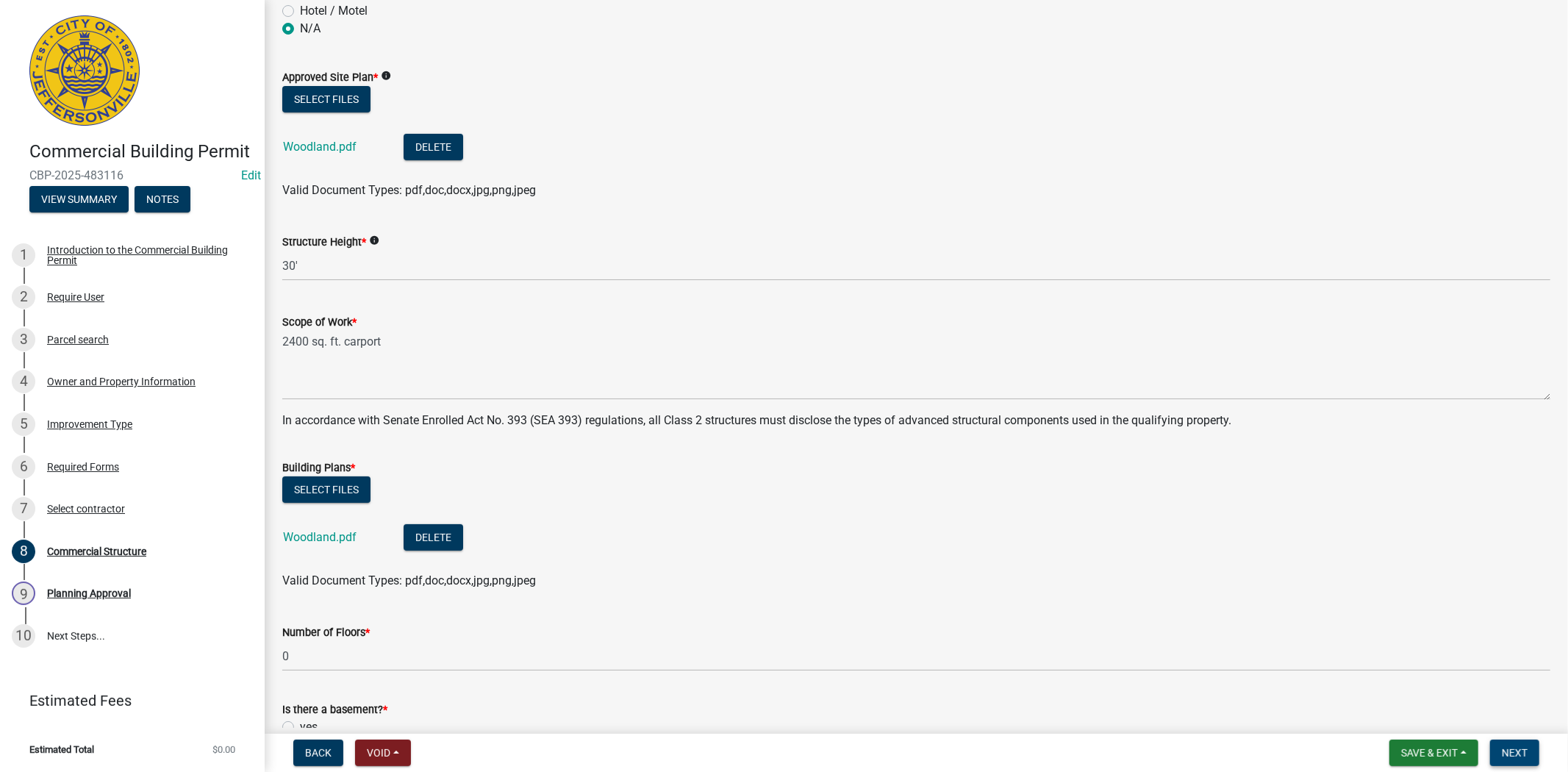
click at [1521, 748] on span "Next" at bounding box center [1515, 752] width 25 height 12
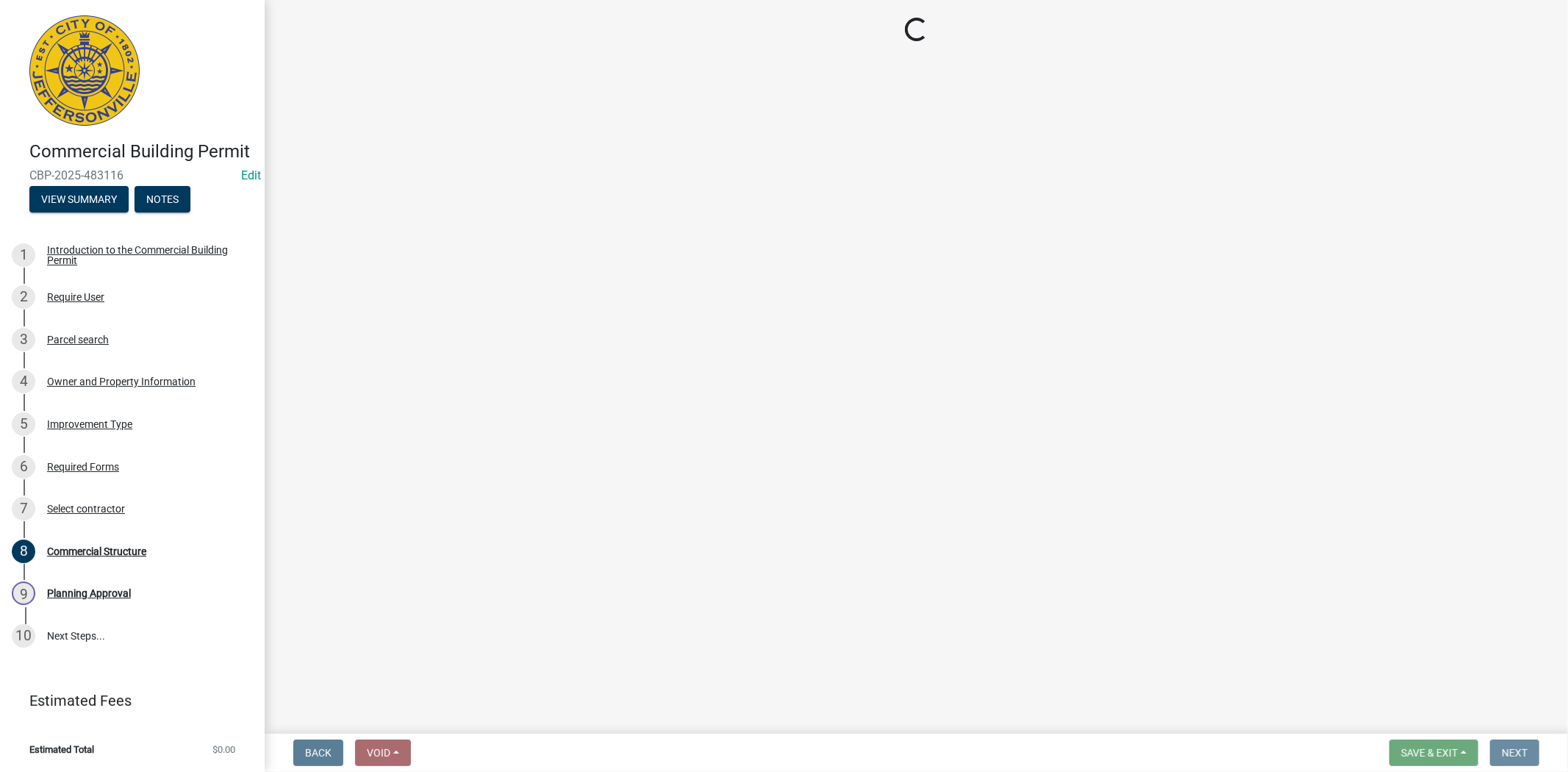
scroll to position [0, 0]
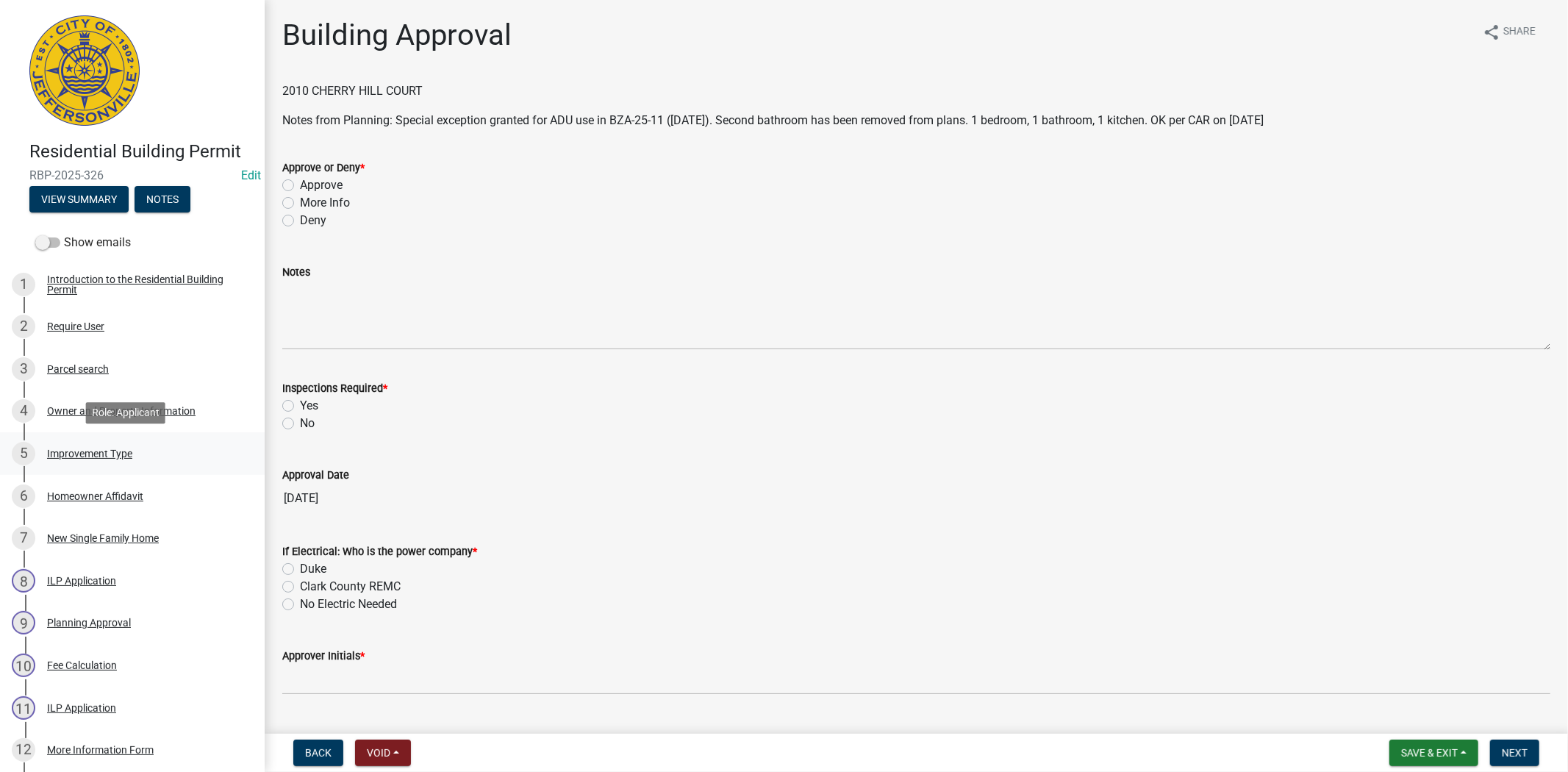
click at [104, 450] on div "Improvement Type" at bounding box center [89, 453] width 85 height 10
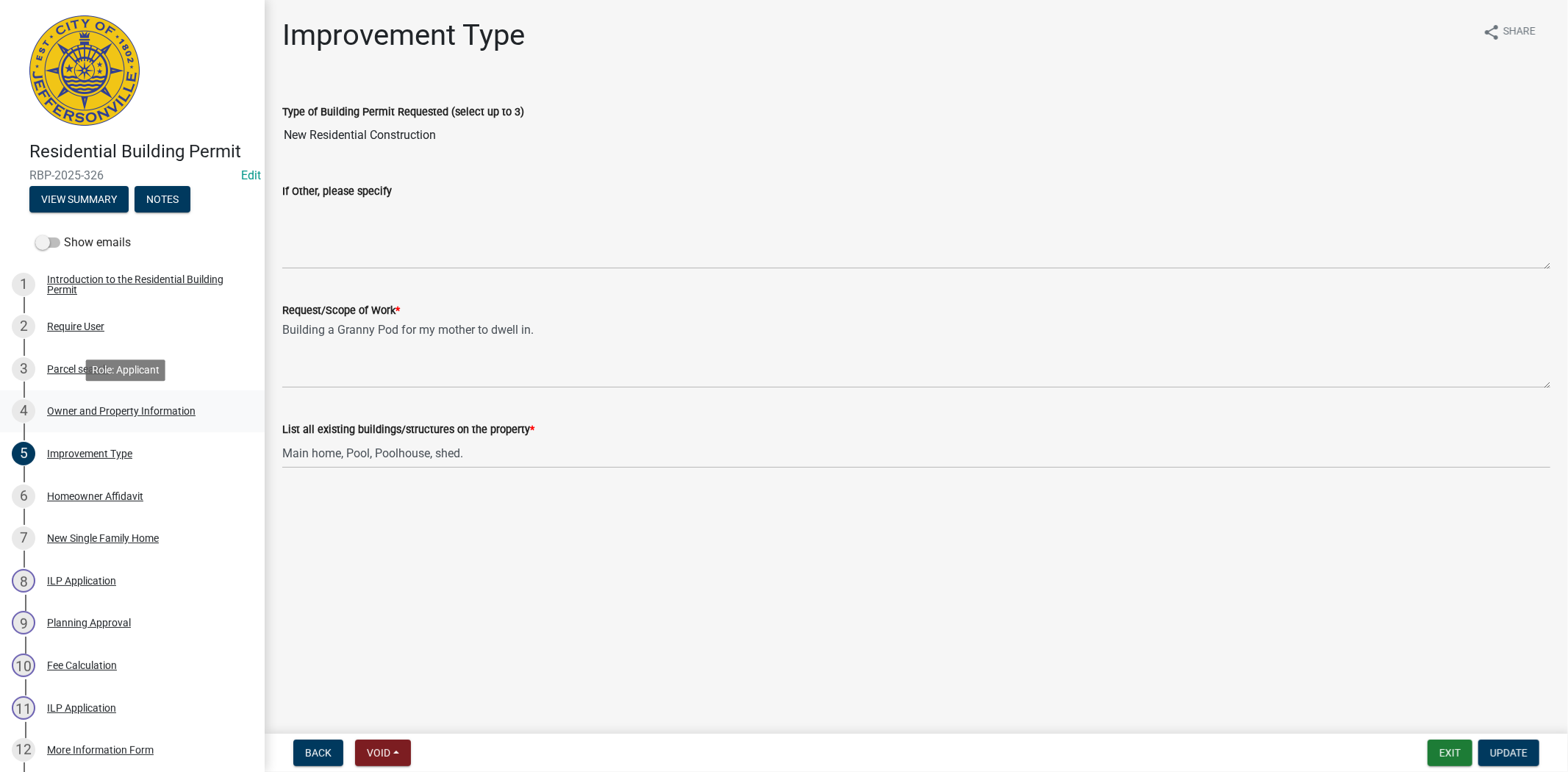
click at [88, 410] on div "Owner and Property Information" at bounding box center [120, 411] width 148 height 10
